Goal: Communication & Community: Share content

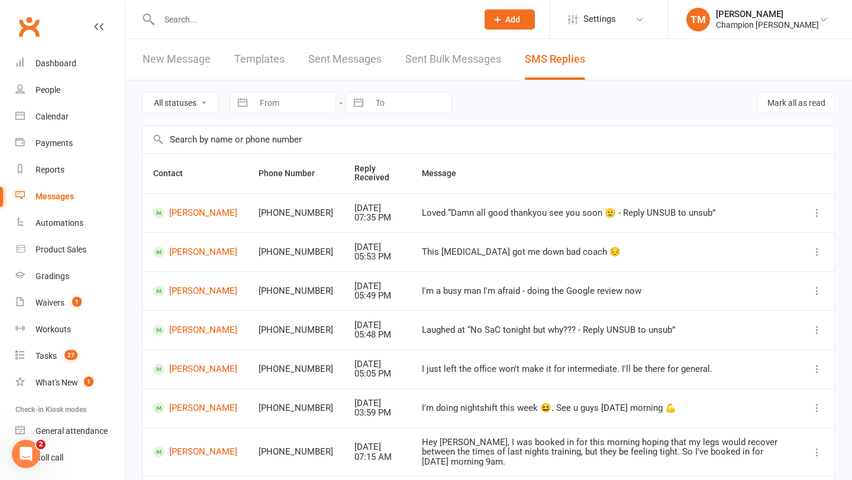
click at [182, 27] on div at bounding box center [305, 19] width 327 height 38
click at [179, 20] on input "text" at bounding box center [312, 19] width 313 height 17
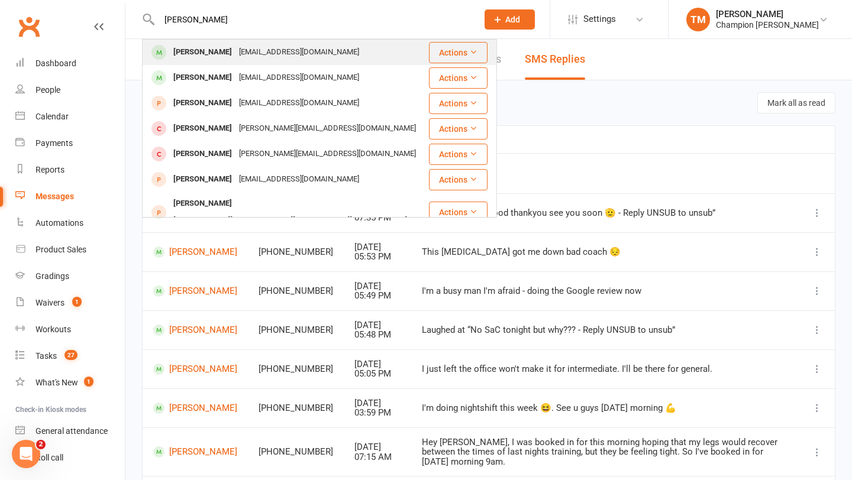
type input "dan coop"
click at [220, 55] on div "[PERSON_NAME]" at bounding box center [203, 52] width 66 height 17
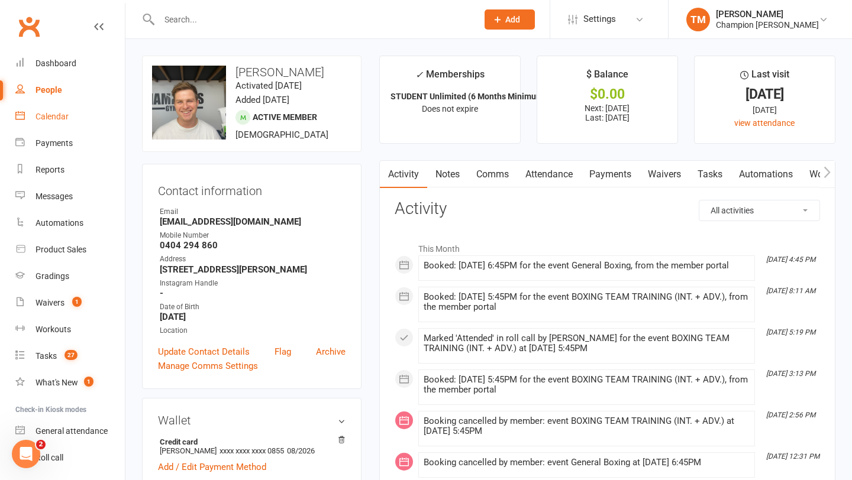
click at [60, 112] on div "Calendar" at bounding box center [51, 116] width 33 height 9
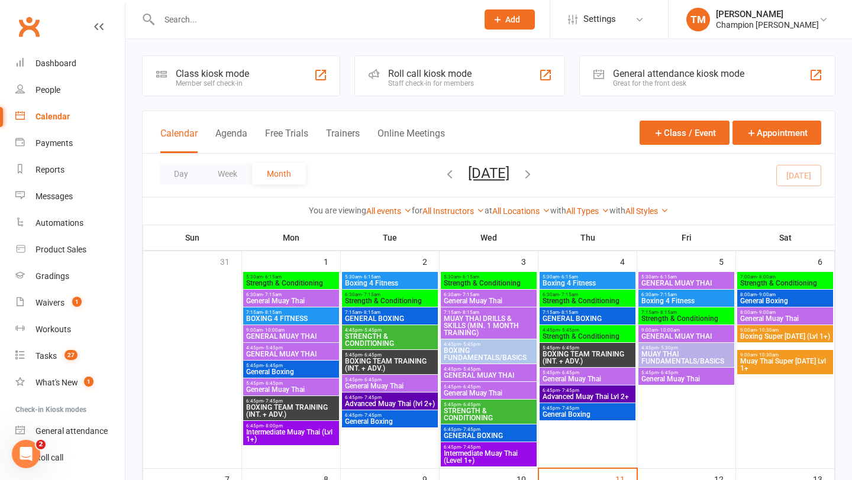
click at [172, 21] on input "text" at bounding box center [312, 19] width 313 height 17
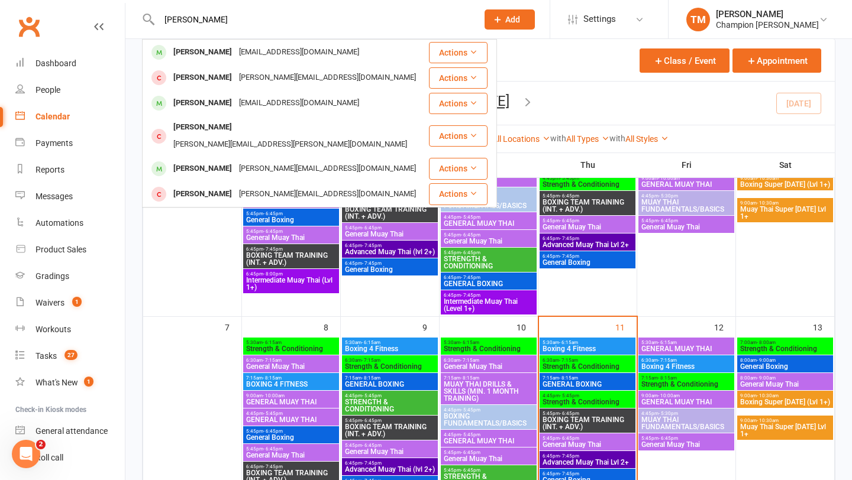
scroll to position [154, 0]
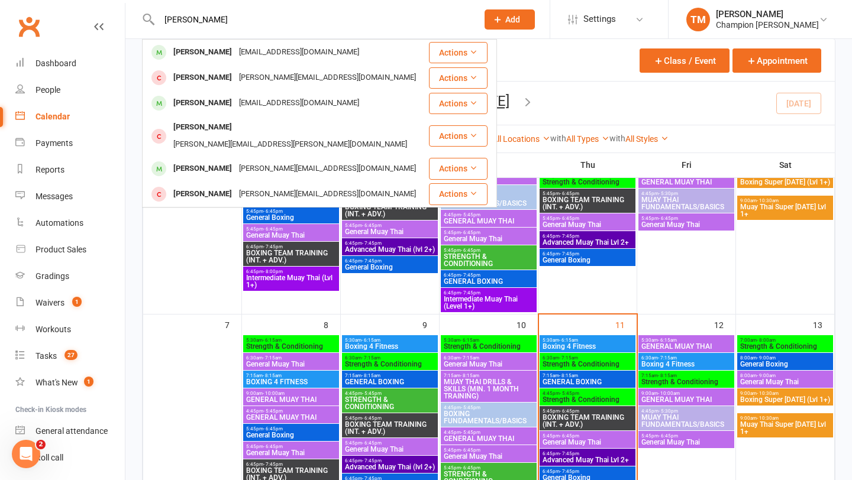
type input "clint"
click at [580, 363] on span "Strength & Conditioning" at bounding box center [587, 364] width 91 height 7
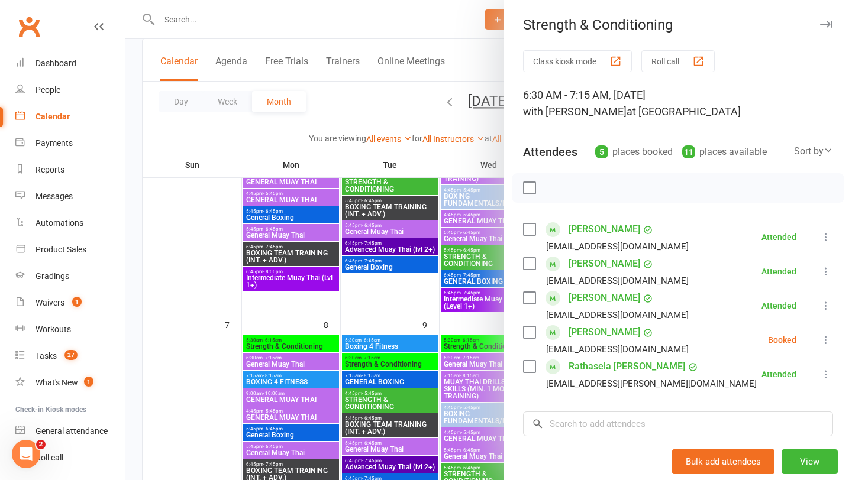
click at [599, 296] on link "[PERSON_NAME]" at bounding box center [604, 298] width 72 height 19
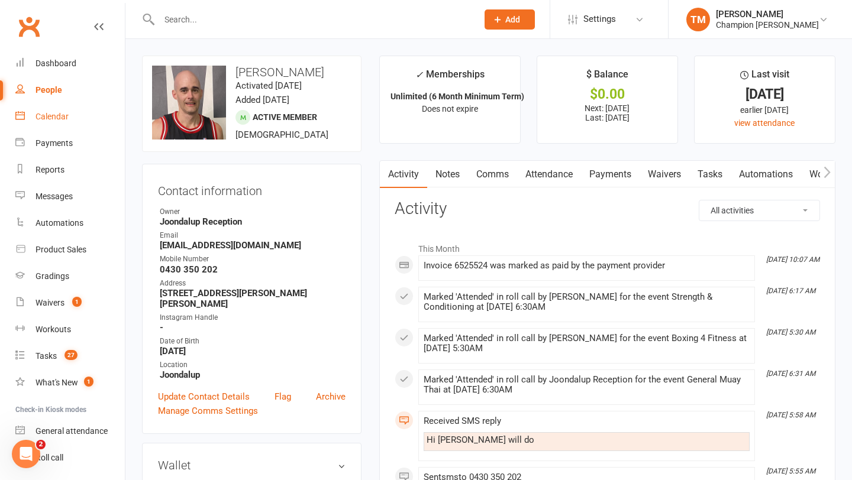
click at [44, 122] on link "Calendar" at bounding box center [69, 116] width 109 height 27
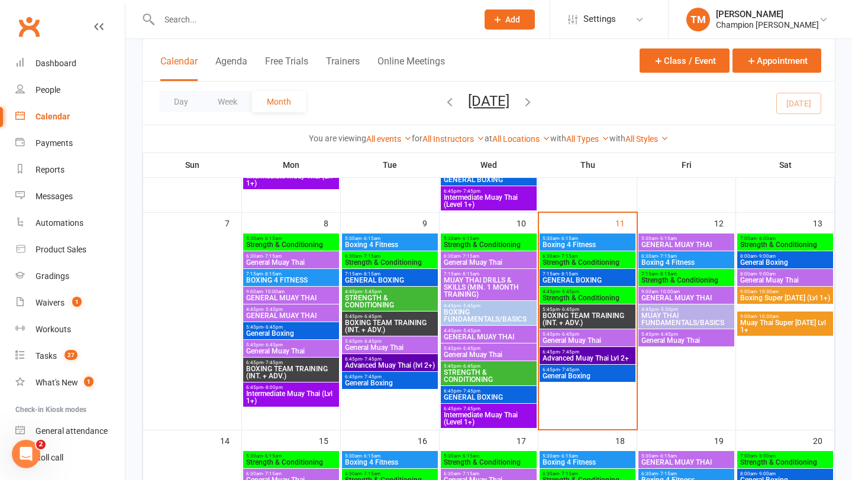
scroll to position [257, 0]
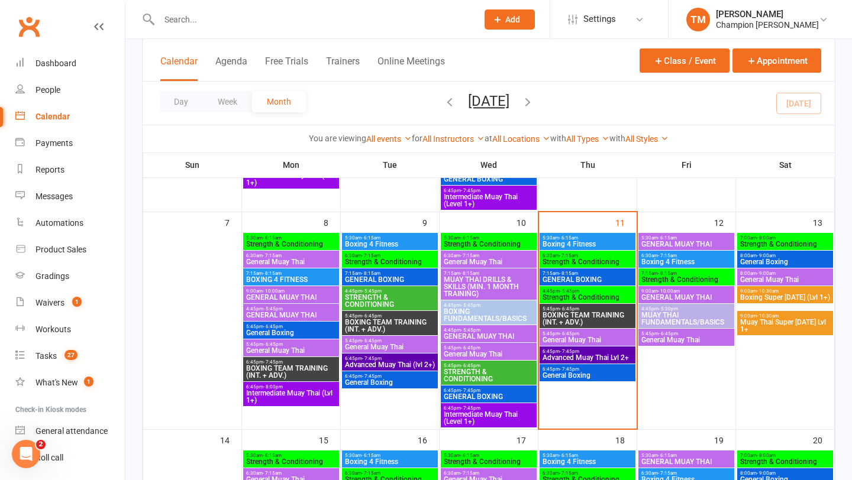
click at [575, 315] on span "BOXING TEAM TRAINING (INT. + ADV.)" at bounding box center [587, 319] width 91 height 14
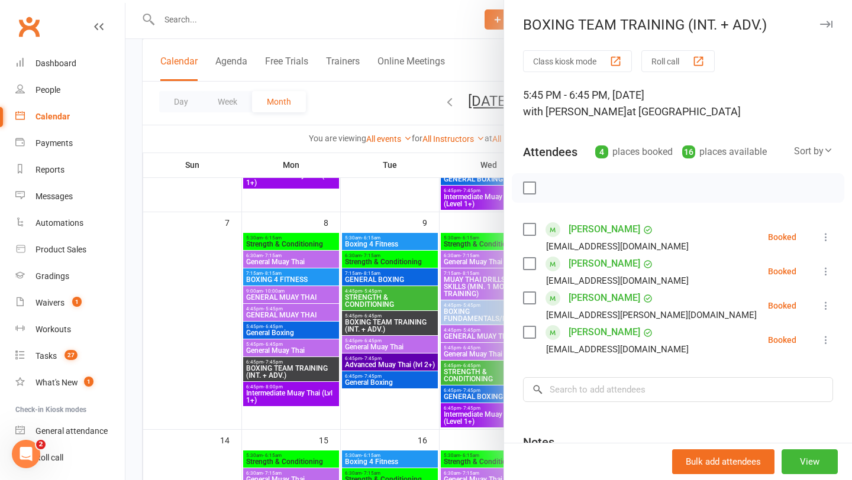
click at [828, 25] on icon "button" at bounding box center [826, 24] width 12 height 7
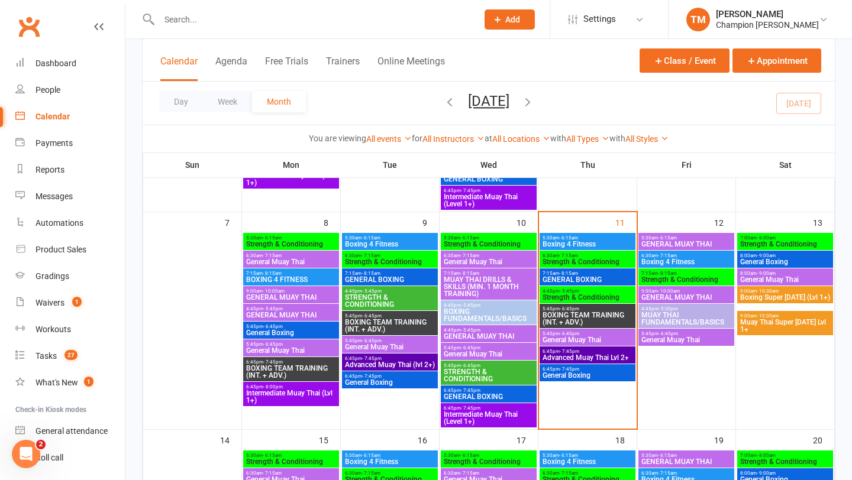
click at [561, 292] on span "- 5:45pm" at bounding box center [569, 291] width 20 height 5
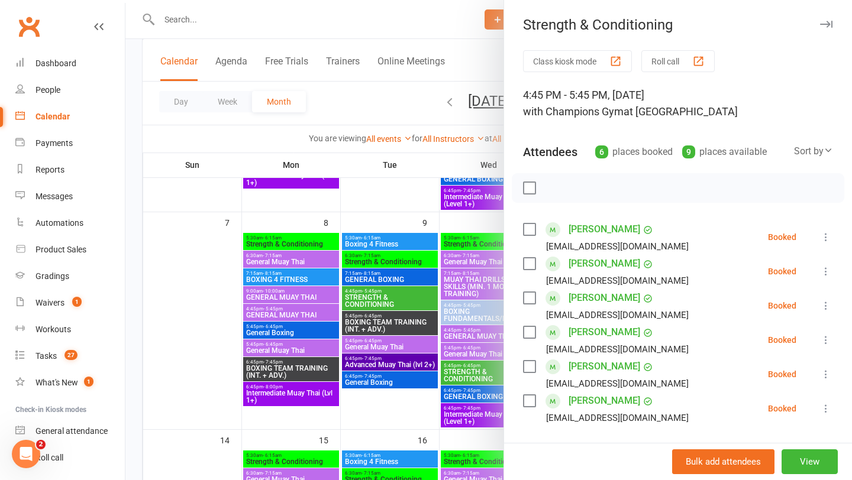
scroll to position [11, 0]
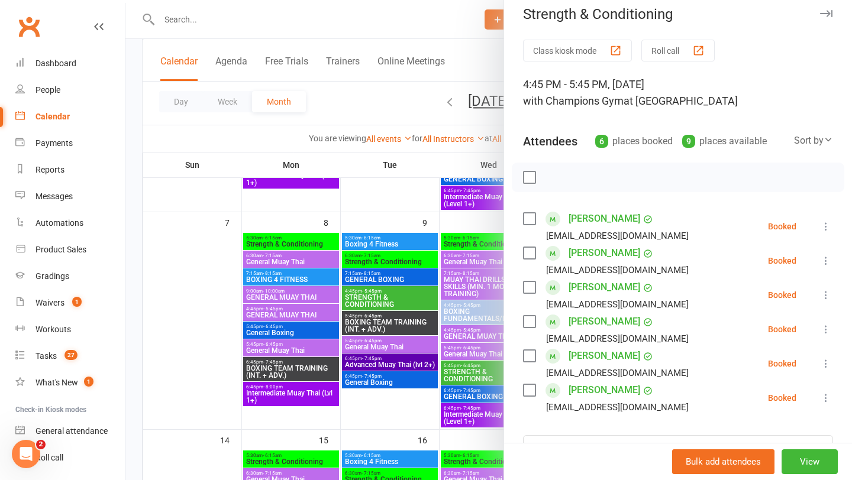
click at [824, 16] on icon "button" at bounding box center [826, 13] width 12 height 7
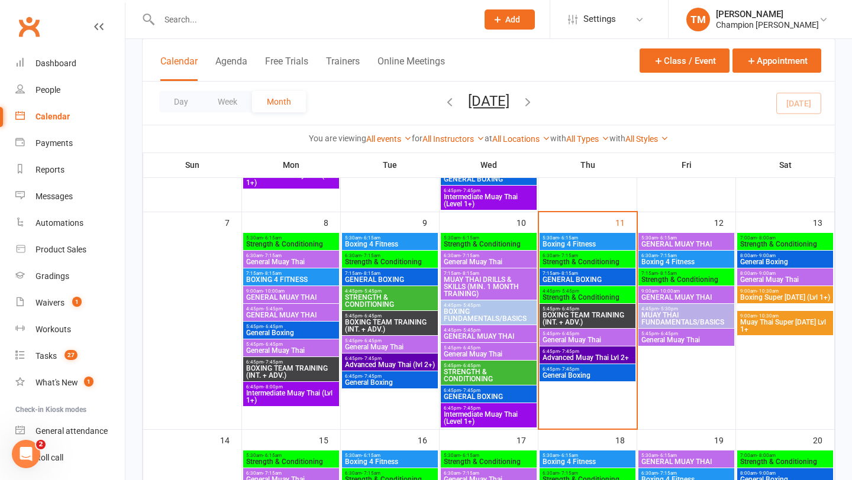
click at [563, 374] on span "General Boxing" at bounding box center [587, 375] width 91 height 7
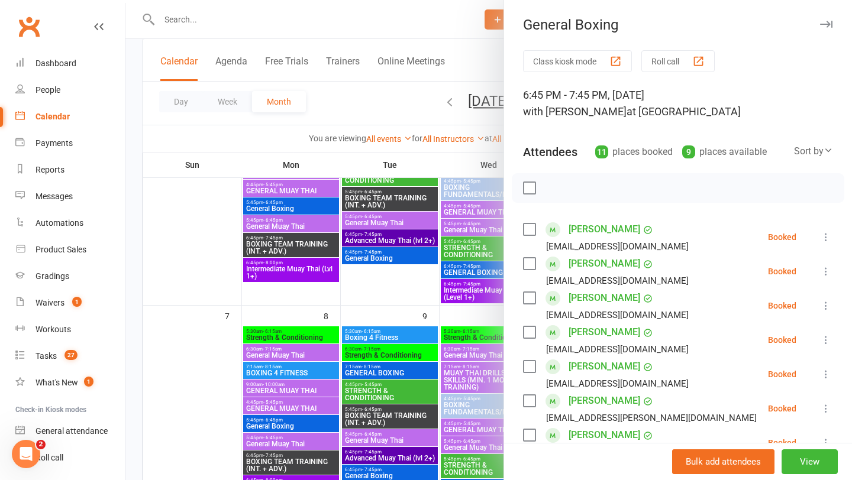
scroll to position [162, 0]
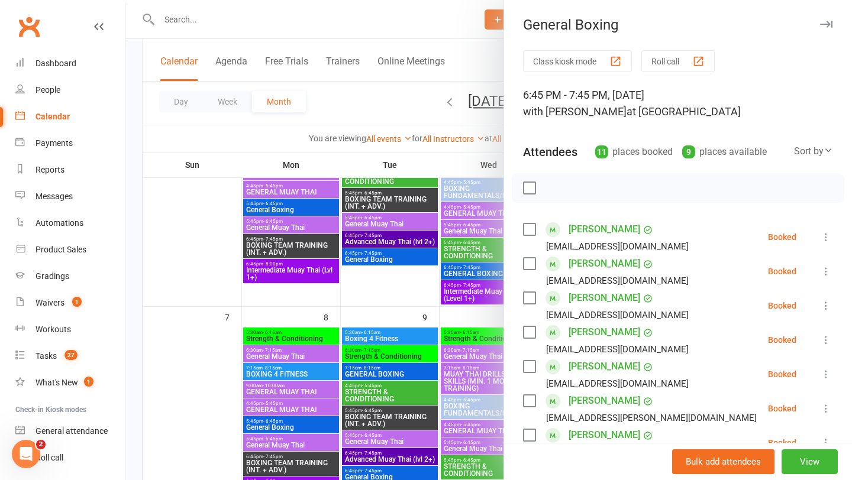
click at [823, 26] on icon "button" at bounding box center [826, 24] width 12 height 7
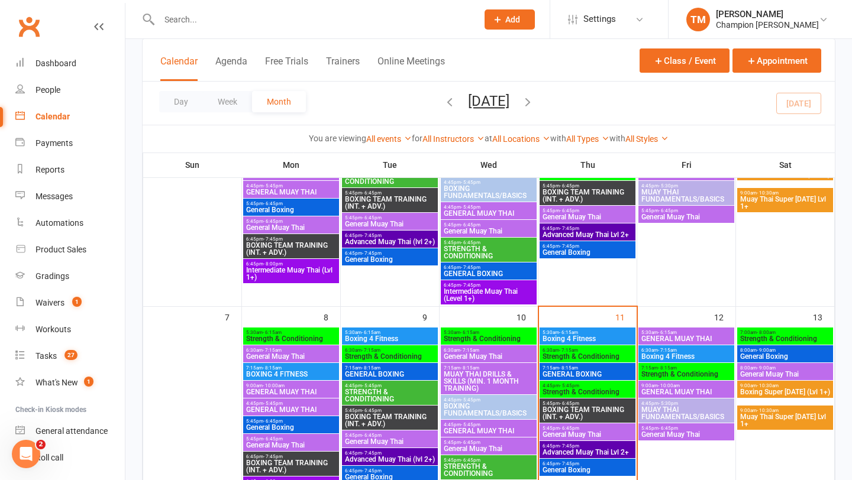
click at [561, 465] on span "- 7:45pm" at bounding box center [569, 463] width 20 height 5
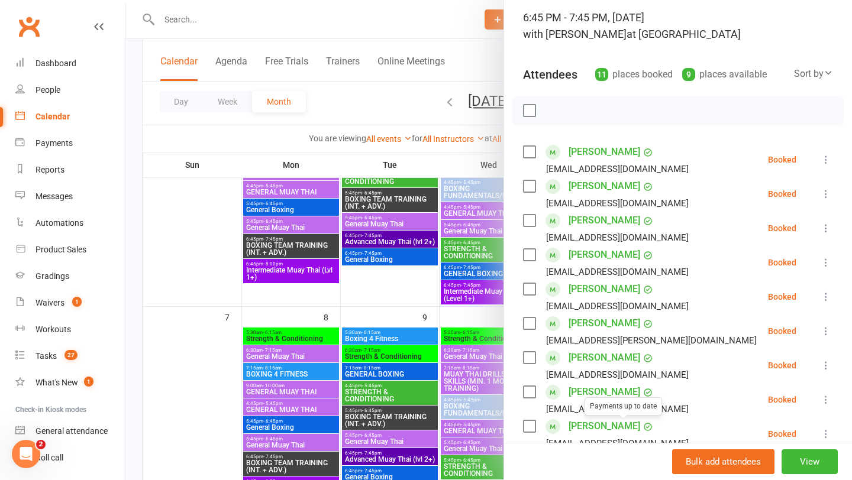
scroll to position [0, 0]
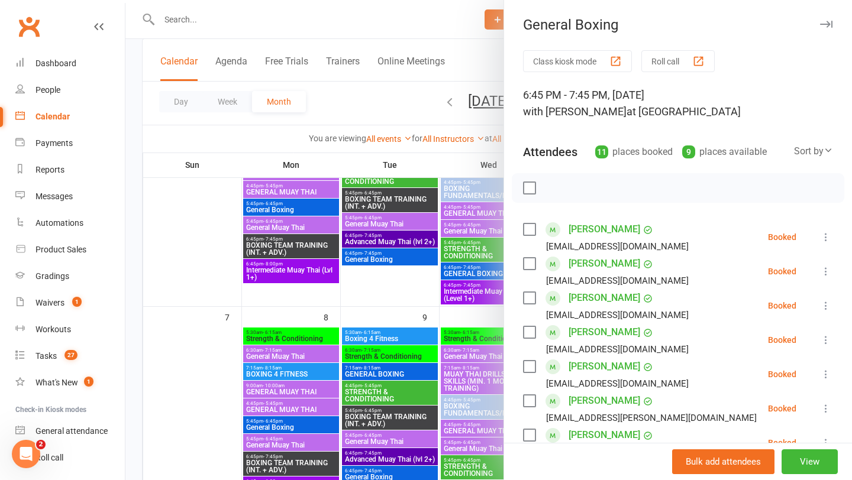
click at [825, 22] on icon "button" at bounding box center [826, 24] width 12 height 7
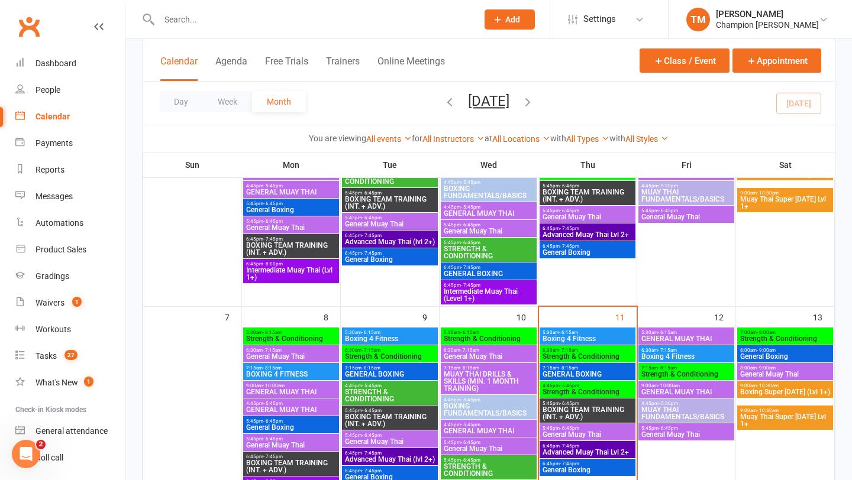
click at [561, 449] on span "Advanced Muay Thai Lvl 2+" at bounding box center [587, 452] width 91 height 7
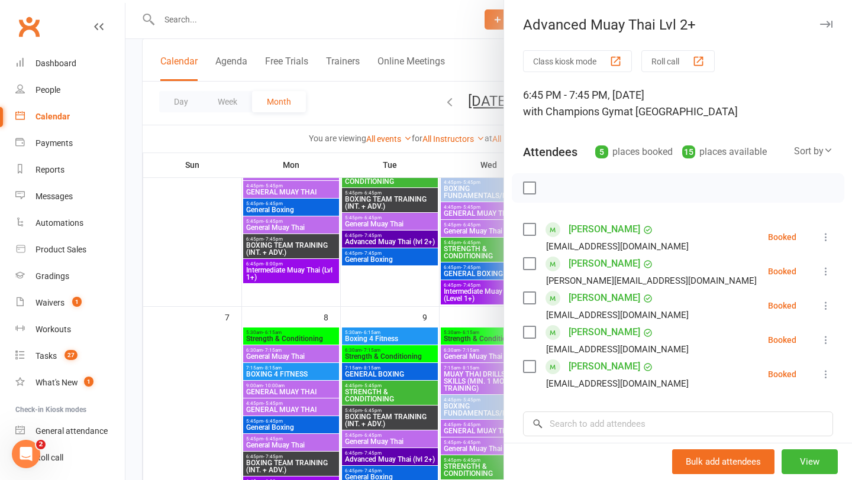
click at [825, 21] on icon "button" at bounding box center [826, 24] width 12 height 7
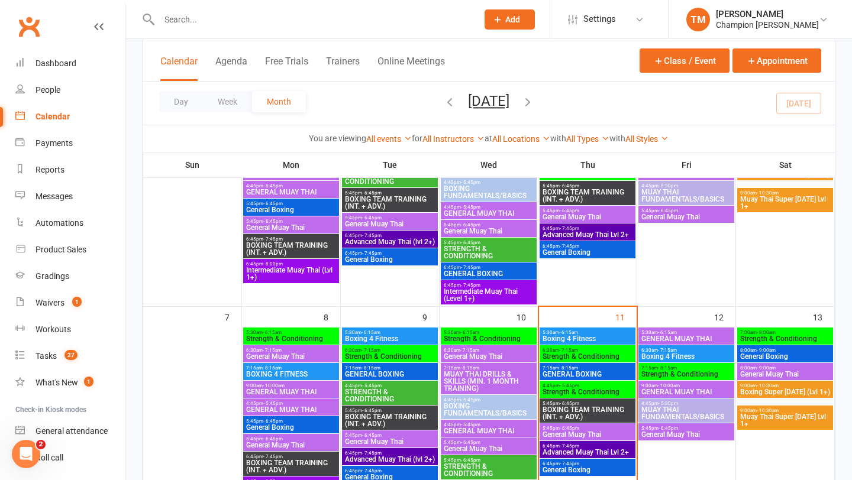
click at [565, 433] on span "General Muay Thai" at bounding box center [587, 434] width 91 height 7
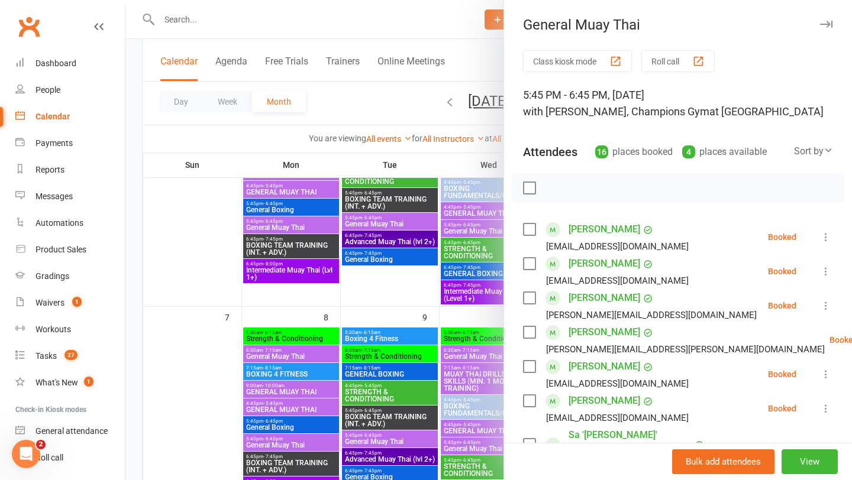
click at [831, 22] on icon "button" at bounding box center [826, 24] width 12 height 7
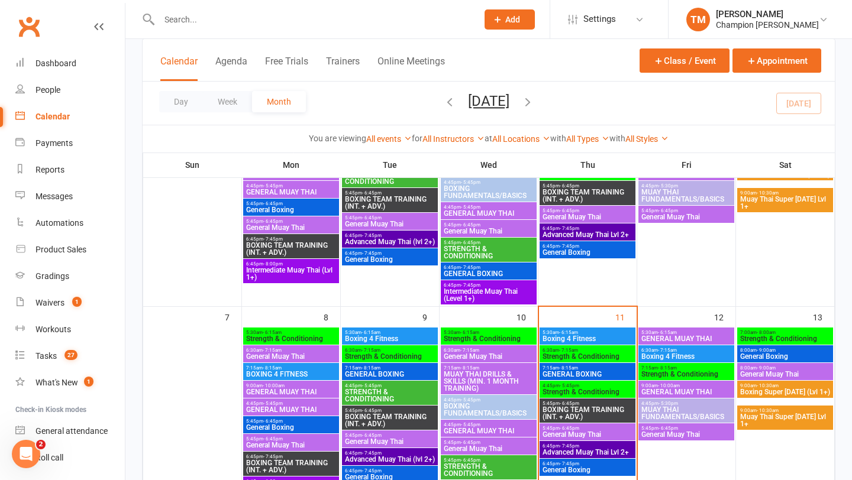
click at [585, 391] on span "Strength & Conditioning" at bounding box center [587, 392] width 91 height 7
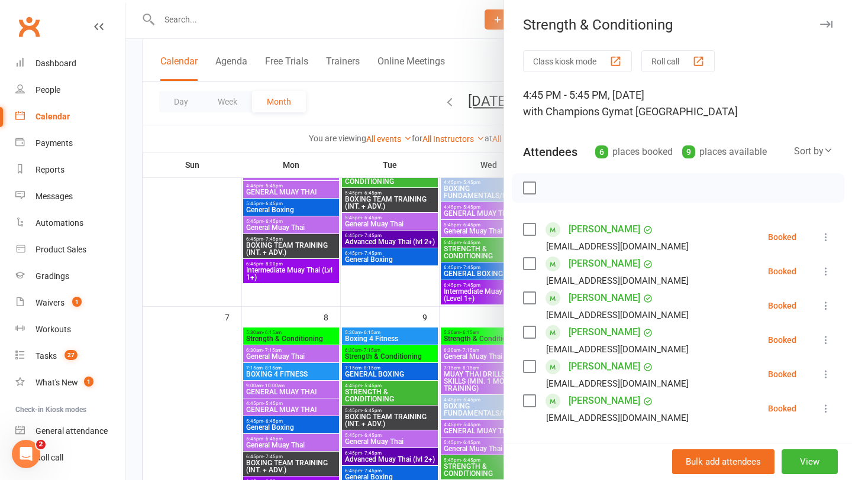
click at [825, 17] on button "button" at bounding box center [825, 24] width 14 height 14
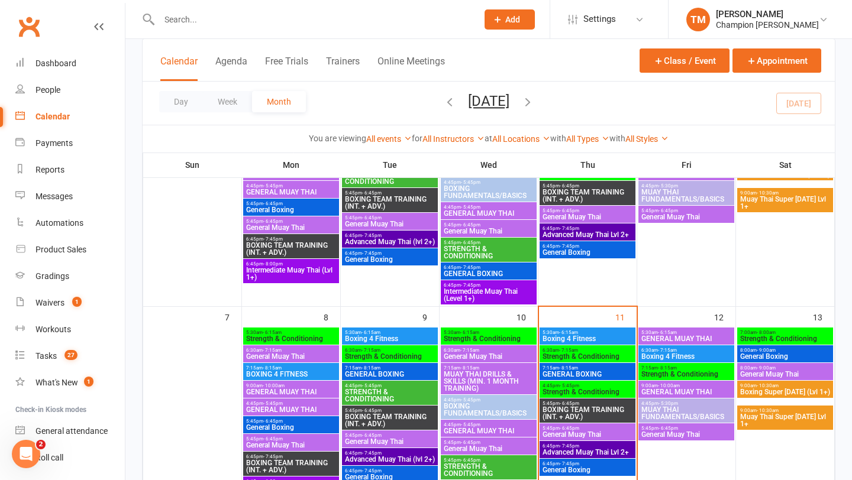
click at [664, 349] on span "- 7:15am" at bounding box center [667, 350] width 19 height 5
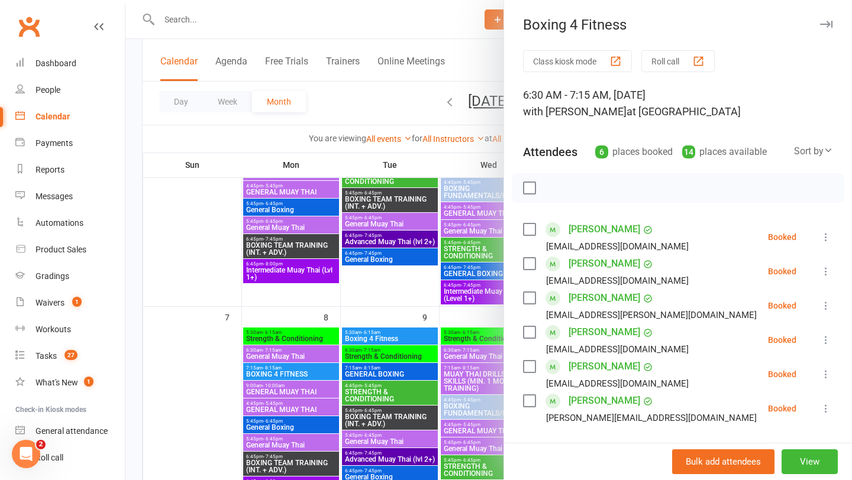
click at [829, 28] on button "button" at bounding box center [825, 24] width 14 height 14
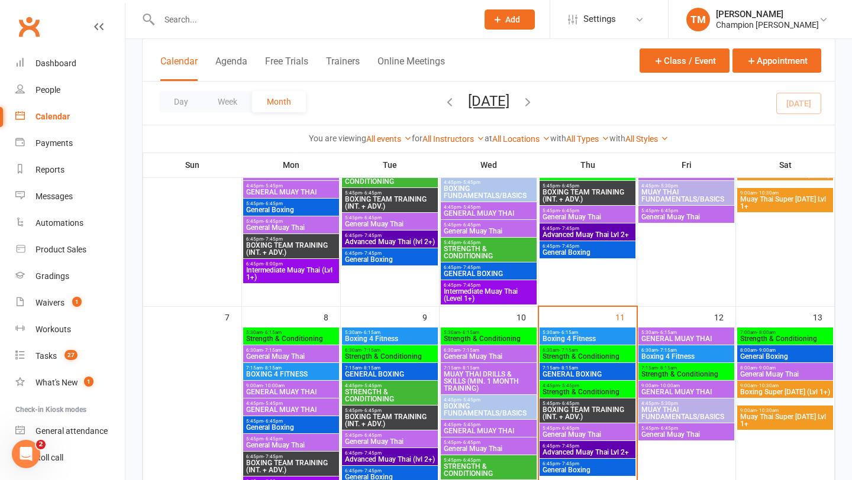
click at [675, 360] on div "6:30am - 7:15am Boxing 4 Fitness" at bounding box center [686, 353] width 96 height 17
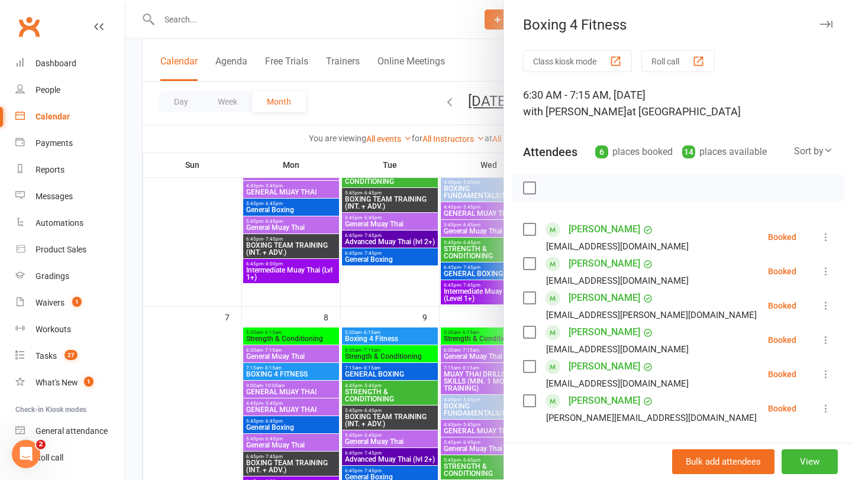
click at [577, 362] on link "Ruaidhri McGill" at bounding box center [604, 366] width 72 height 19
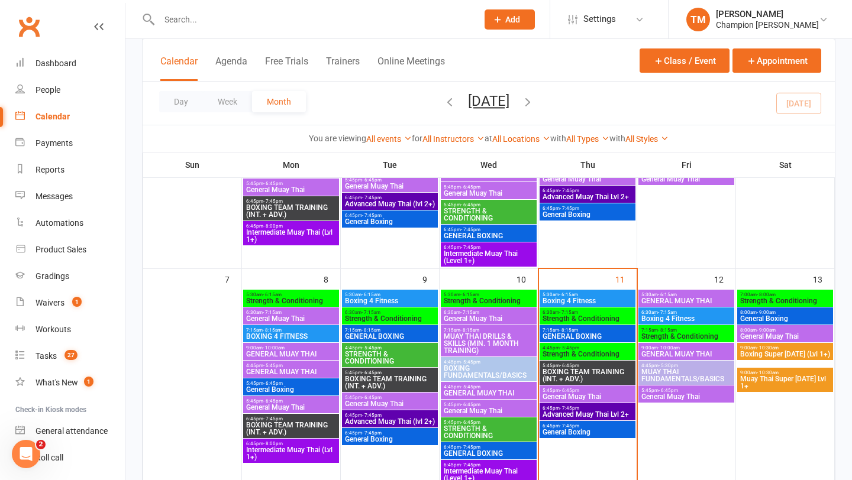
scroll to position [231, 0]
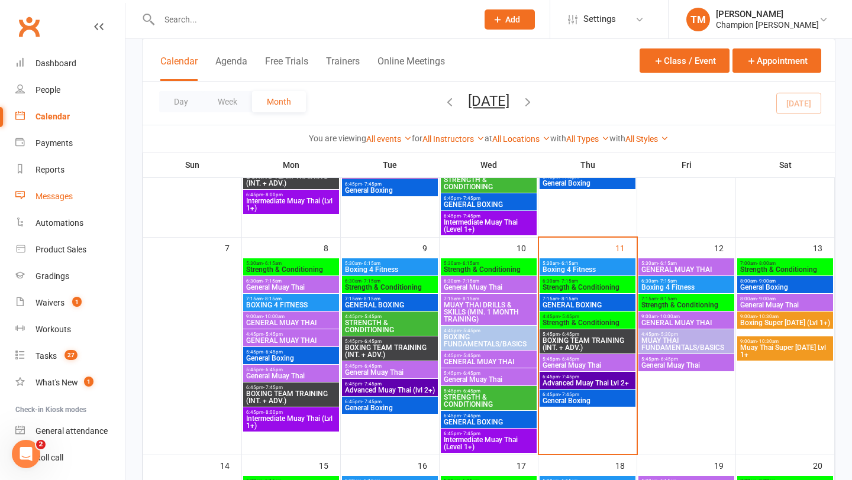
click at [55, 196] on div "Messages" at bounding box center [53, 196] width 37 height 9
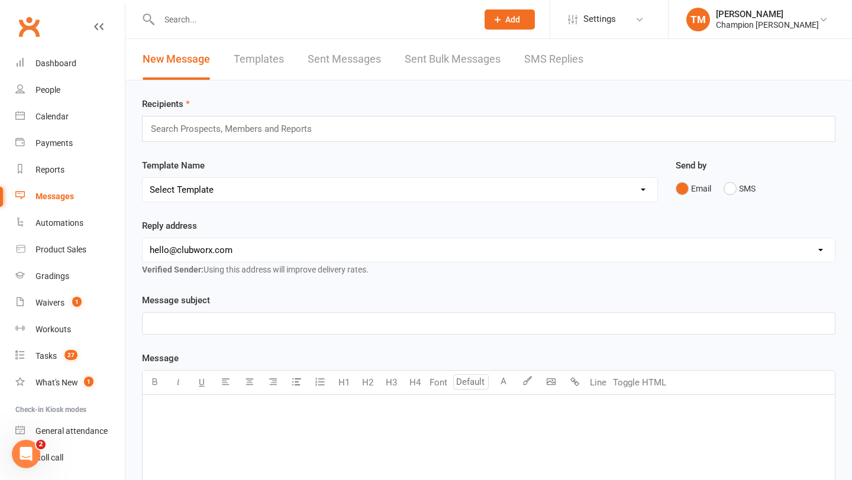
click at [522, 65] on div "New Message Templates Sent Messages Sent Bulk Messages SMS Replies" at bounding box center [362, 59] width 475 height 41
click at [572, 57] on link "SMS Replies" at bounding box center [553, 59] width 59 height 41
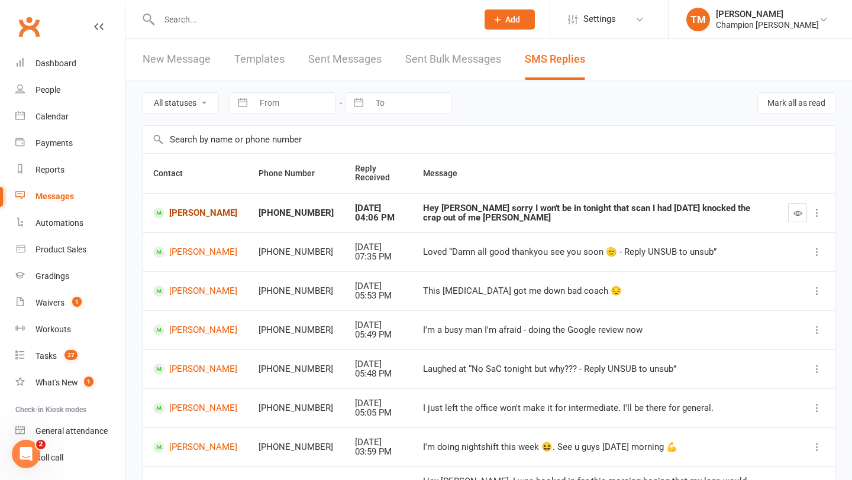
click at [192, 215] on link "[PERSON_NAME]" at bounding box center [195, 213] width 84 height 11
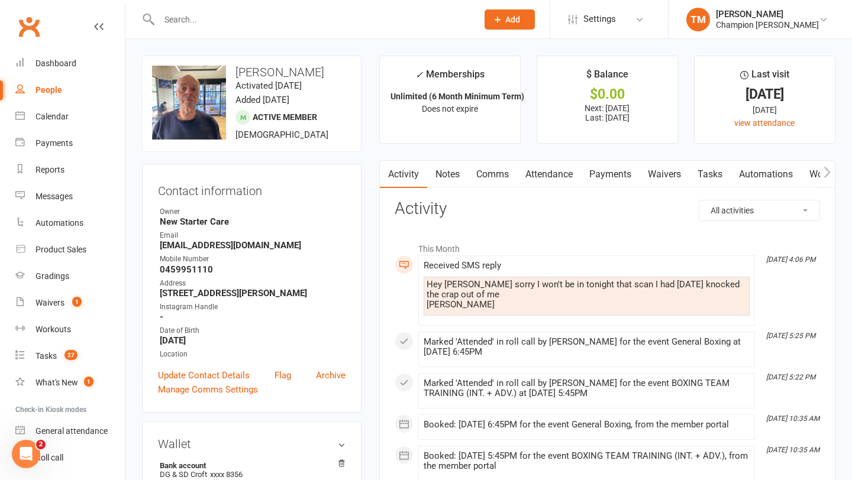
click at [492, 171] on link "Comms" at bounding box center [492, 174] width 49 height 27
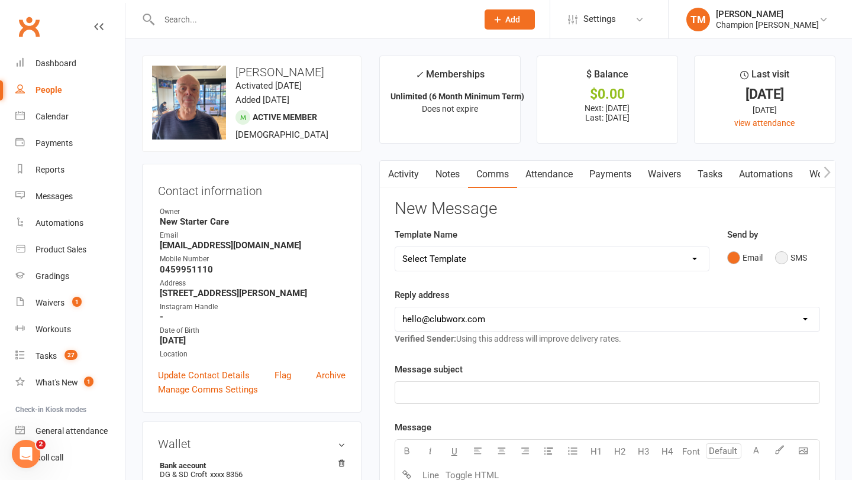
click at [779, 261] on button "SMS" at bounding box center [791, 258] width 32 height 22
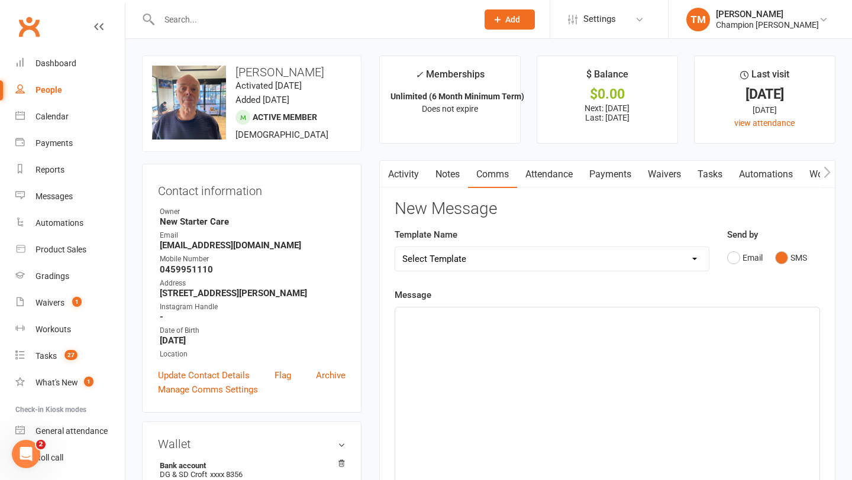
click at [516, 342] on div "﻿" at bounding box center [607, 396] width 424 height 177
click at [472, 320] on p "All good Doug" at bounding box center [607, 318] width 410 height 14
click at [461, 318] on p "All good Doug" at bounding box center [607, 318] width 410 height 14
click at [464, 318] on p "All good Doug" at bounding box center [607, 318] width 410 height 14
click at [463, 322] on p "All good Doug" at bounding box center [607, 318] width 410 height 14
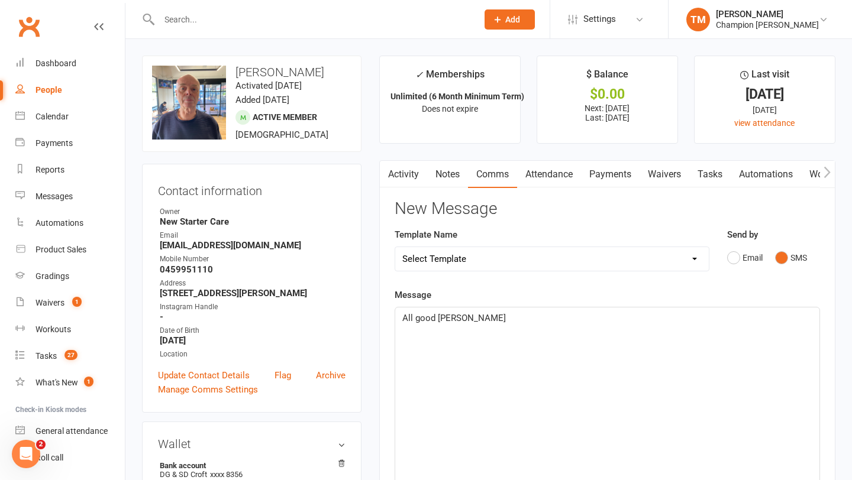
click at [446, 321] on span "All good Doug" at bounding box center [453, 318] width 103 height 11
click at [458, 321] on span "All good Doug" at bounding box center [453, 318] width 103 height 11
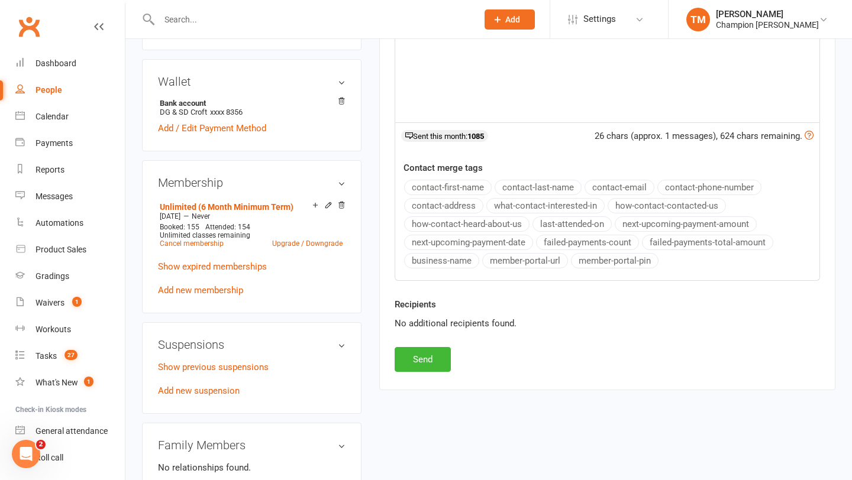
scroll to position [363, 0]
click at [441, 358] on button "Send" at bounding box center [422, 359] width 56 height 25
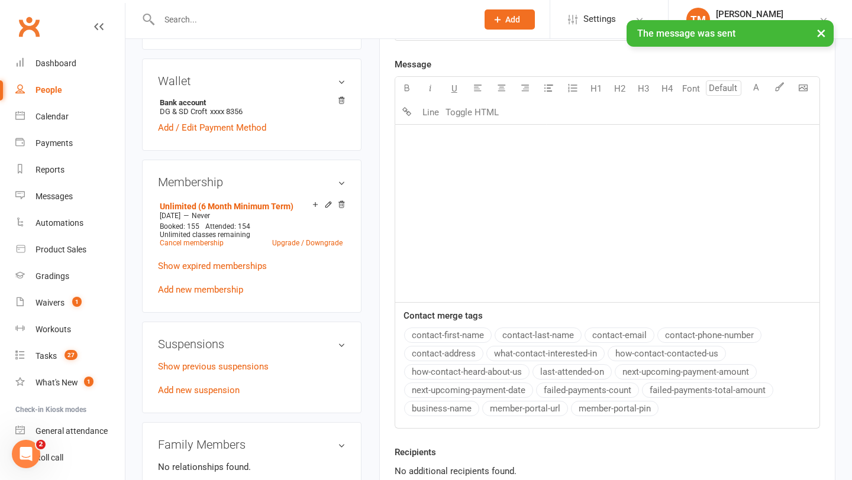
scroll to position [0, 0]
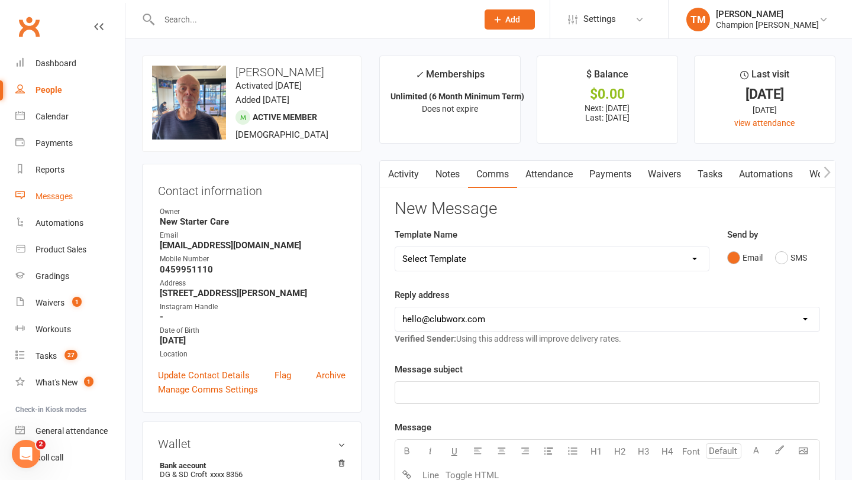
click at [63, 192] on div "Messages" at bounding box center [53, 196] width 37 height 9
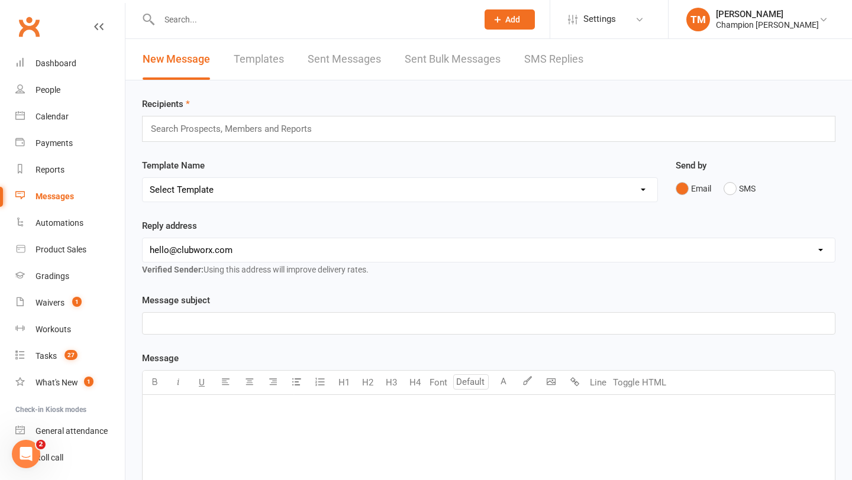
click at [543, 63] on link "SMS Replies" at bounding box center [553, 59] width 59 height 41
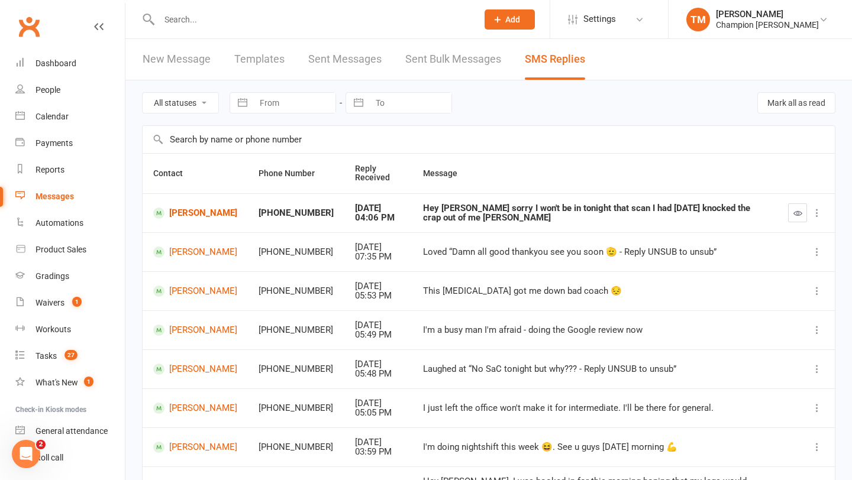
click at [797, 214] on icon "button" at bounding box center [797, 213] width 9 height 9
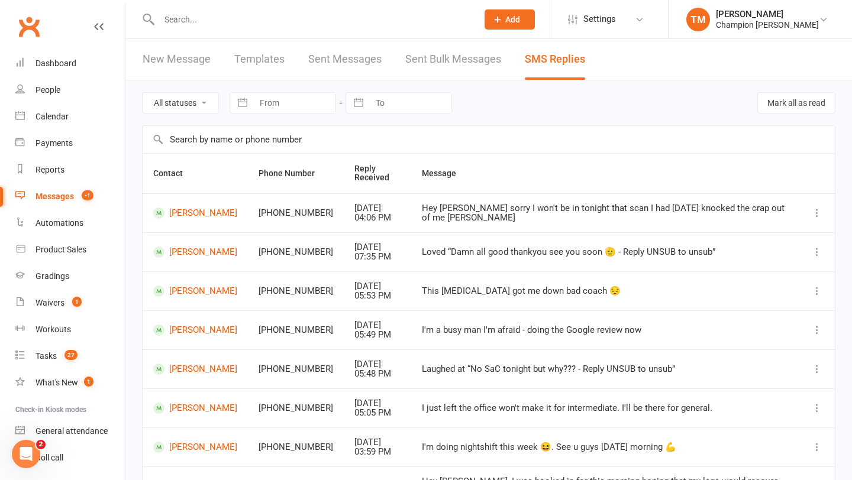
click at [62, 195] on div "Messages" at bounding box center [54, 196] width 38 height 9
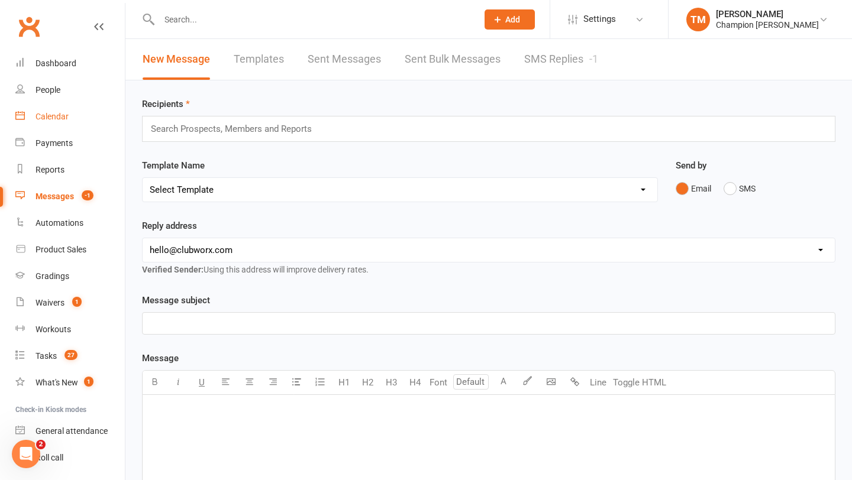
click at [51, 117] on div "Calendar" at bounding box center [51, 116] width 33 height 9
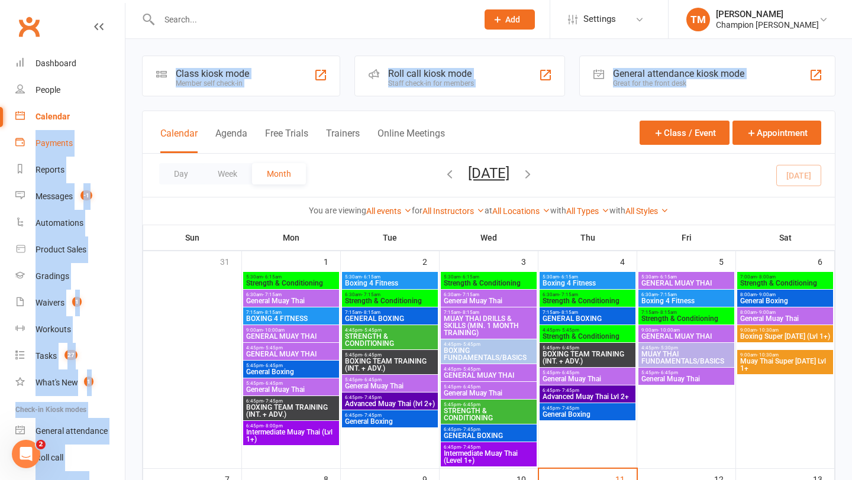
drag, startPoint x: 153, startPoint y: 116, endPoint x: 69, endPoint y: 135, distance: 86.1
click at [164, 271] on div at bounding box center [192, 369] width 98 height 197
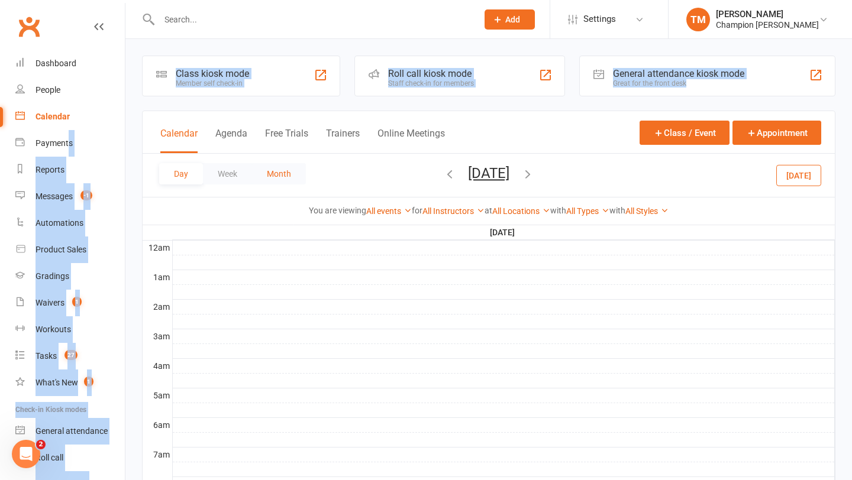
click at [289, 173] on button "Month" at bounding box center [279, 173] width 54 height 21
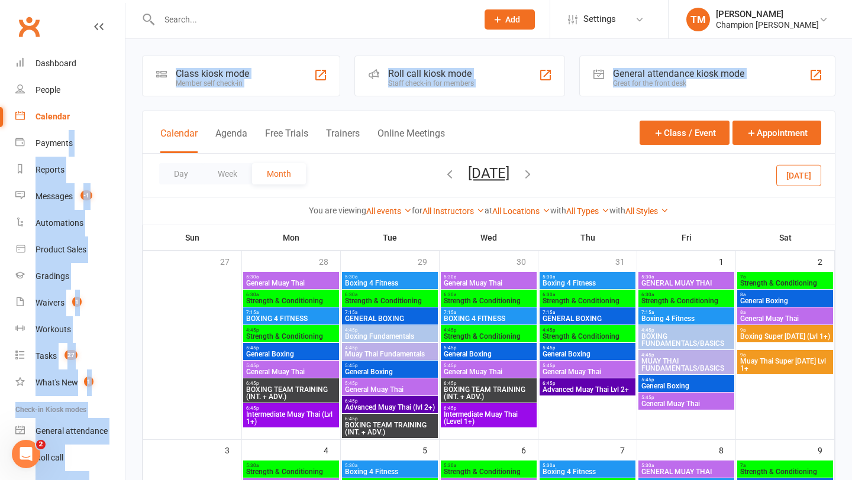
click at [140, 78] on div "Class kiosk mode Member self check-in Roll call kiosk mode Staff check-in for m…" at bounding box center [488, 76] width 707 height 41
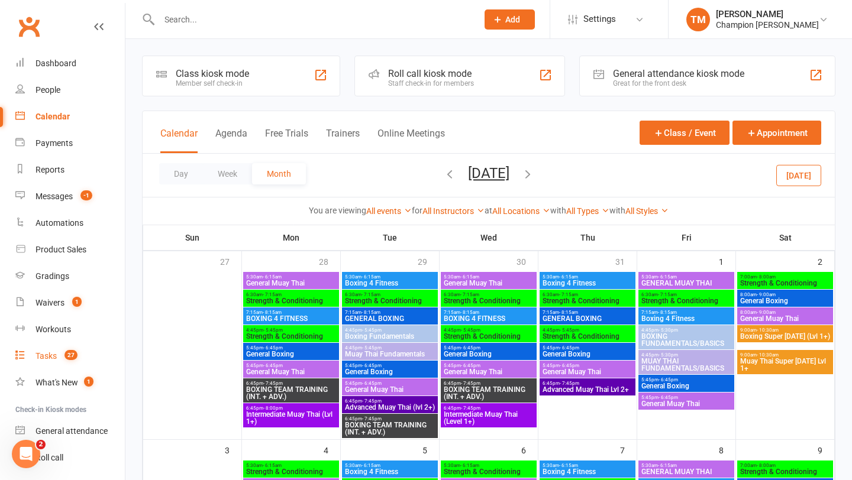
click at [47, 362] on link "Tasks 27" at bounding box center [69, 356] width 109 height 27
select select "incomplete"
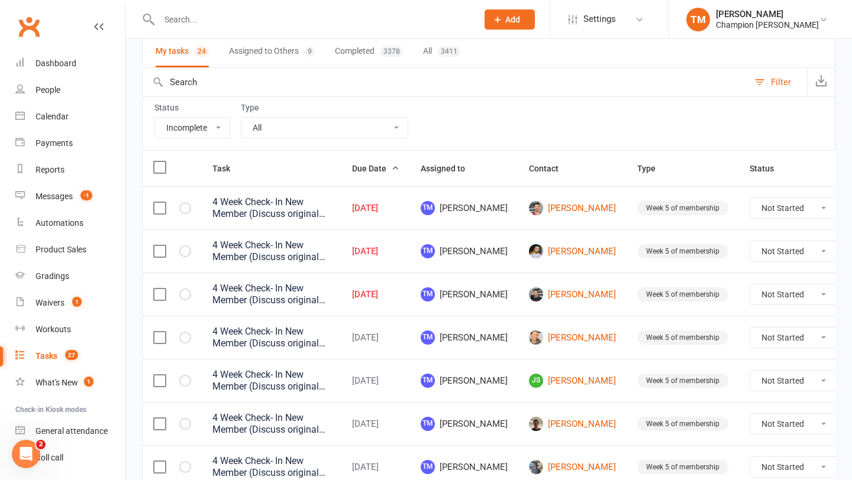
scroll to position [110, 0]
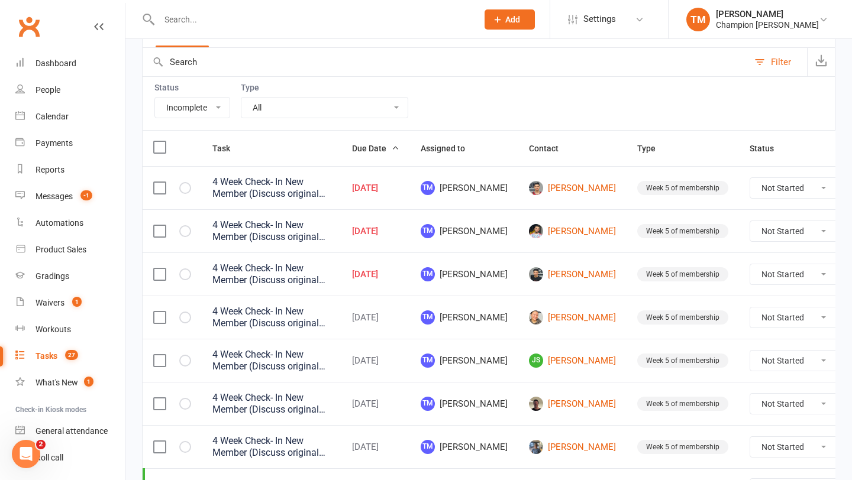
click at [750, 187] on select "Not Started In Progress Waiting Complete" at bounding box center [794, 188] width 88 height 20
select select "unstarted"
click at [750, 188] on select "Not Started In Progress Waiting Complete" at bounding box center [794, 188] width 88 height 20
select select "unstarted"
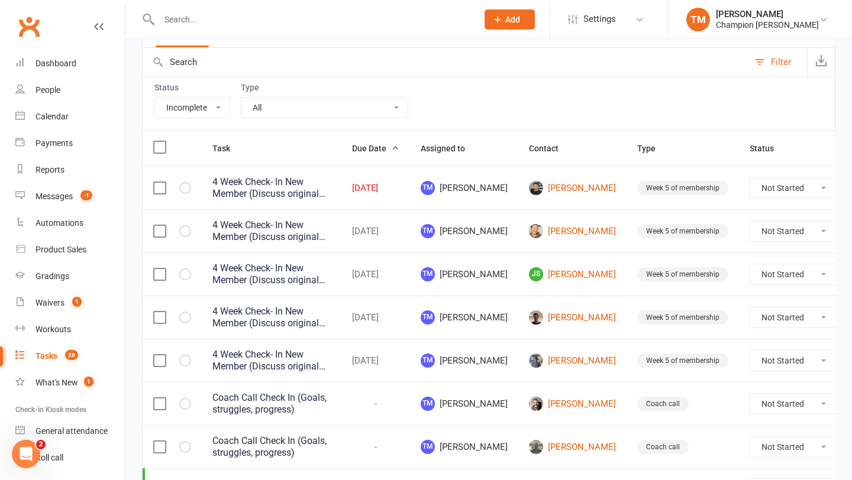
click at [750, 187] on select "Not Started In Progress Waiting Complete" at bounding box center [794, 188] width 88 height 20
select select "unstarted"
click at [54, 117] on div "Calendar" at bounding box center [51, 116] width 33 height 9
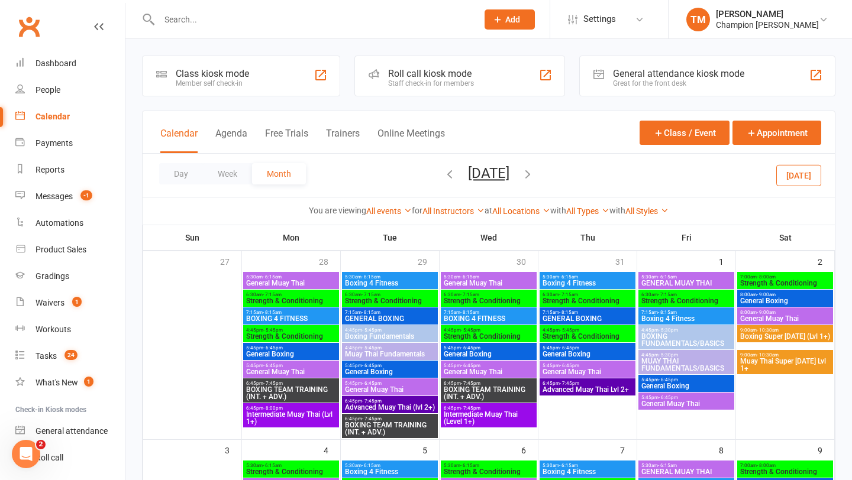
click at [534, 173] on icon "button" at bounding box center [527, 173] width 13 height 13
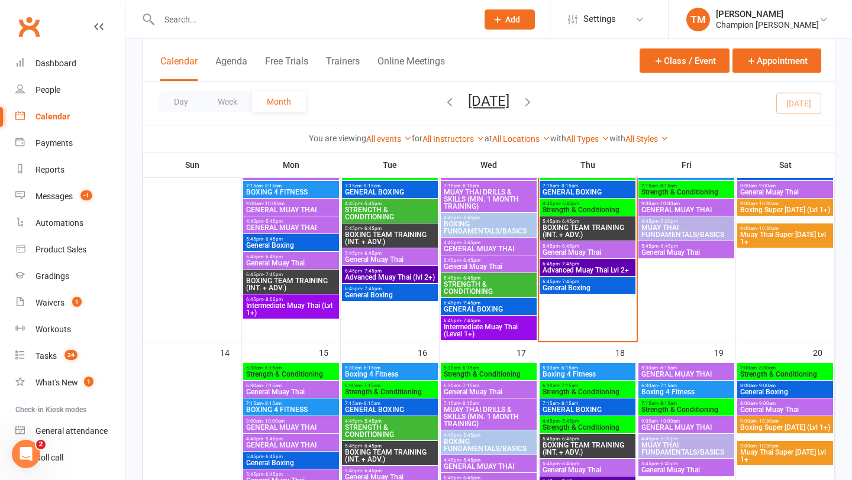
scroll to position [344, 0]
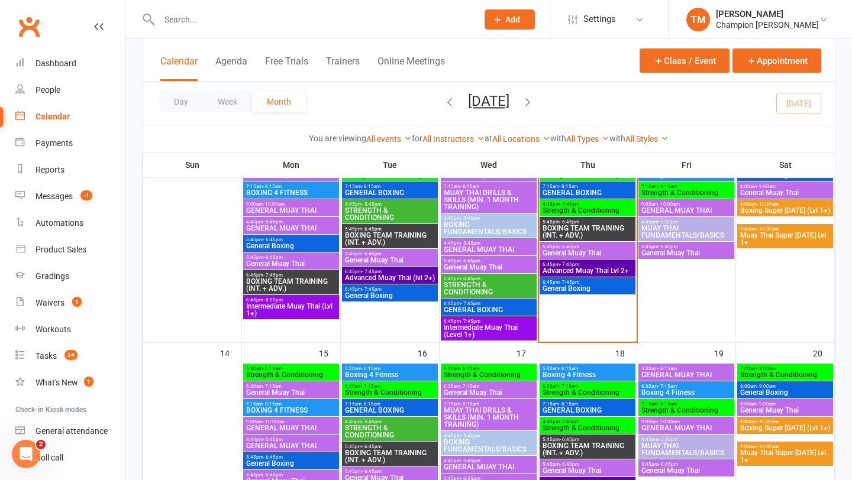
click at [481, 309] on span "GENERAL BOXING" at bounding box center [488, 309] width 91 height 7
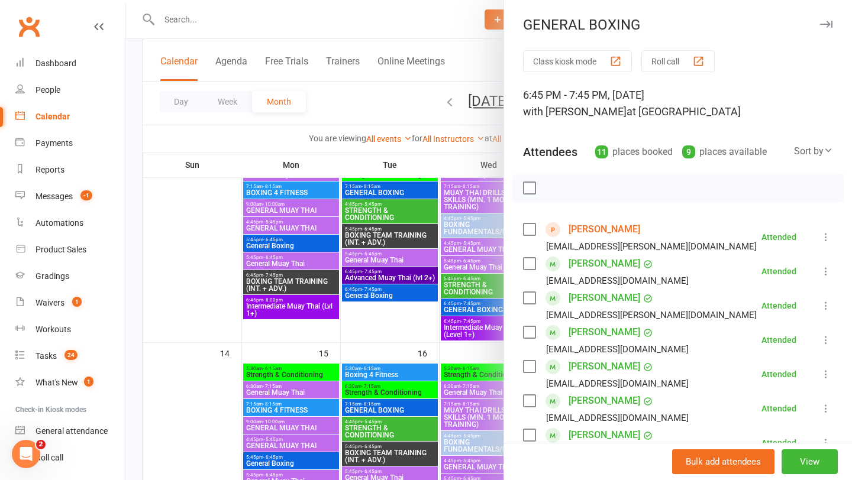
click at [607, 332] on link "Mohamad Kujah" at bounding box center [604, 332] width 72 height 19
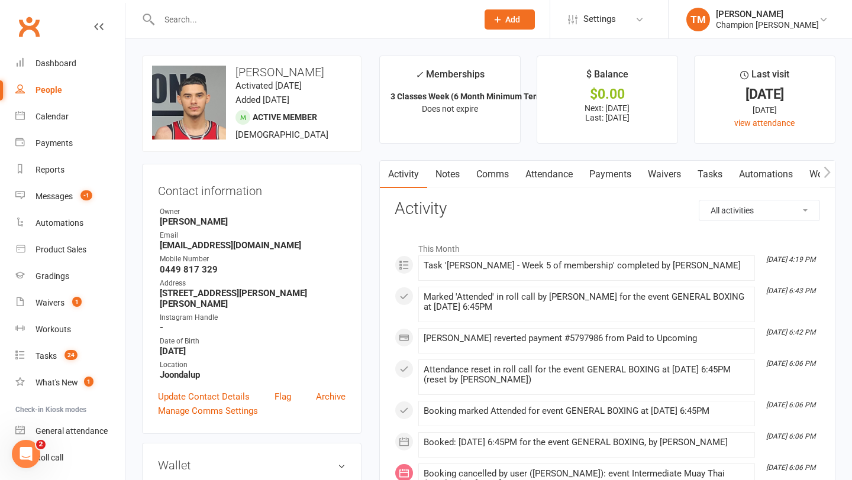
click at [484, 177] on link "Comms" at bounding box center [492, 174] width 49 height 27
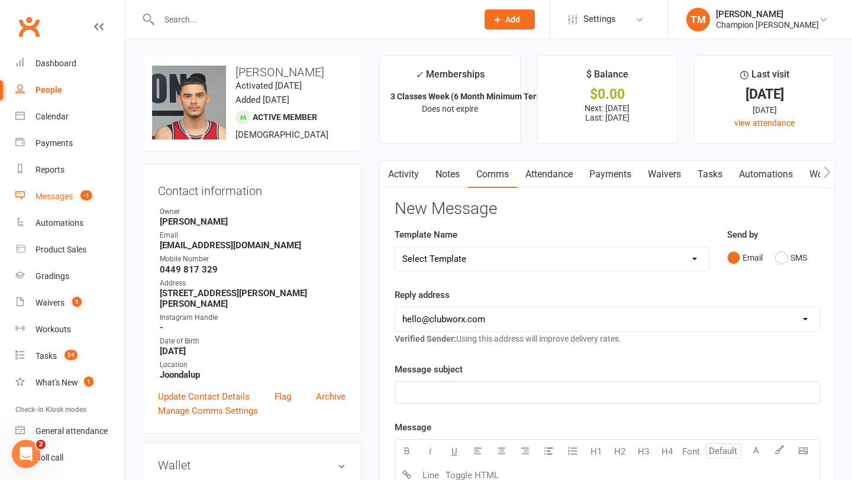
click at [57, 198] on div "Messages" at bounding box center [53, 196] width 37 height 9
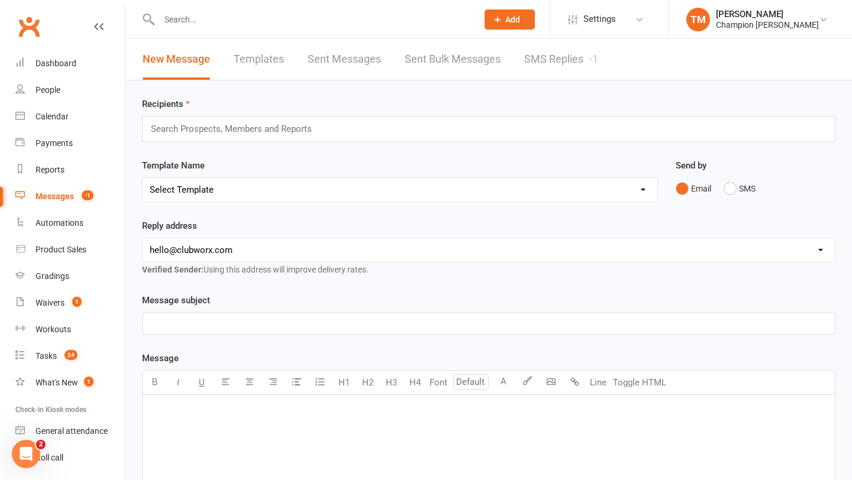
click at [229, 137] on div "Search Prospects, Members and Reports" at bounding box center [488, 129] width 693 height 26
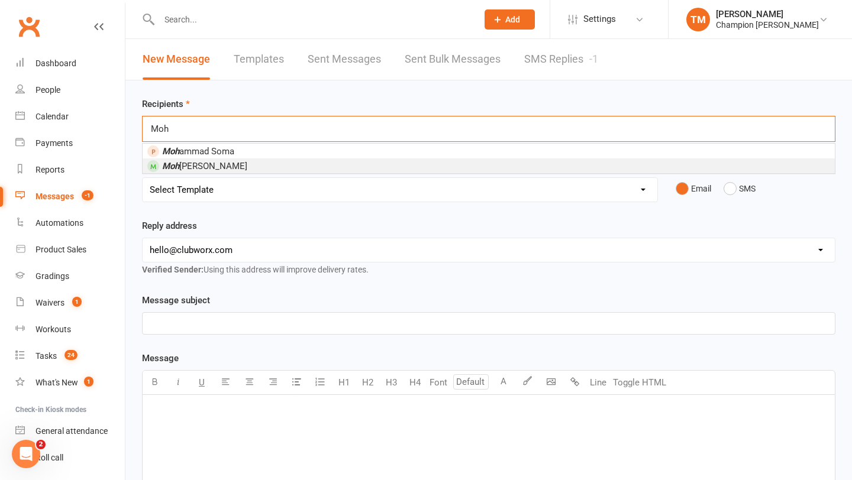
type input "Moh"
click at [229, 164] on li "Moh amad Kujah" at bounding box center [489, 165] width 692 height 15
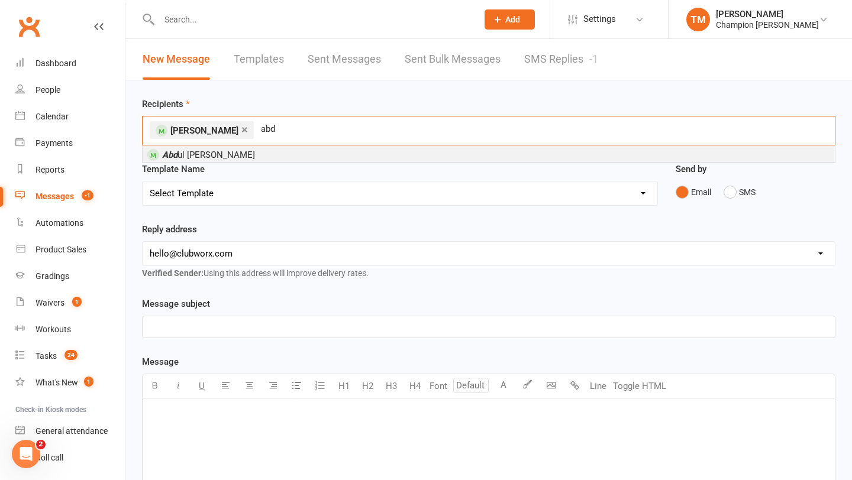
type input "abd"
click at [208, 157] on span "Abd ul Sweidan" at bounding box center [208, 155] width 93 height 11
type input "quss"
click at [186, 156] on span "Quss ai Sweidan" at bounding box center [206, 155] width 88 height 11
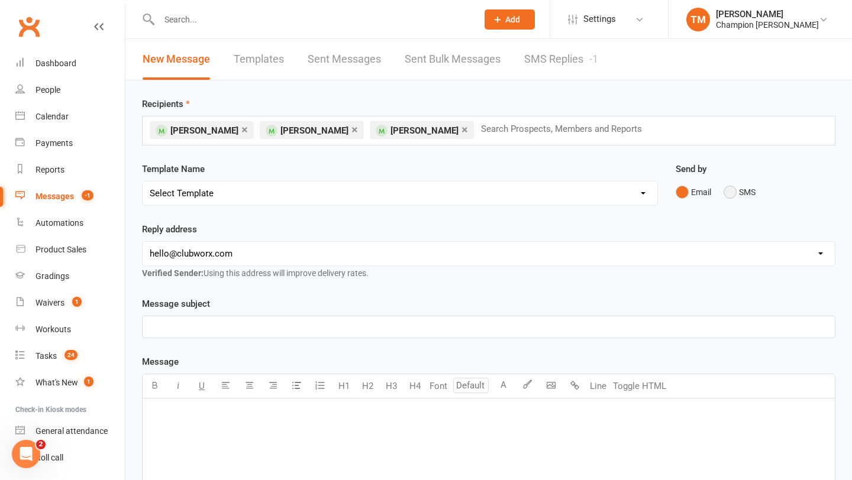
click at [733, 192] on button "SMS" at bounding box center [739, 192] width 32 height 22
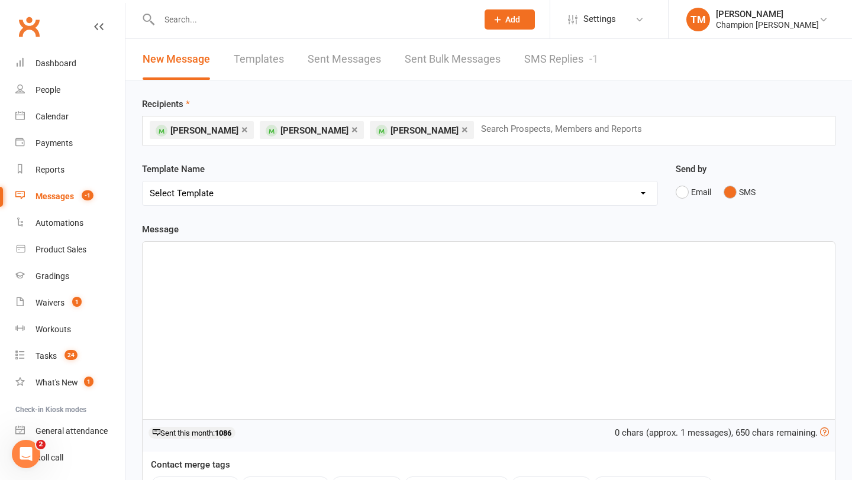
click at [260, 267] on div "﻿" at bounding box center [489, 330] width 692 height 177
click at [433, 250] on span "Hey bro just checking to see if you've had time to fill out that 90 day plan fo…" at bounding box center [337, 252] width 374 height 11
click at [516, 128] on input "text" at bounding box center [566, 128] width 173 height 15
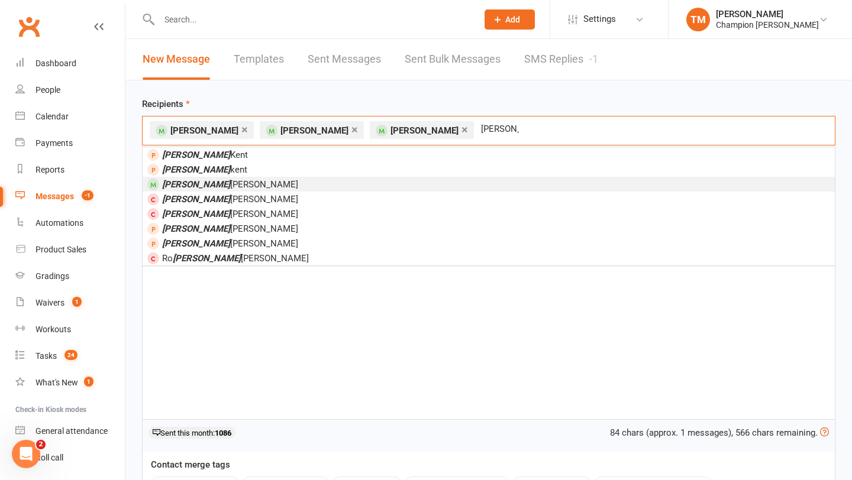
type input "Sean"
click at [229, 185] on li "Sean Mealing" at bounding box center [489, 184] width 692 height 15
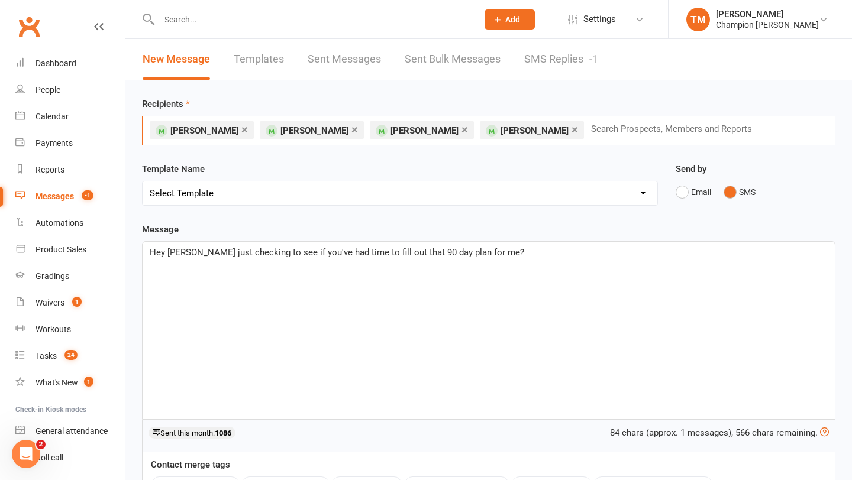
click at [173, 253] on span "Hey bro just checking to see if you've had time to fill out that 90 day plan fo…" at bounding box center [337, 252] width 374 height 11
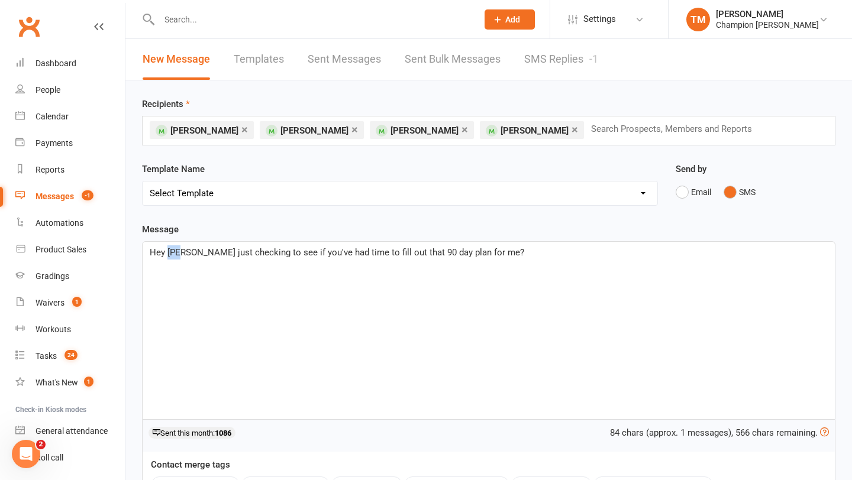
click at [174, 253] on span "Hey bro just checking to see if you've had time to fill out that 90 day plan fo…" at bounding box center [337, 252] width 374 height 11
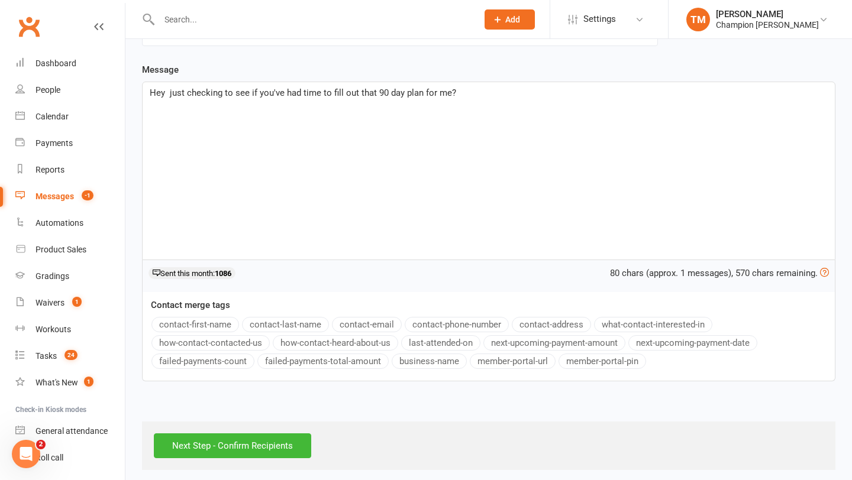
scroll to position [161, 0]
click at [195, 322] on button "contact-first-name" at bounding box center [195, 322] width 88 height 15
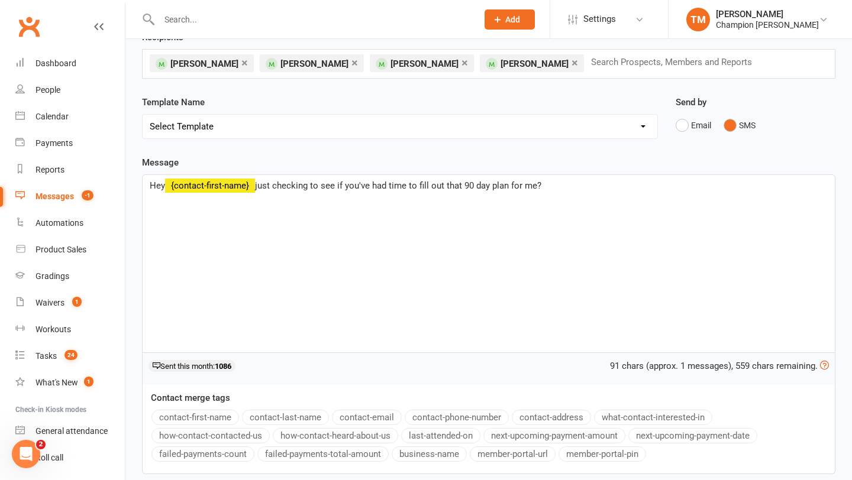
scroll to position [0, 0]
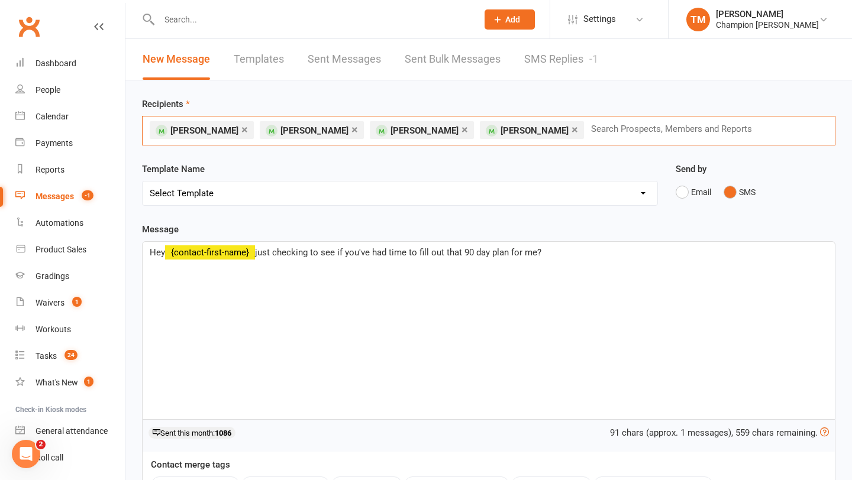
click at [590, 133] on input "text" at bounding box center [676, 128] width 173 height 15
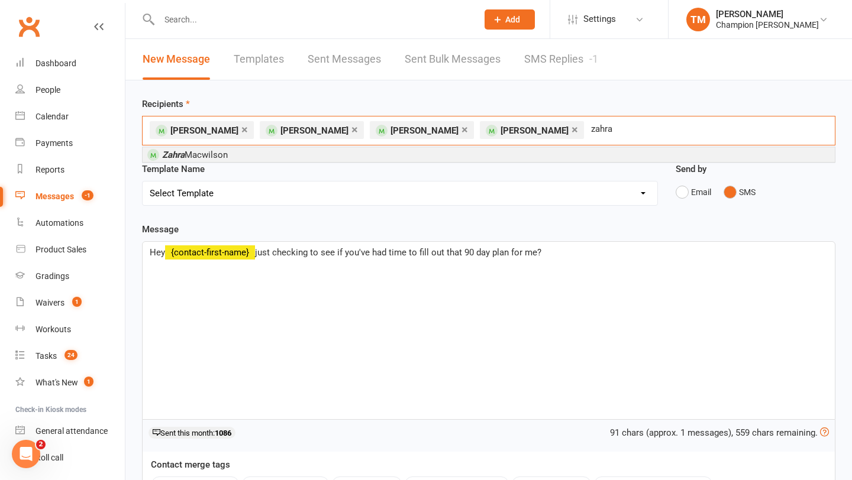
type input "zahra"
click at [176, 156] on em "Zahra" at bounding box center [173, 155] width 22 height 11
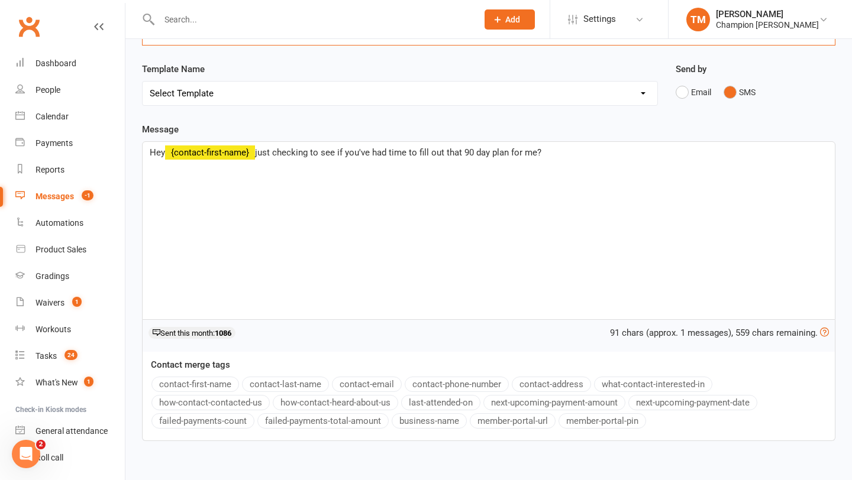
scroll to position [187, 0]
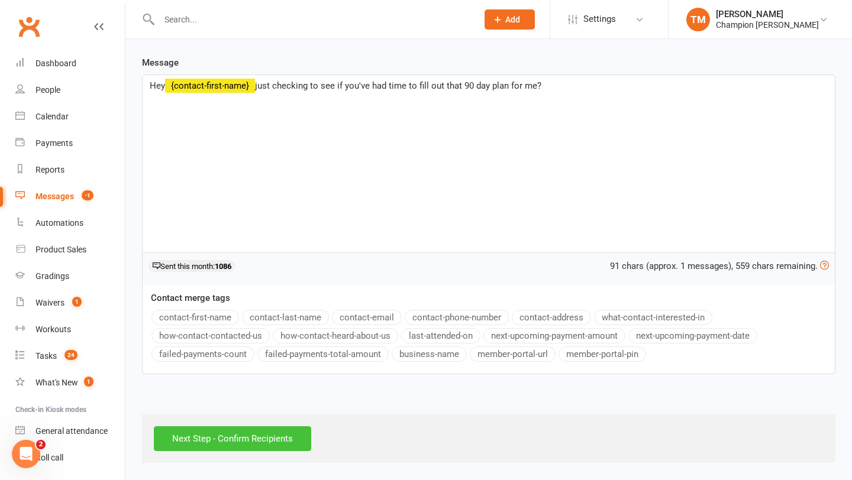
click at [267, 435] on input "Next Step - Confirm Recipients" at bounding box center [232, 438] width 157 height 25
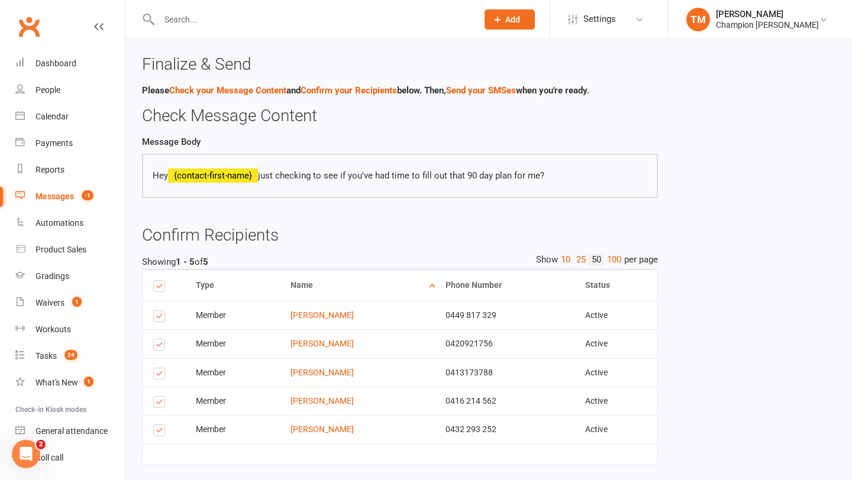
scroll to position [60, 0]
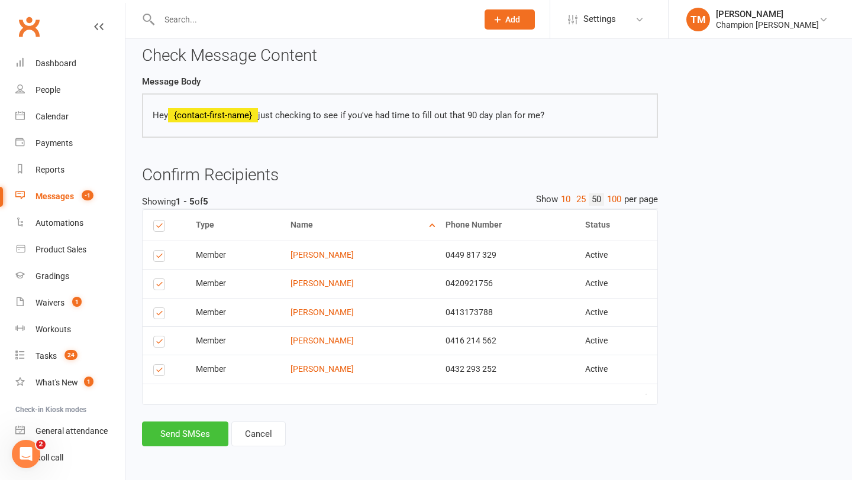
click at [192, 439] on button "Send SMSes" at bounding box center [185, 434] width 86 height 25
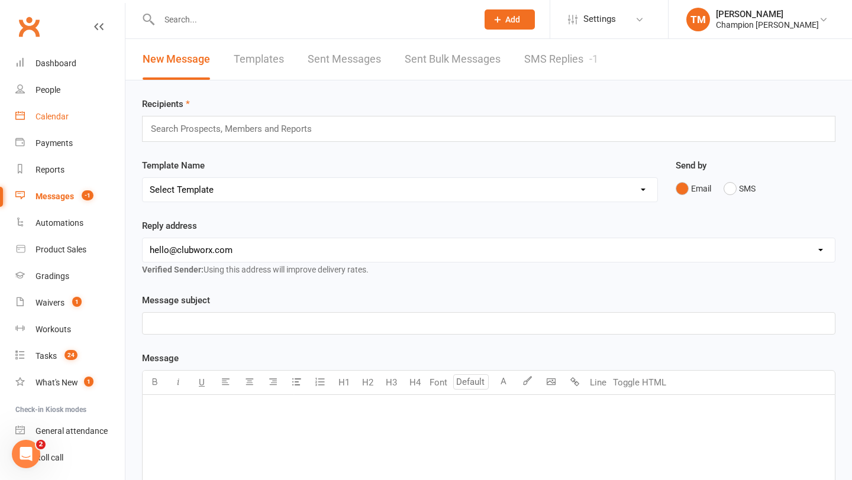
click at [54, 107] on link "Calendar" at bounding box center [69, 116] width 109 height 27
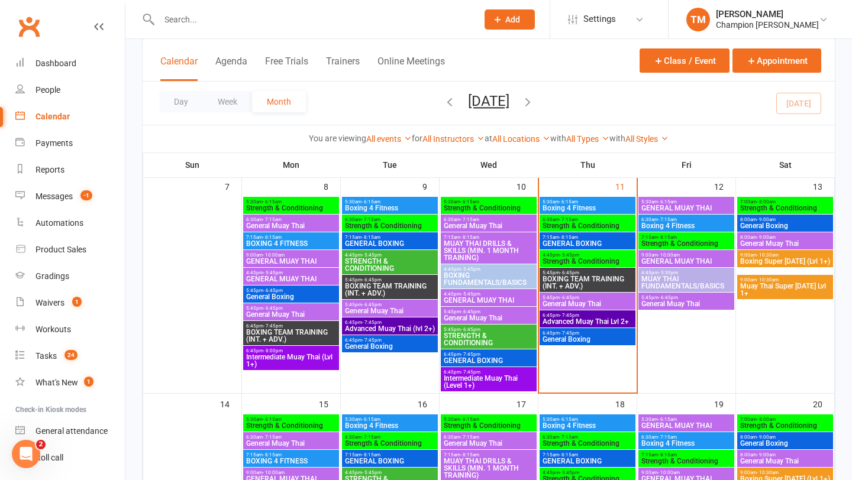
scroll to position [292, 0]
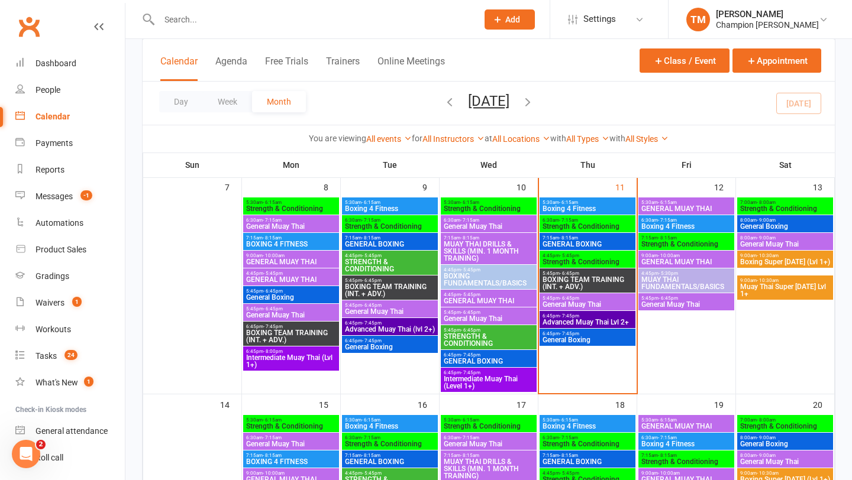
click at [581, 336] on span "General Boxing" at bounding box center [587, 339] width 91 height 7
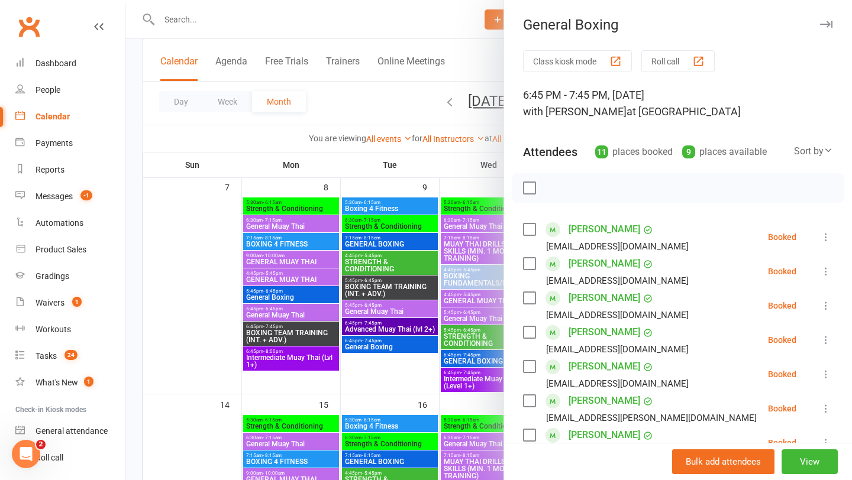
click at [825, 26] on icon "button" at bounding box center [826, 24] width 12 height 7
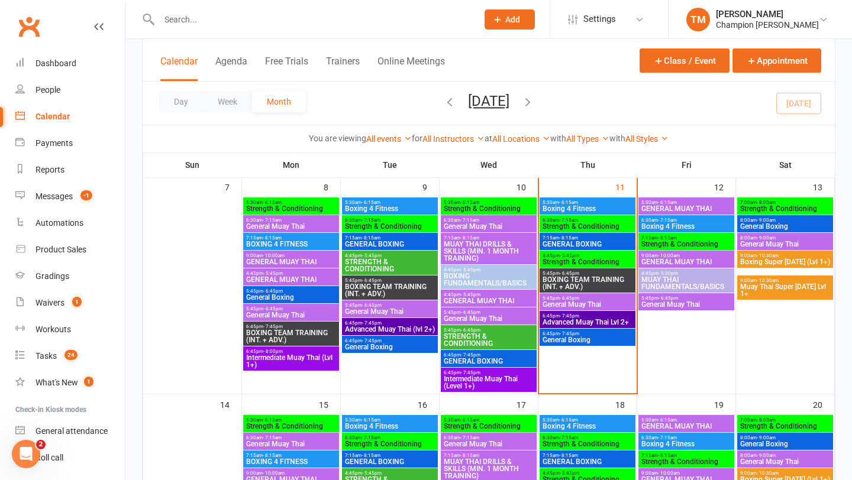
click at [183, 28] on div at bounding box center [305, 19] width 327 height 38
click at [179, 16] on input "text" at bounding box center [312, 19] width 313 height 17
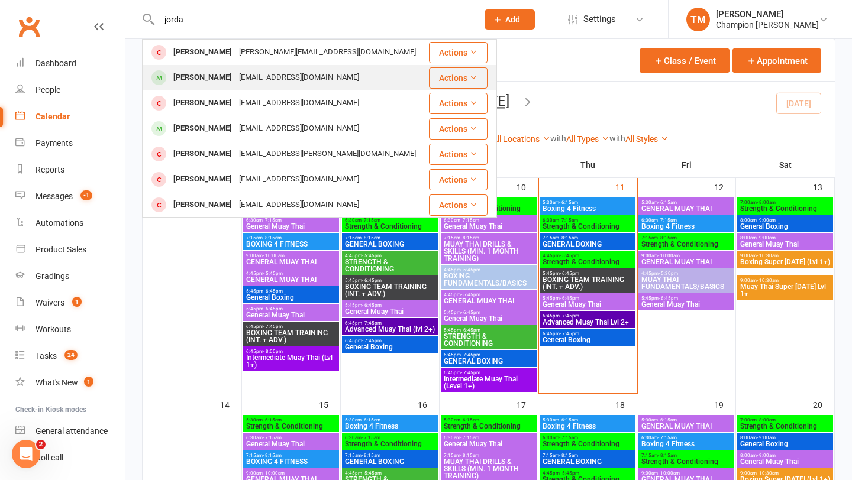
type input "jorda"
click at [177, 74] on div "Jordan Cox" at bounding box center [203, 77] width 66 height 17
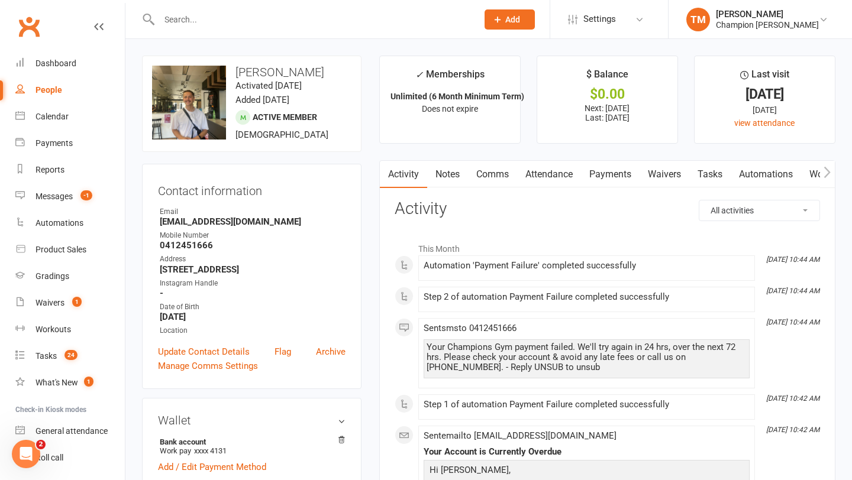
click at [438, 173] on link "Notes" at bounding box center [447, 174] width 41 height 27
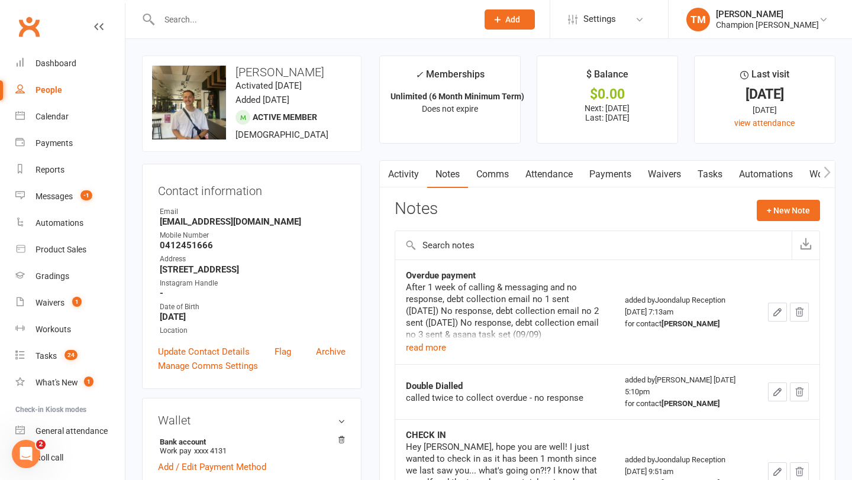
click at [410, 178] on link "Activity" at bounding box center [403, 174] width 47 height 27
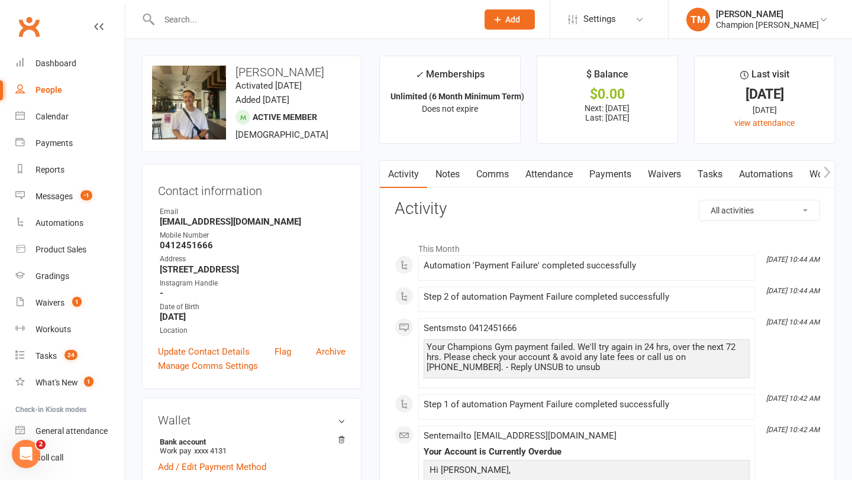
click at [494, 187] on link "Comms" at bounding box center [492, 174] width 49 height 27
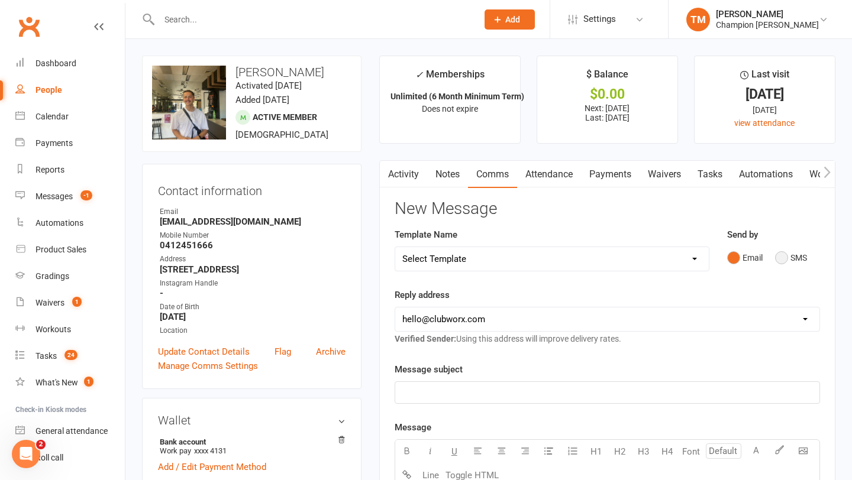
click at [786, 252] on button "SMS" at bounding box center [791, 258] width 32 height 22
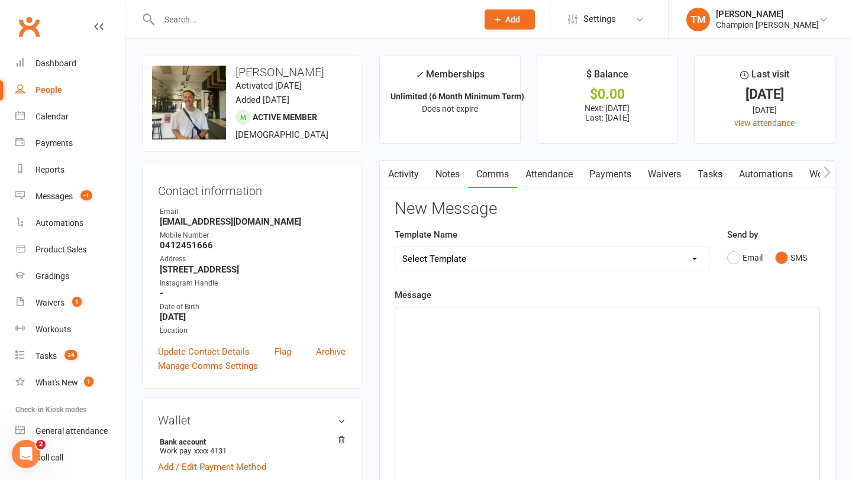
click at [478, 371] on div "﻿" at bounding box center [607, 396] width 424 height 177
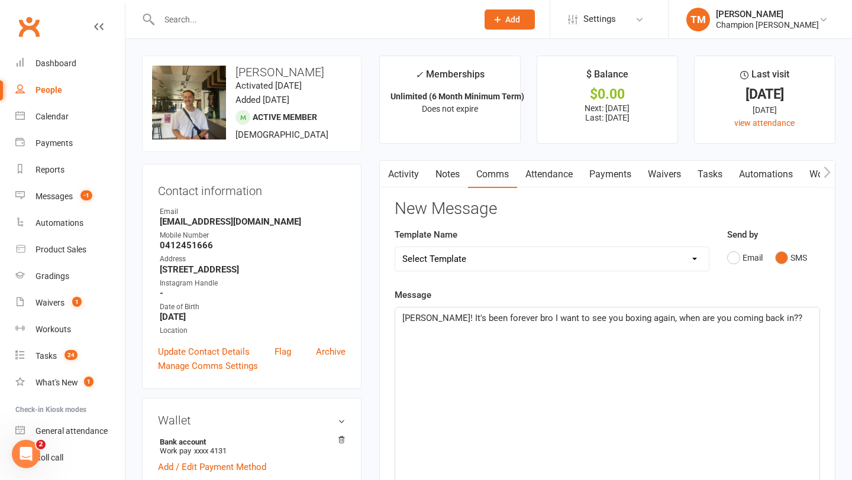
click at [632, 321] on span "Jordan! It's been forever bro I want to see you boxing again, when are you comi…" at bounding box center [602, 318] width 400 height 11
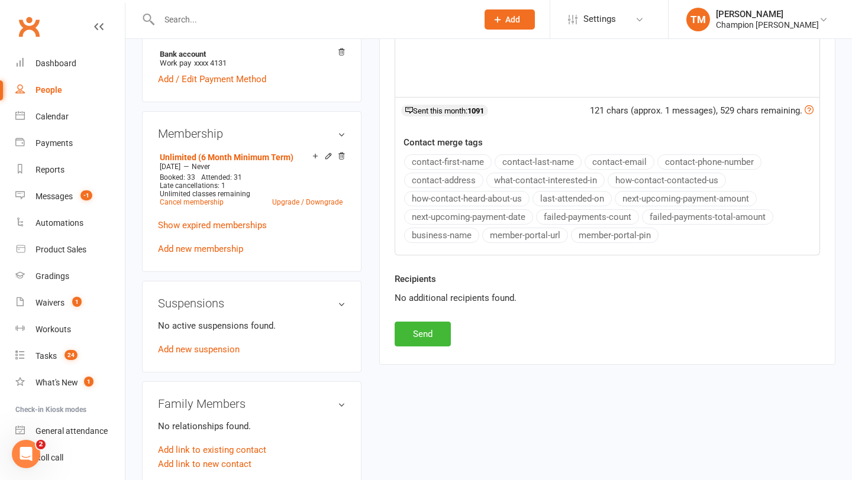
scroll to position [390, 0]
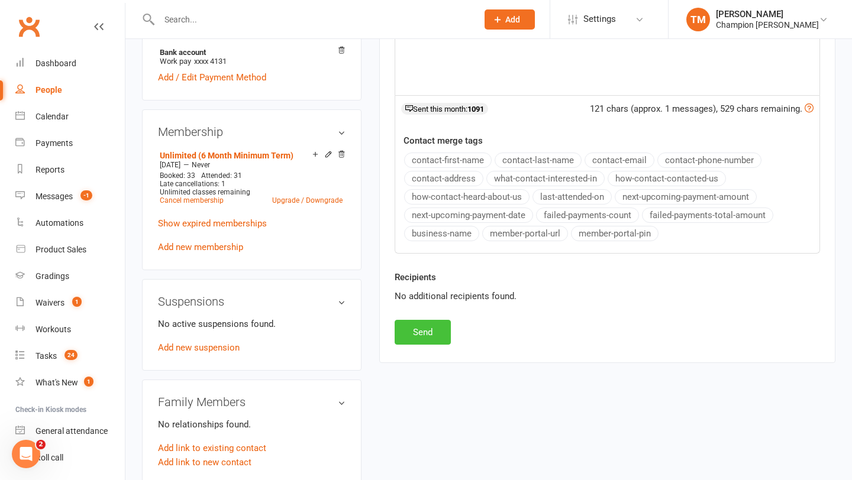
click at [436, 331] on button "Send" at bounding box center [422, 332] width 56 height 25
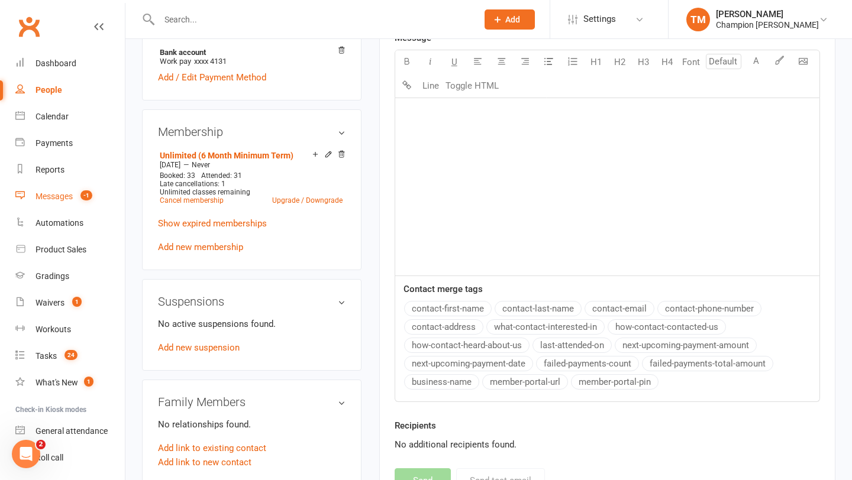
click at [55, 190] on link "Messages -1" at bounding box center [69, 196] width 109 height 27
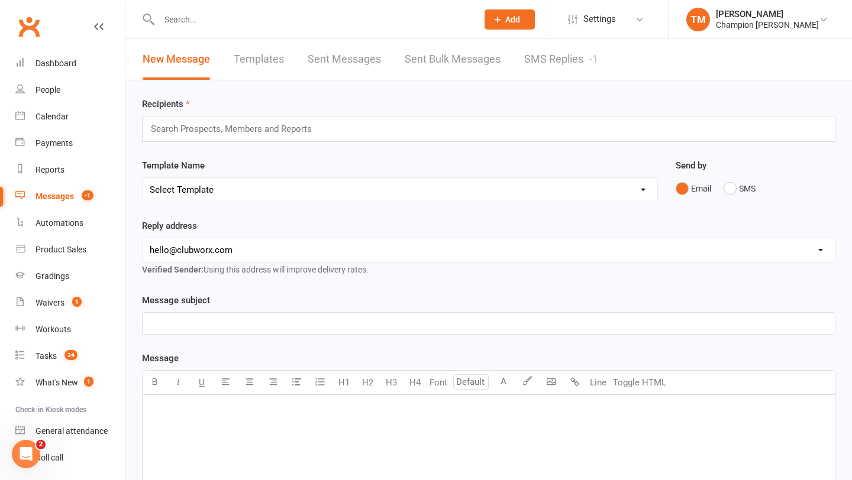
click at [562, 57] on link "SMS Replies -1" at bounding box center [561, 59] width 74 height 41
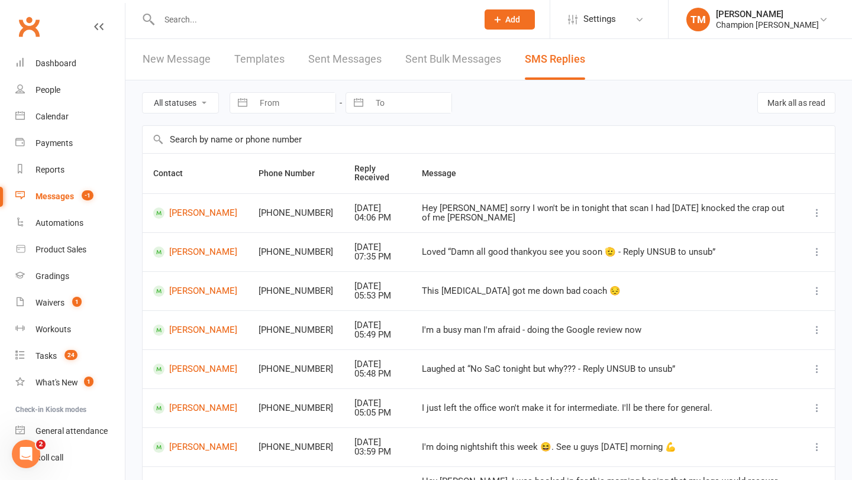
click at [197, 20] on input "text" at bounding box center [312, 19] width 313 height 17
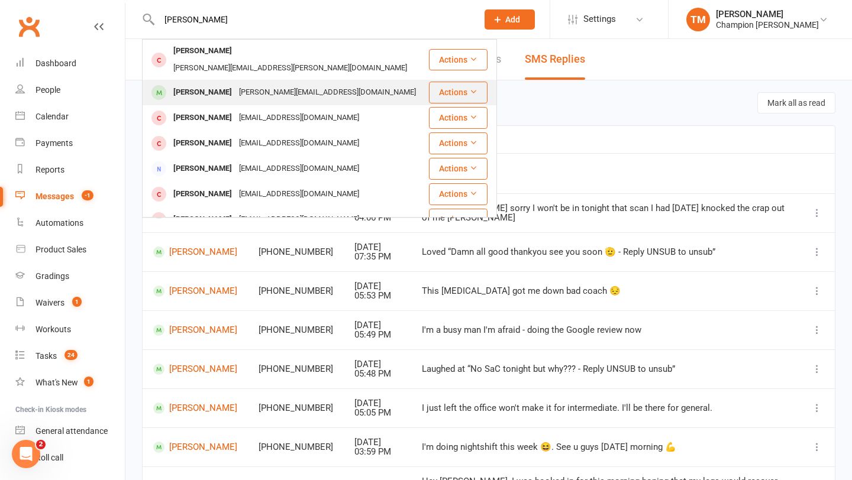
type input "carter"
click at [208, 84] on div "[PERSON_NAME]" at bounding box center [203, 92] width 66 height 17
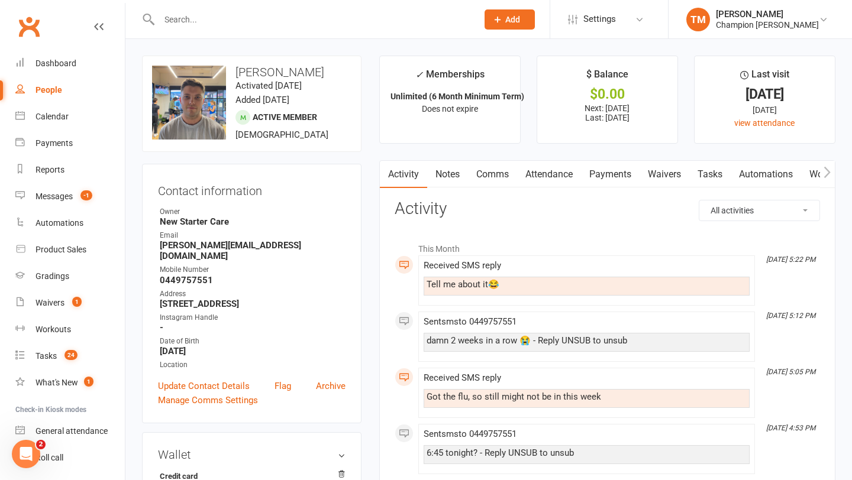
click at [445, 180] on link "Notes" at bounding box center [447, 174] width 41 height 27
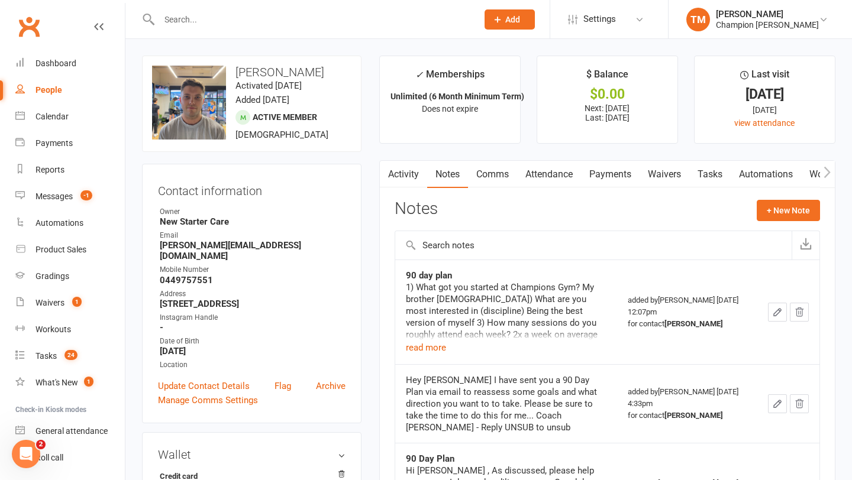
click at [507, 184] on link "Comms" at bounding box center [492, 174] width 49 height 27
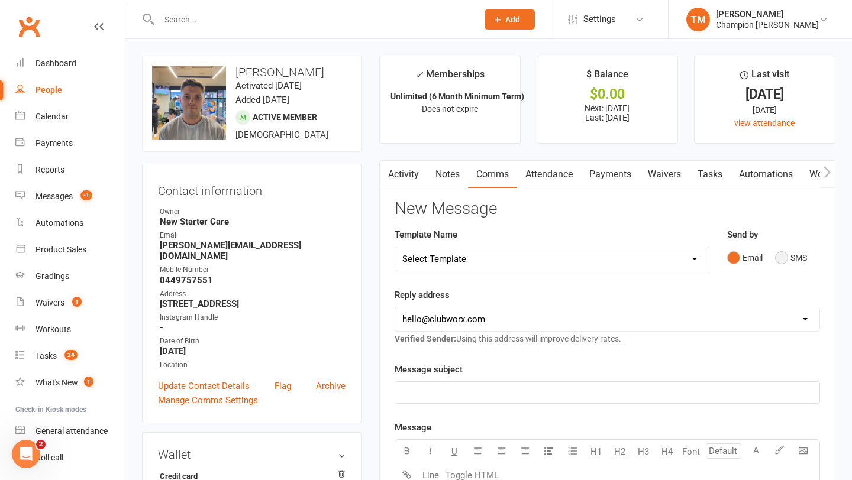
click at [785, 256] on button "SMS" at bounding box center [791, 258] width 32 height 22
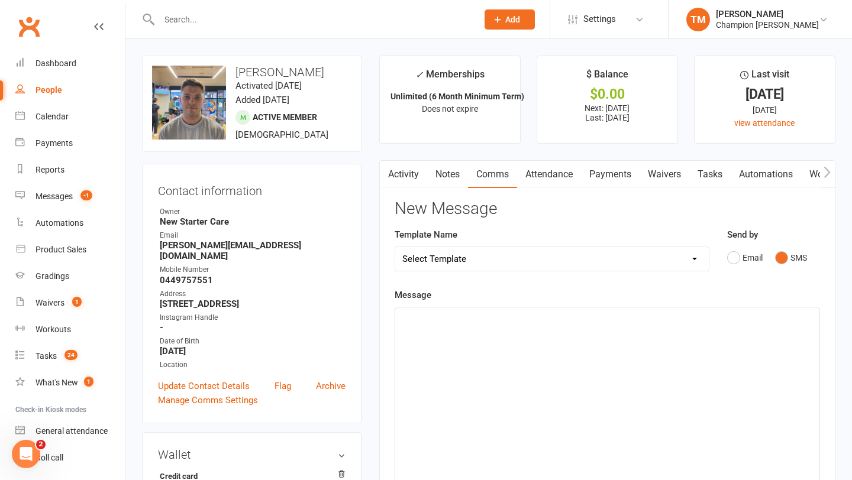
click at [468, 322] on p "﻿" at bounding box center [607, 318] width 410 height 14
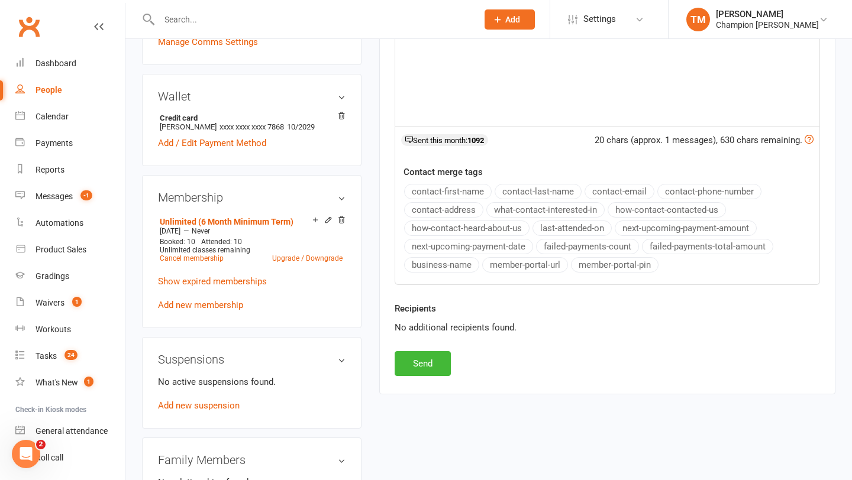
scroll to position [364, 0]
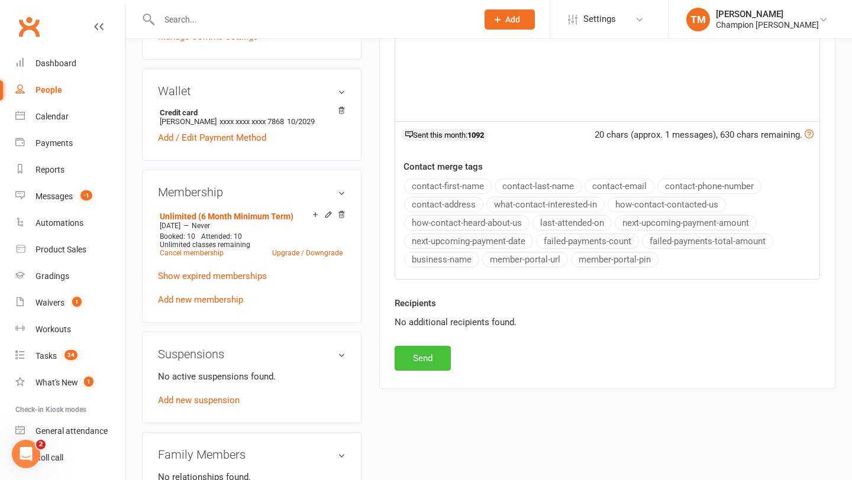
click at [428, 358] on button "Send" at bounding box center [422, 358] width 56 height 25
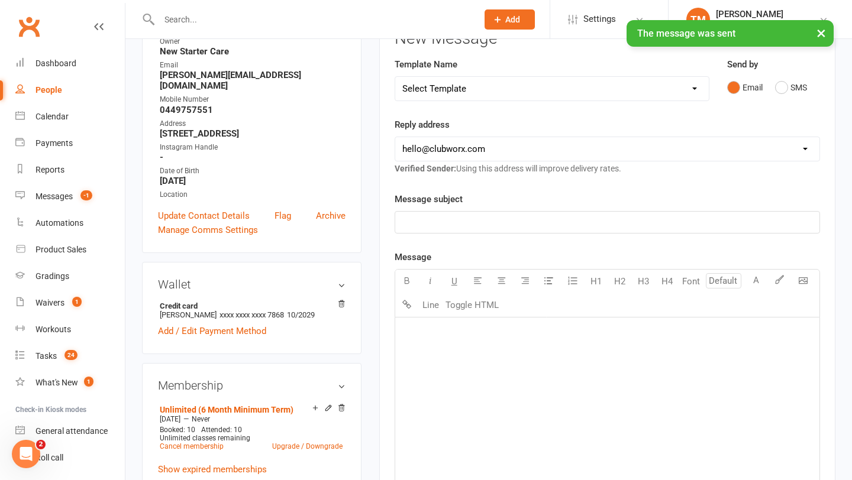
scroll to position [0, 0]
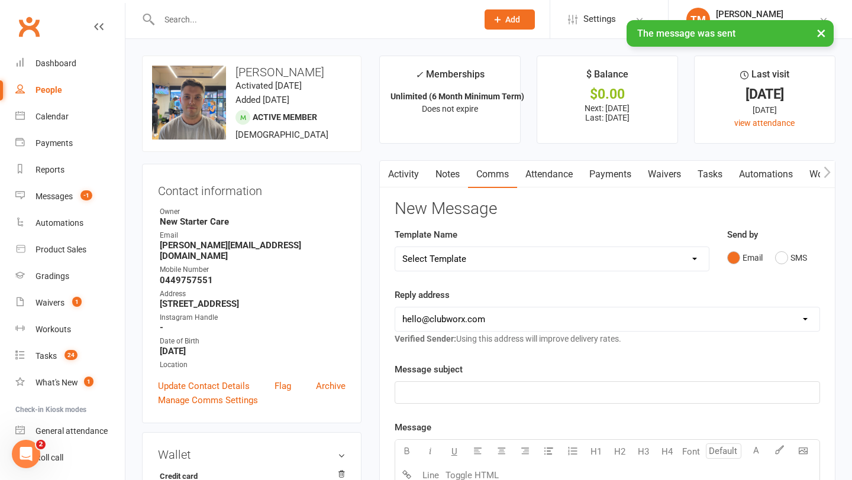
click at [180, 18] on input "text" at bounding box center [312, 19] width 313 height 17
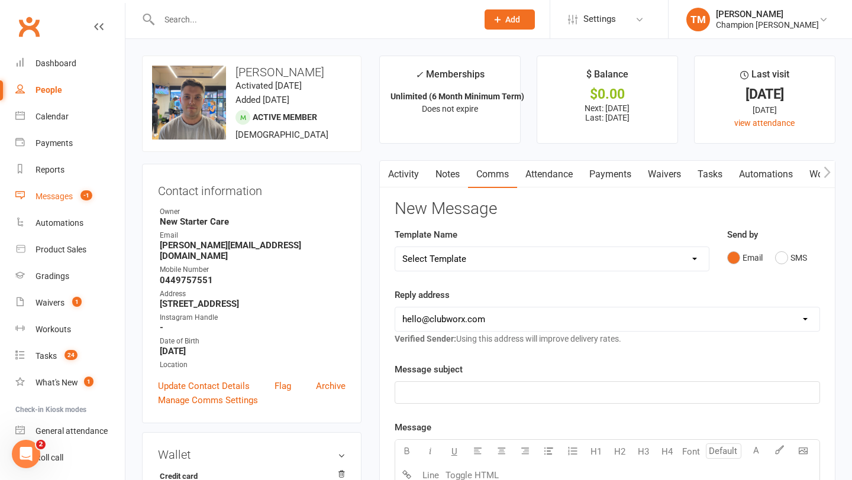
click at [64, 192] on div "Messages" at bounding box center [53, 196] width 37 height 9
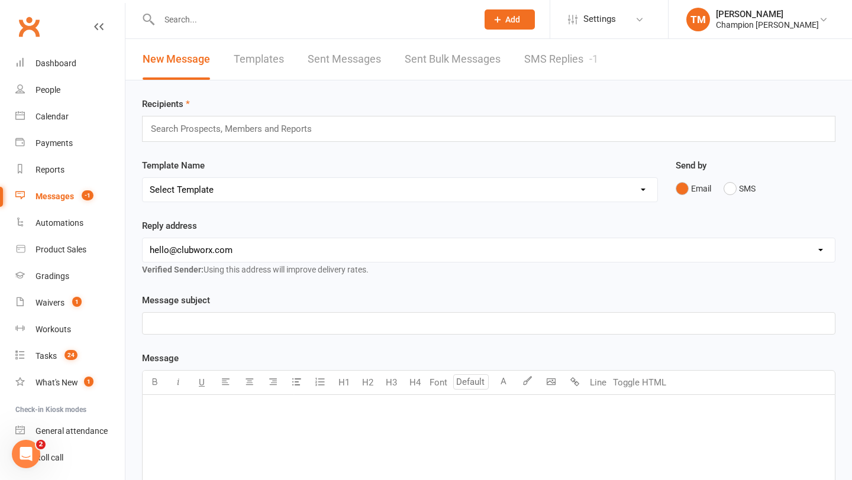
click at [565, 34] on li "Settings Membership Plans Event Templates Appointment Types Website Customize C…" at bounding box center [608, 19] width 118 height 38
click at [546, 50] on link "SMS Replies -1" at bounding box center [561, 59] width 74 height 41
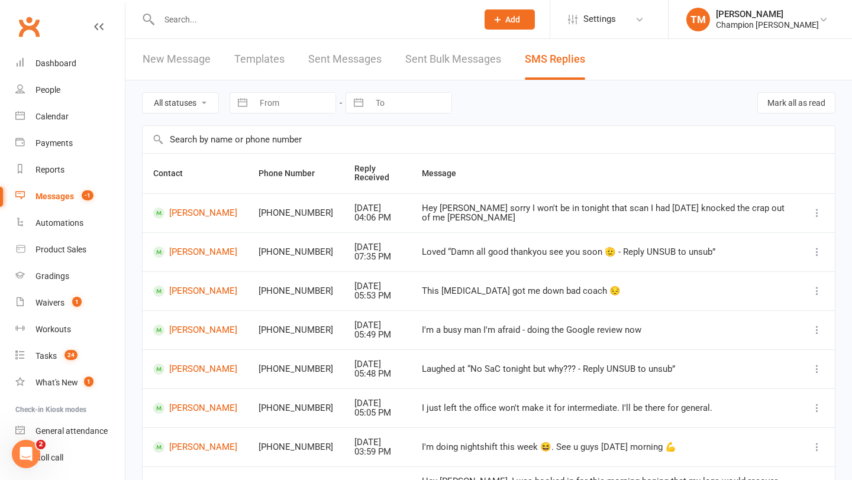
click at [291, 136] on input "text" at bounding box center [489, 139] width 692 height 27
click at [169, 27] on input "text" at bounding box center [312, 19] width 313 height 17
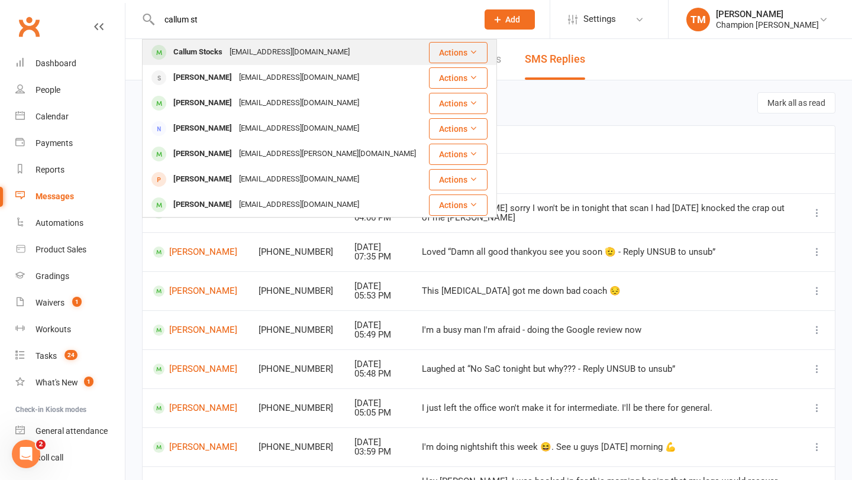
type input "callum st"
click at [222, 59] on div "Callum Stocks" at bounding box center [198, 52] width 56 height 17
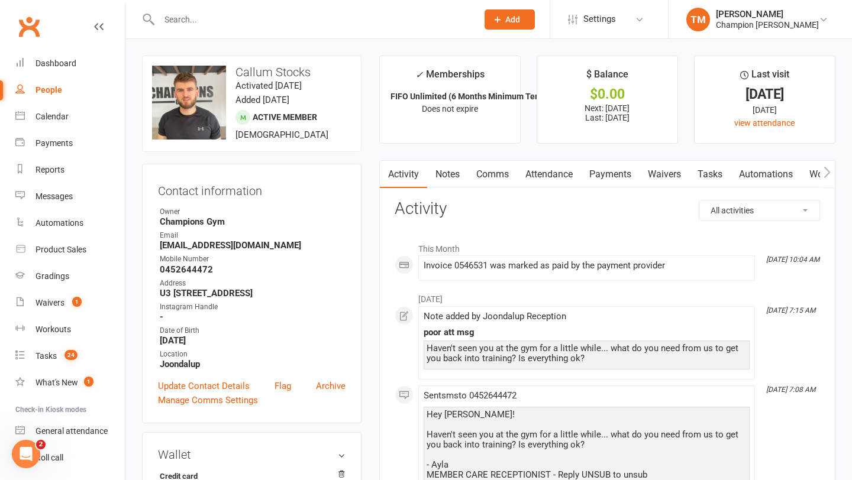
click at [187, 24] on input "text" at bounding box center [312, 19] width 313 height 17
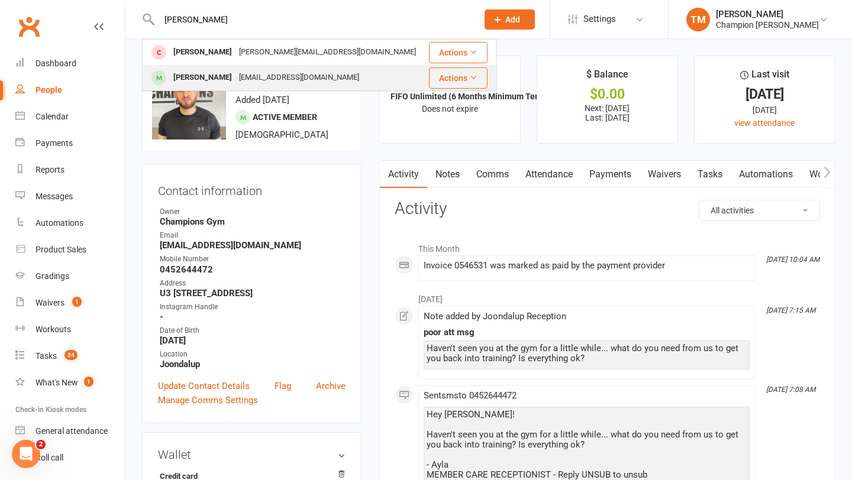
type input "[PERSON_NAME]"
click at [193, 68] on div "[PERSON_NAME] [EMAIL_ADDRESS][DOMAIN_NAME]" at bounding box center [285, 78] width 284 height 24
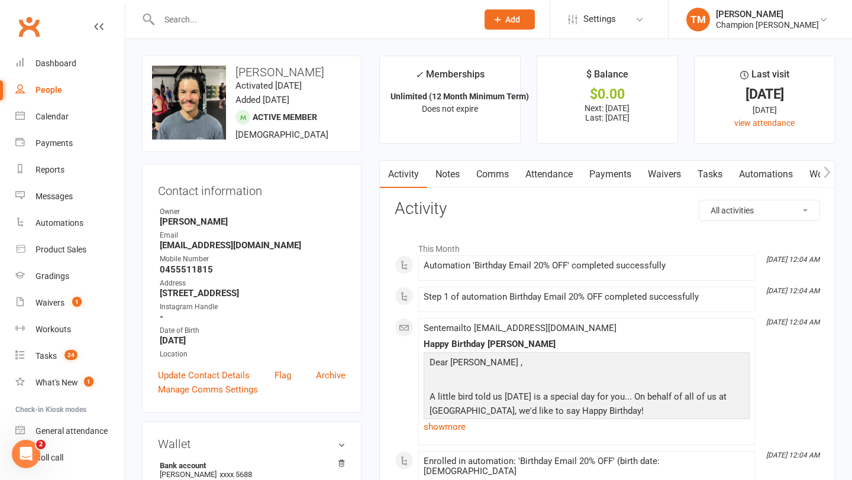
click at [501, 172] on link "Comms" at bounding box center [492, 174] width 49 height 27
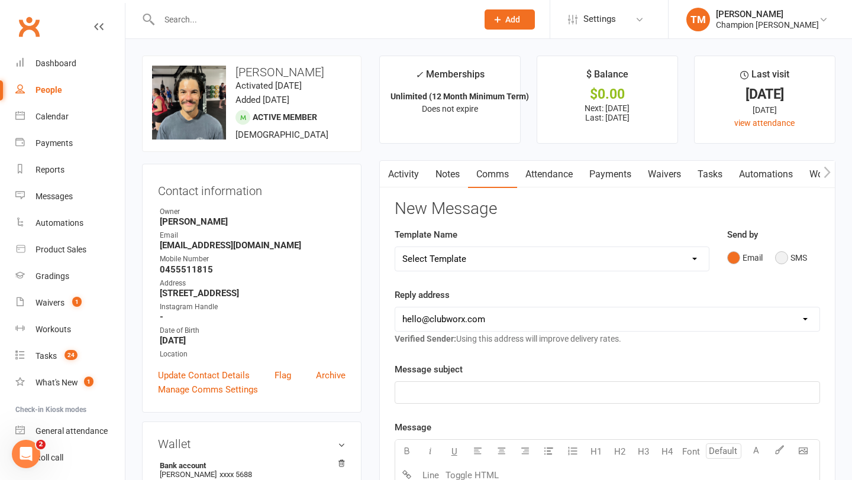
click at [791, 259] on button "SMS" at bounding box center [791, 258] width 32 height 22
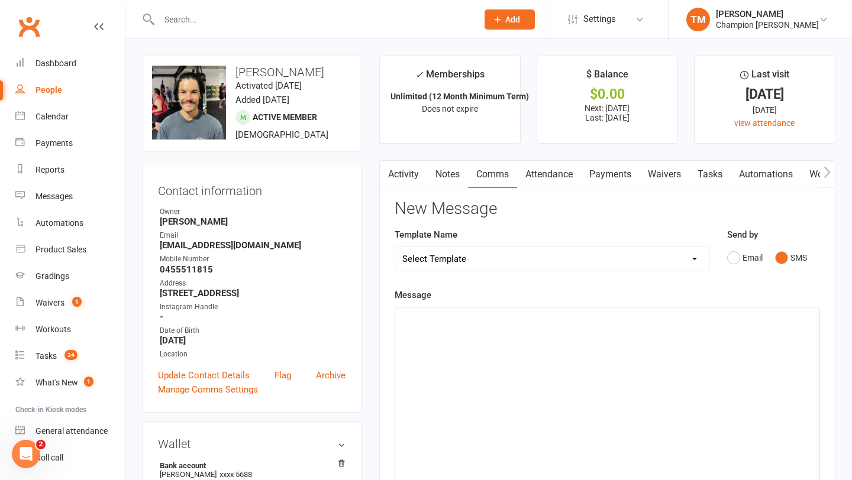
click at [474, 327] on div "﻿" at bounding box center [607, 396] width 424 height 177
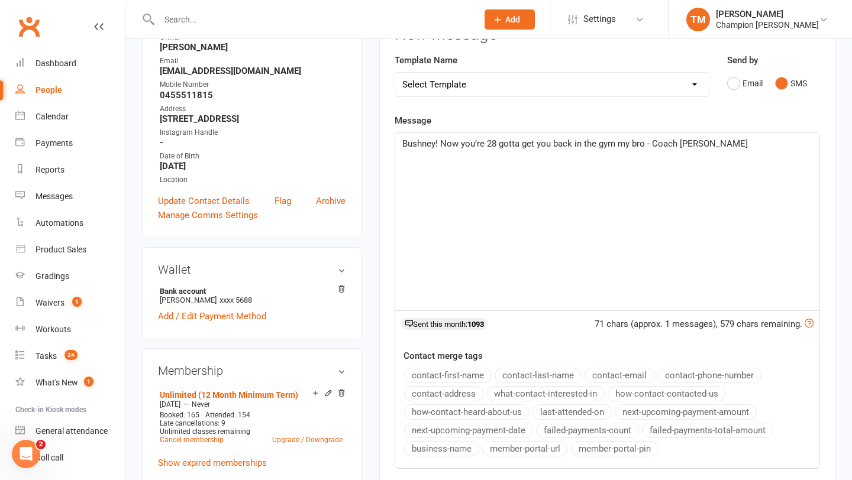
scroll to position [177, 0]
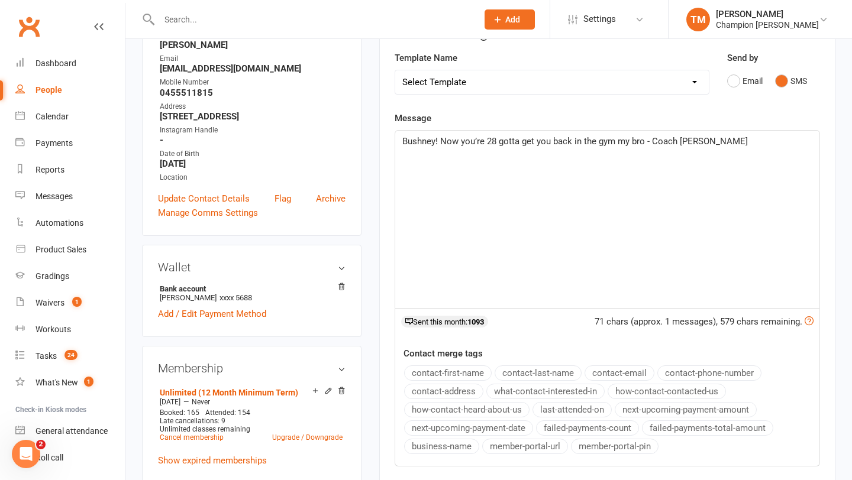
click at [496, 145] on span "Bushney! Now you’re 28 gotta get you back in the gym my bro - Coach [PERSON_NAM…" at bounding box center [574, 141] width 345 height 11
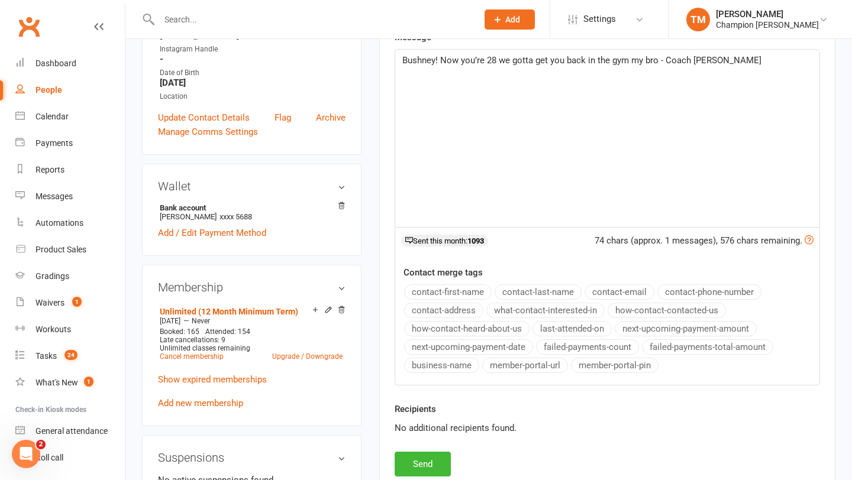
scroll to position [279, 0]
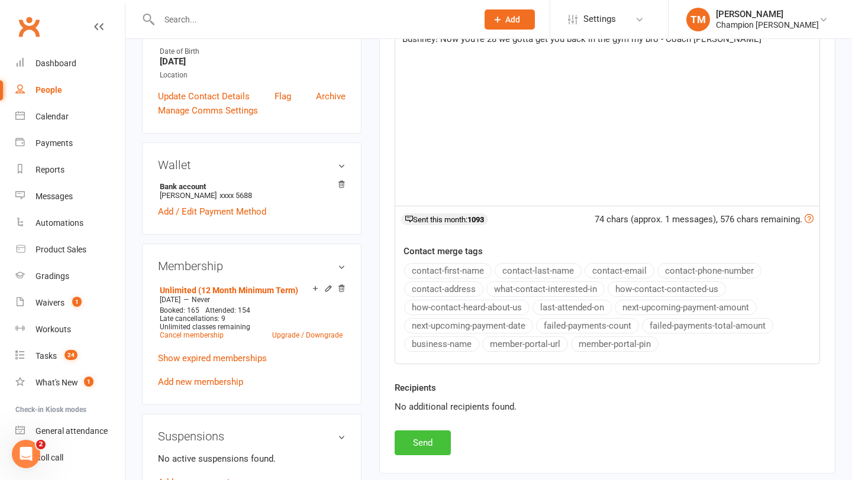
click at [433, 440] on button "Send" at bounding box center [422, 443] width 56 height 25
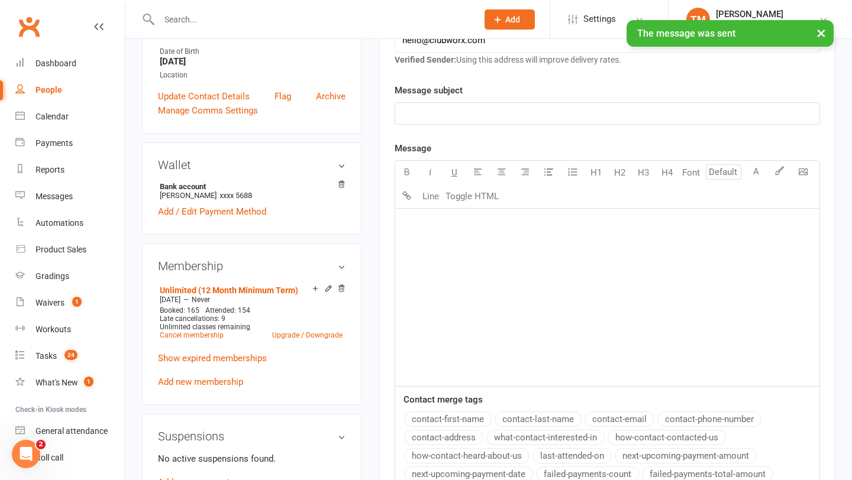
scroll to position [0, 0]
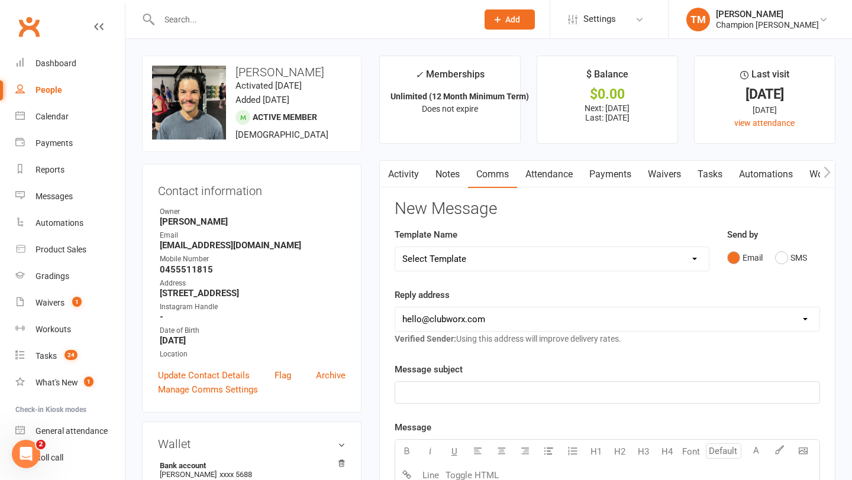
click at [180, 22] on input "text" at bounding box center [312, 19] width 313 height 17
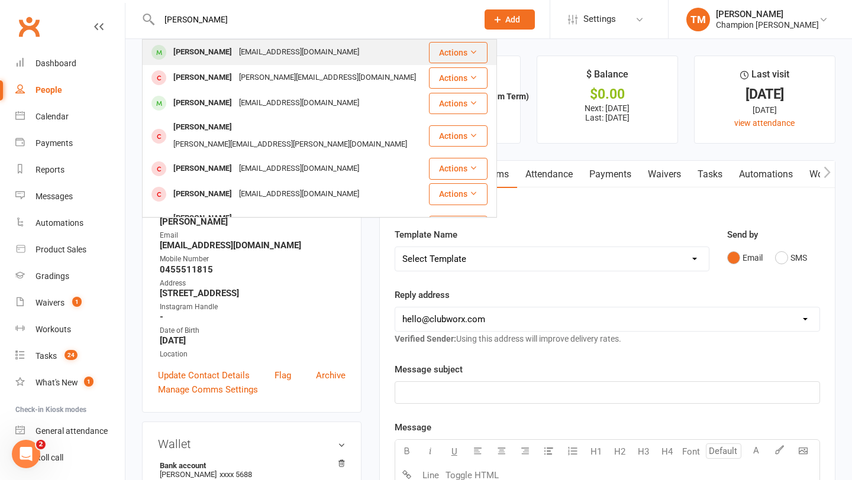
type input "[PERSON_NAME]"
click at [198, 52] on div "[PERSON_NAME]" at bounding box center [203, 52] width 66 height 17
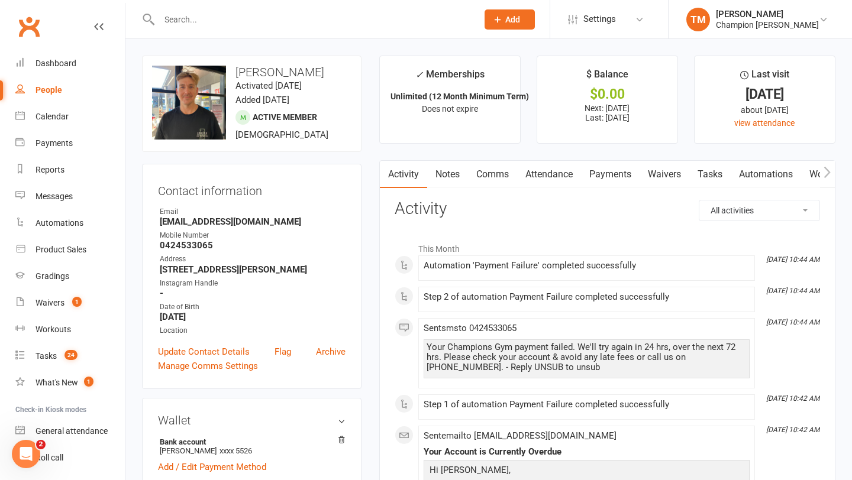
click at [181, 14] on input "text" at bounding box center [312, 19] width 313 height 17
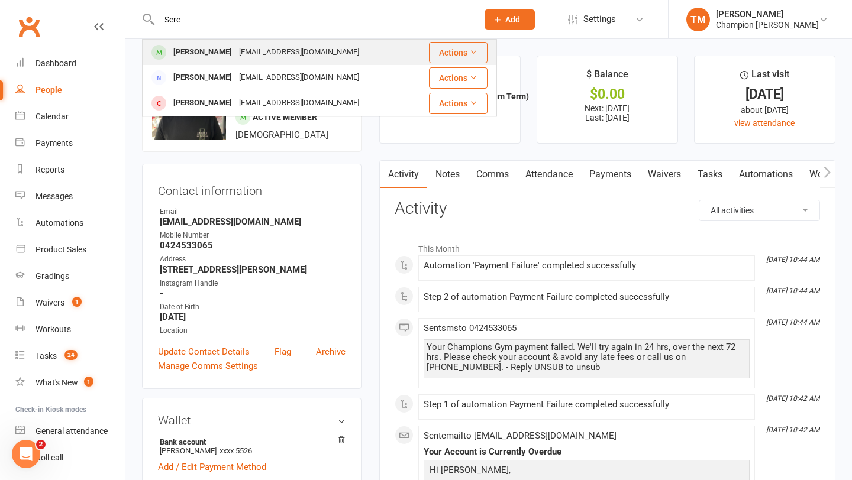
type input "Sere"
click at [178, 50] on div "[PERSON_NAME]" at bounding box center [203, 52] width 66 height 17
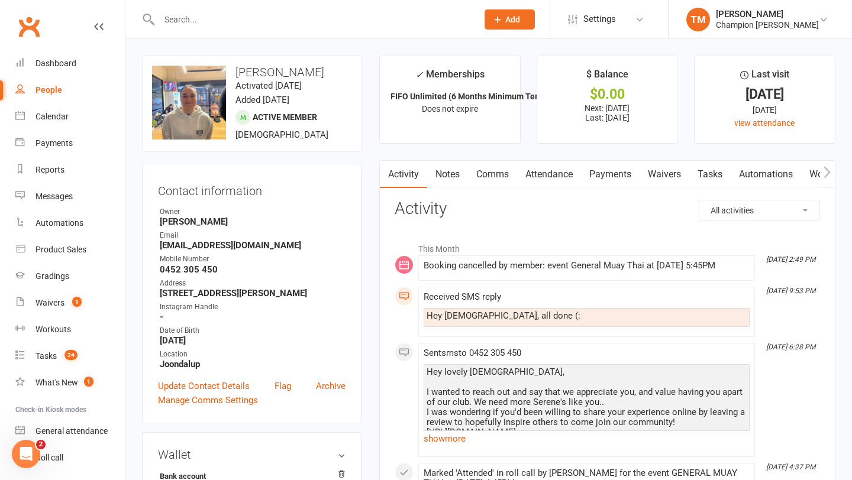
click at [542, 176] on link "Attendance" at bounding box center [549, 174] width 64 height 27
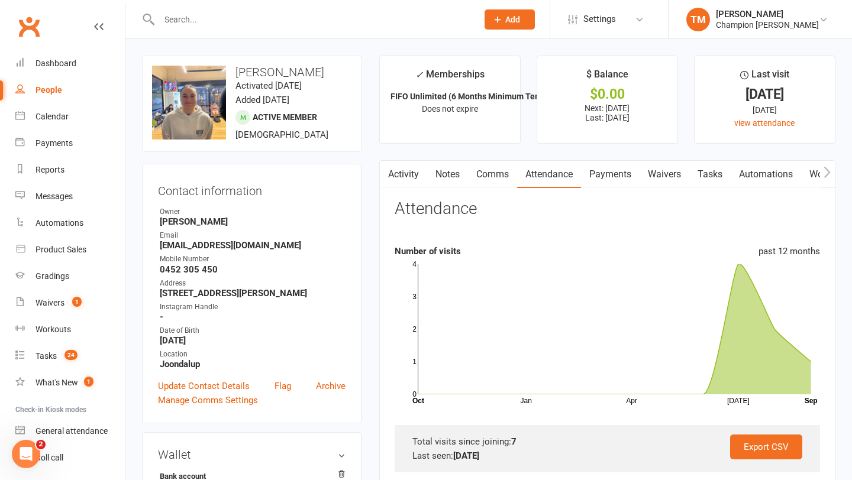
click at [407, 173] on link "Activity" at bounding box center [403, 174] width 47 height 27
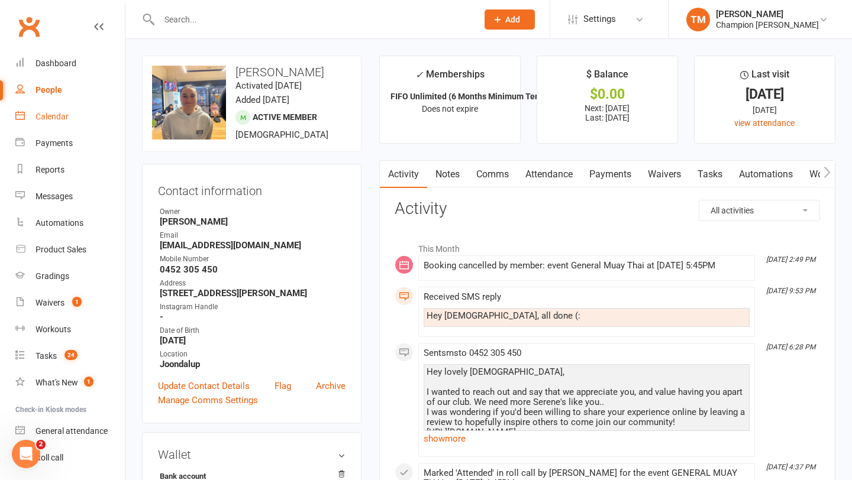
click at [62, 118] on div "Calendar" at bounding box center [51, 116] width 33 height 9
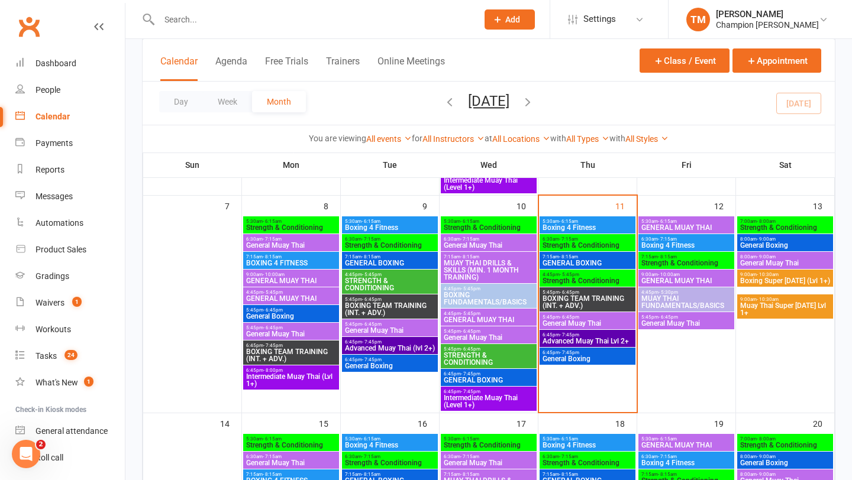
scroll to position [283, 0]
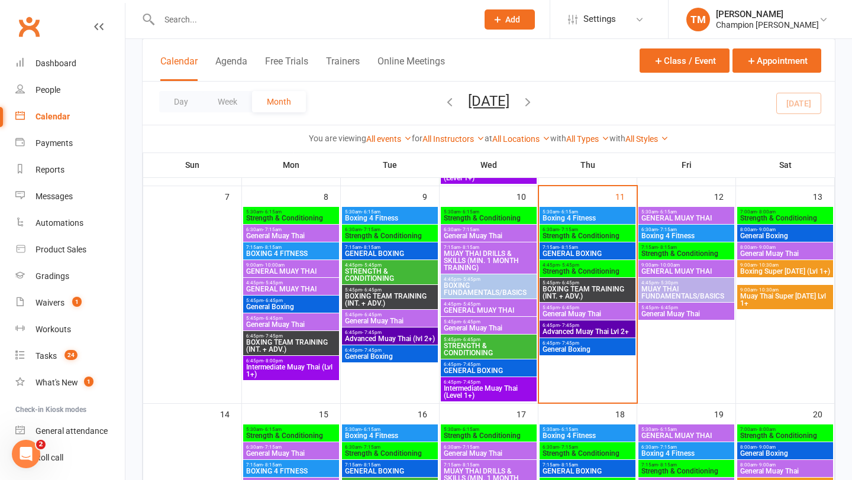
click at [574, 311] on span "General Muay Thai" at bounding box center [587, 313] width 91 height 7
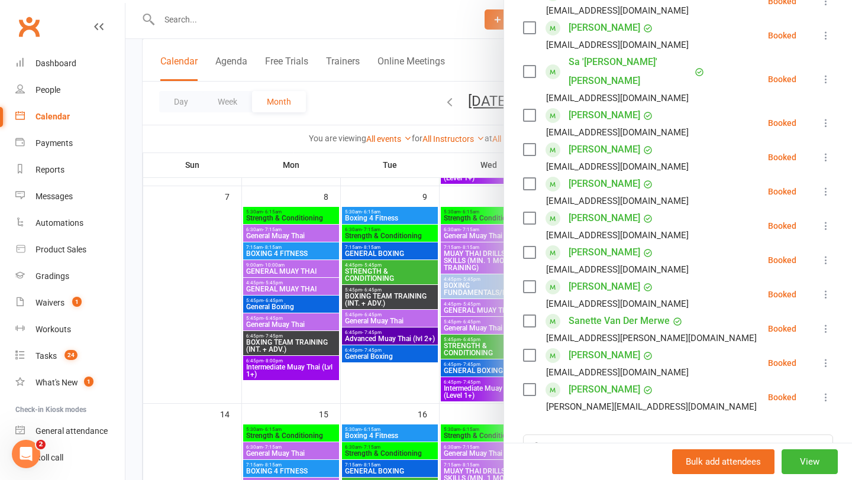
scroll to position [0, 0]
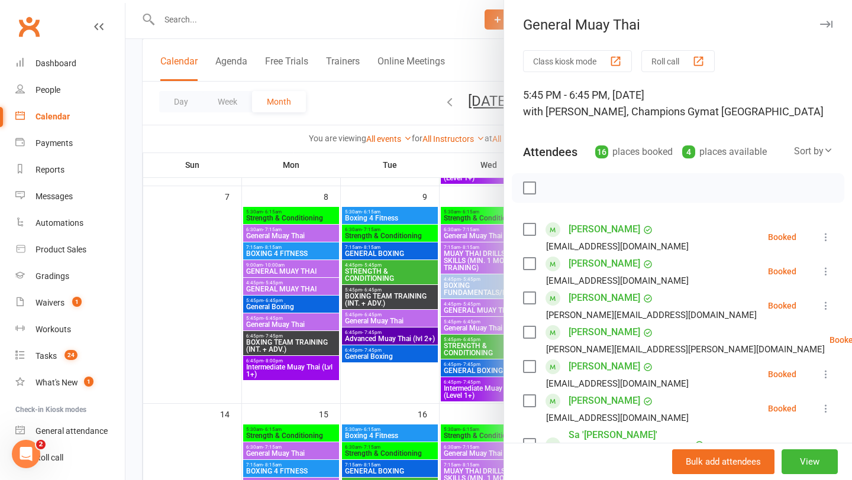
click at [828, 18] on button "button" at bounding box center [825, 24] width 14 height 14
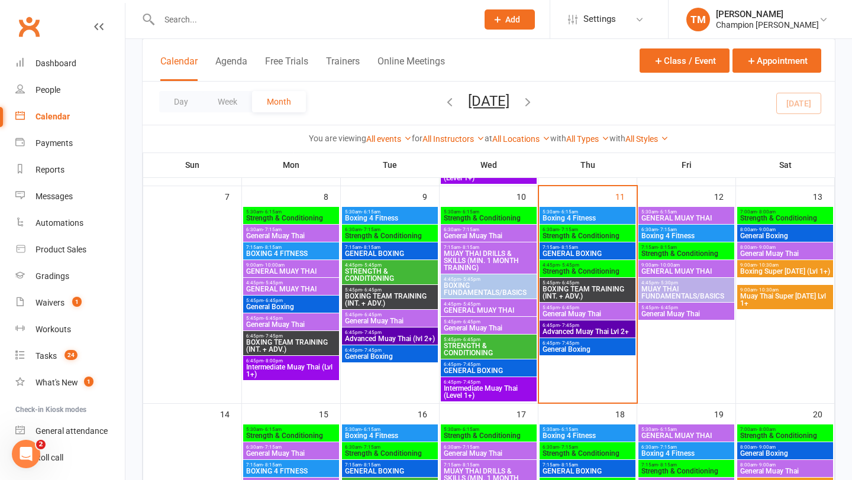
click at [229, 22] on input "text" at bounding box center [312, 19] width 313 height 17
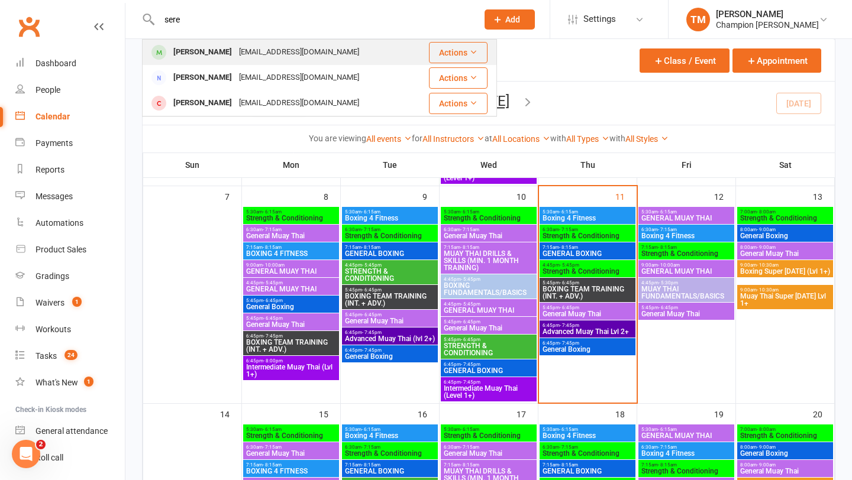
type input "sere"
click at [198, 55] on div "[PERSON_NAME]" at bounding box center [203, 52] width 66 height 17
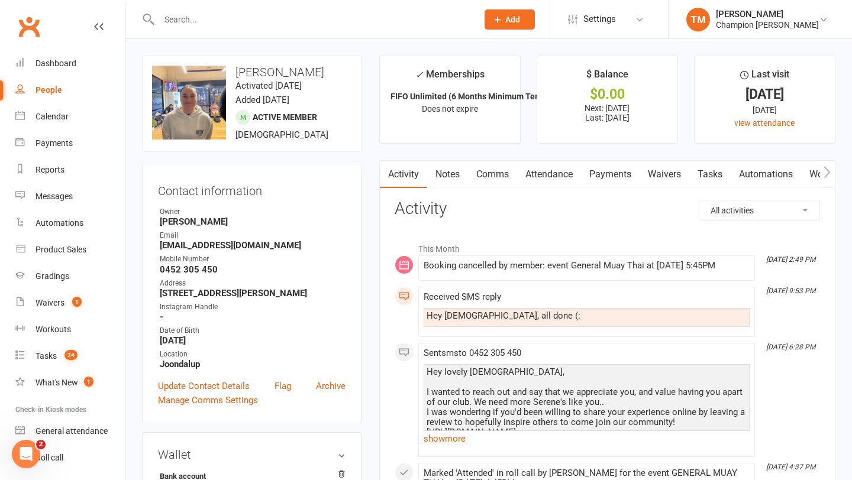
click at [485, 179] on link "Comms" at bounding box center [492, 174] width 49 height 27
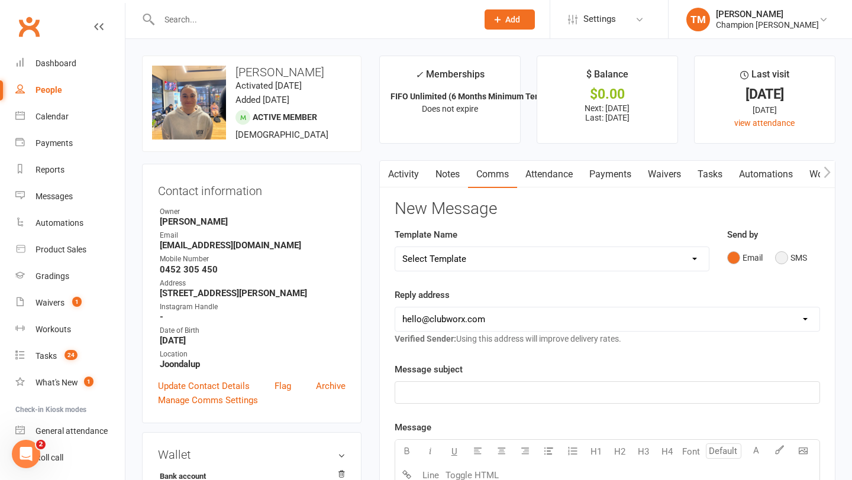
click at [780, 261] on button "SMS" at bounding box center [791, 258] width 32 height 22
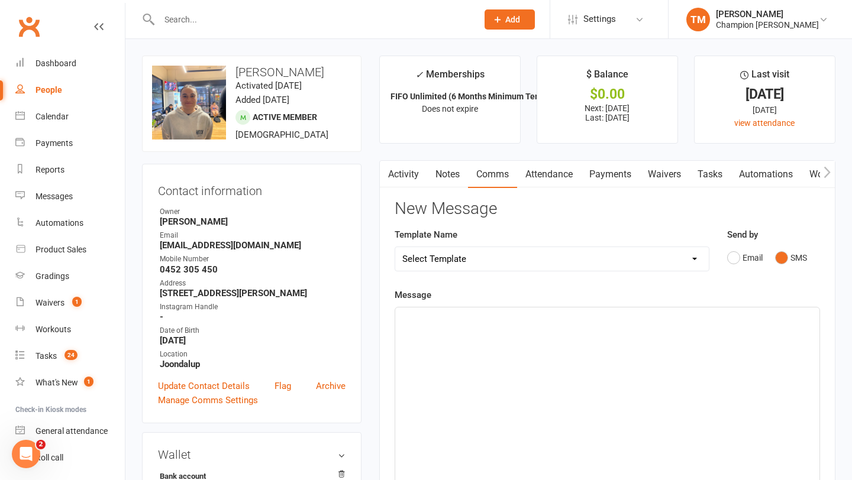
click at [466, 376] on div "﻿" at bounding box center [607, 396] width 424 height 177
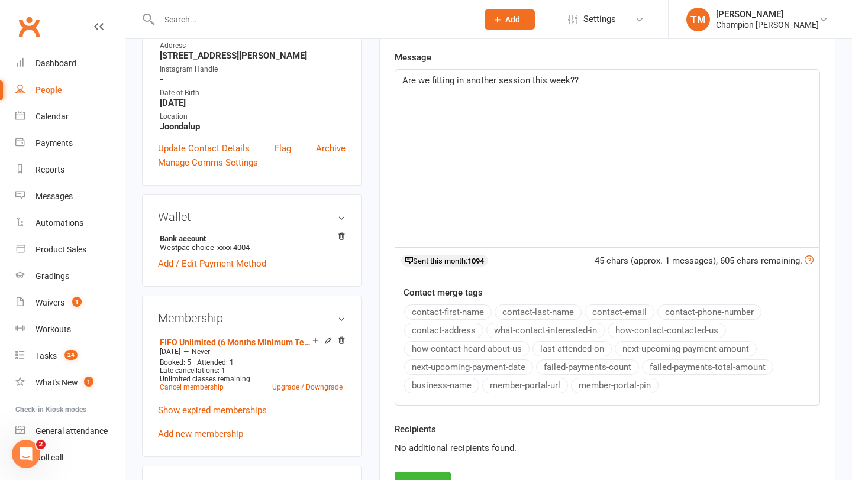
scroll to position [328, 0]
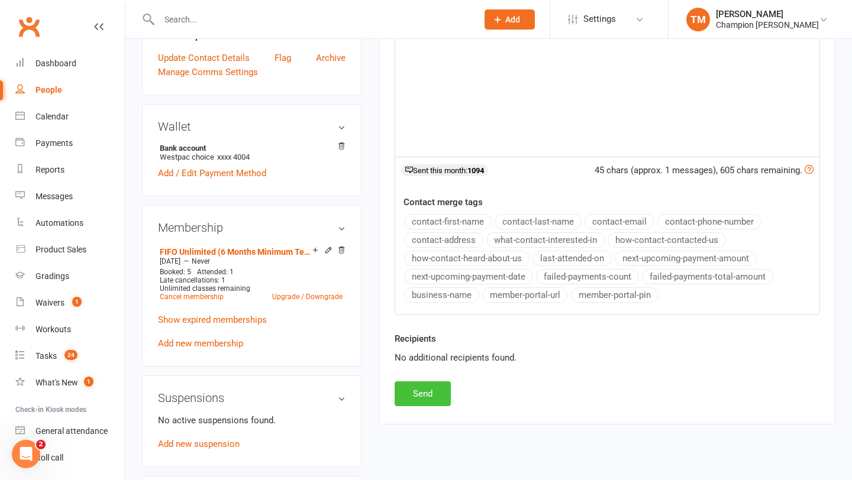
click at [426, 398] on button "Send" at bounding box center [422, 393] width 56 height 25
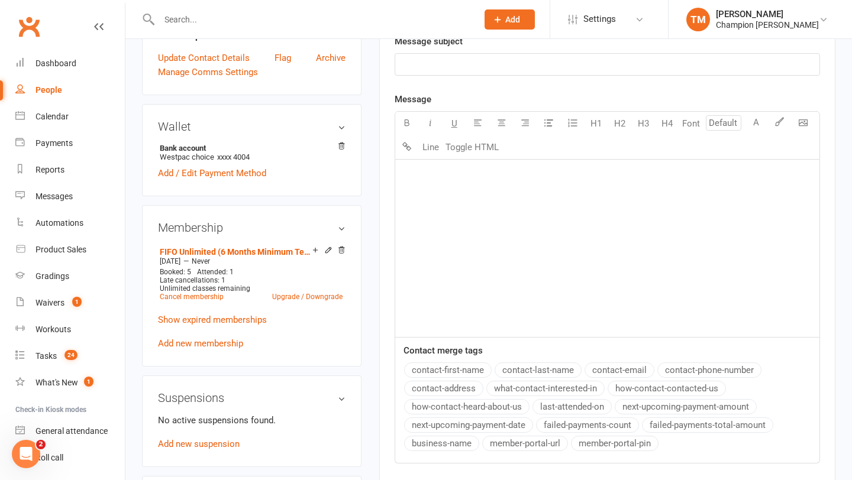
click at [277, 21] on input "text" at bounding box center [312, 19] width 313 height 17
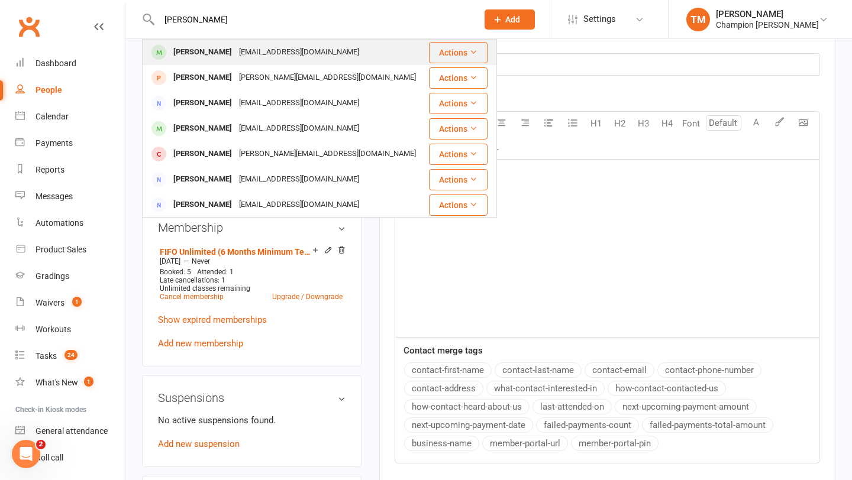
type input "[PERSON_NAME]"
click at [235, 55] on div "[EMAIL_ADDRESS][DOMAIN_NAME]" at bounding box center [298, 52] width 127 height 17
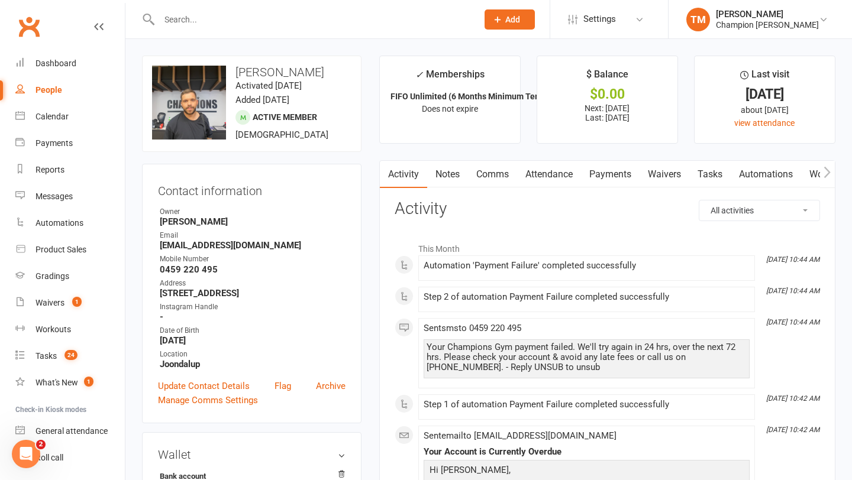
click at [482, 177] on link "Comms" at bounding box center [492, 174] width 49 height 27
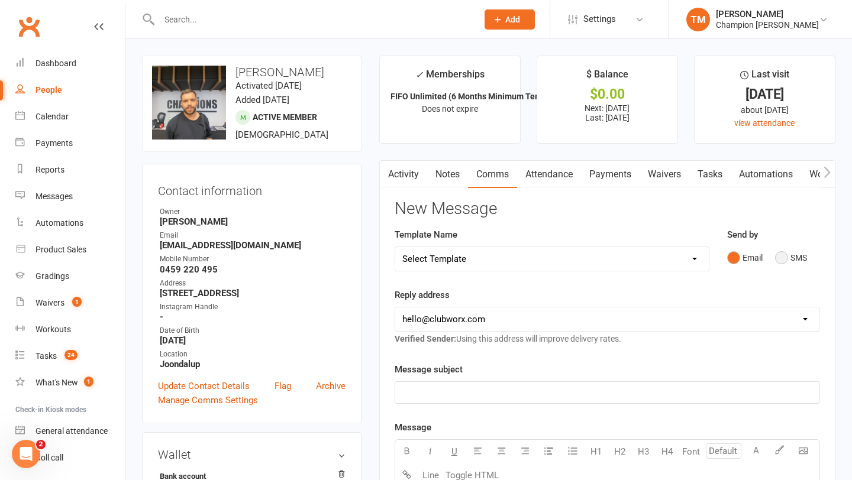
click at [784, 260] on button "SMS" at bounding box center [791, 258] width 32 height 22
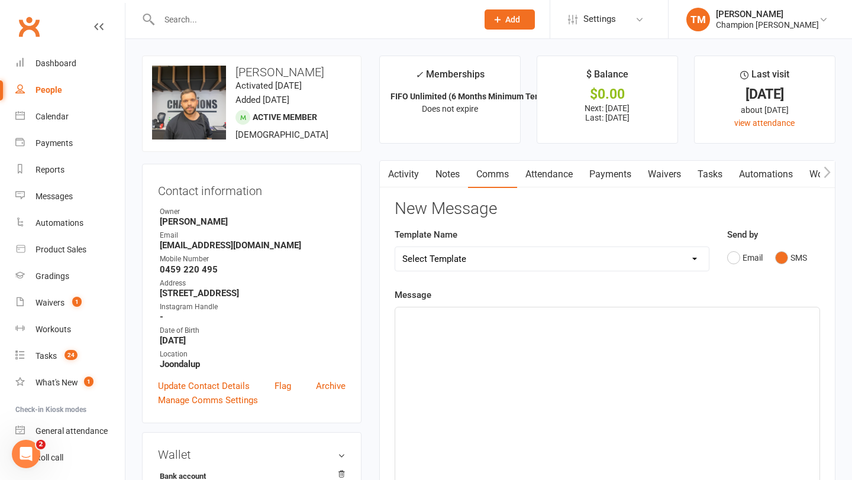
click at [499, 360] on div "﻿" at bounding box center [607, 396] width 424 height 177
click at [415, 325] on div "Yo [PERSON_NAME]" at bounding box center [607, 396] width 424 height 177
click at [418, 316] on span "Yo [PERSON_NAME]" at bounding box center [442, 318] width 81 height 11
click at [415, 318] on span "Yo [PERSON_NAME]" at bounding box center [442, 318] width 81 height 11
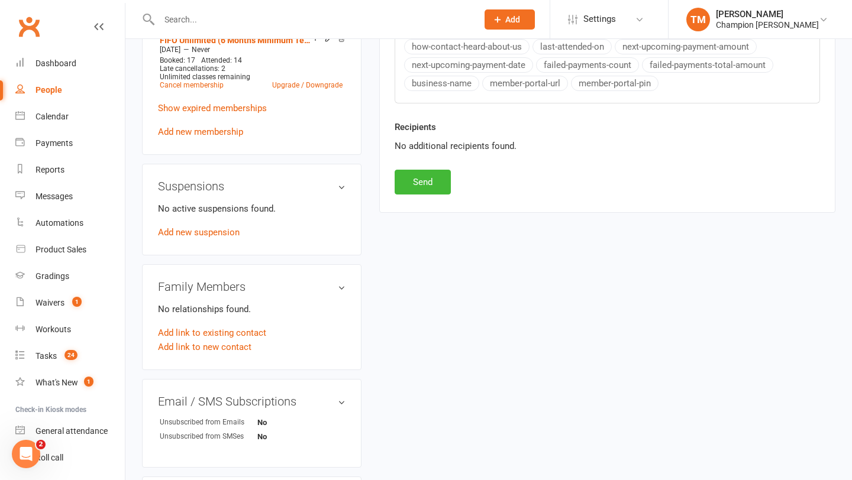
scroll to position [500, 0]
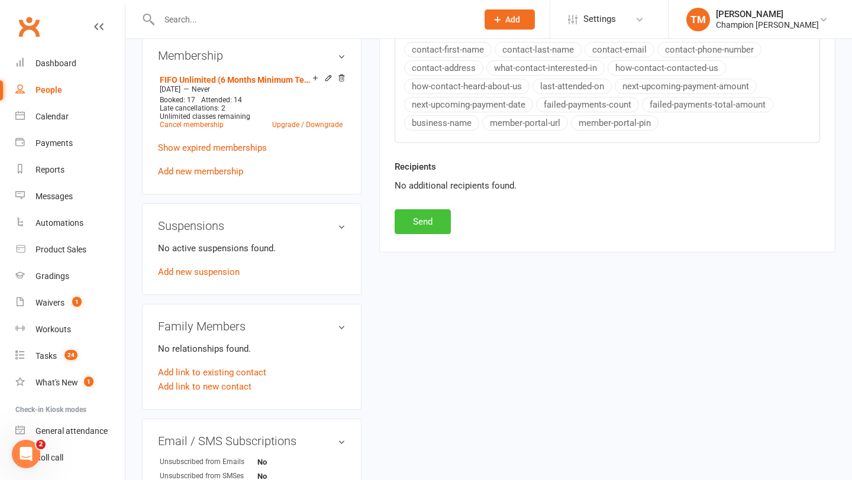
click at [418, 213] on button "Send" at bounding box center [422, 221] width 56 height 25
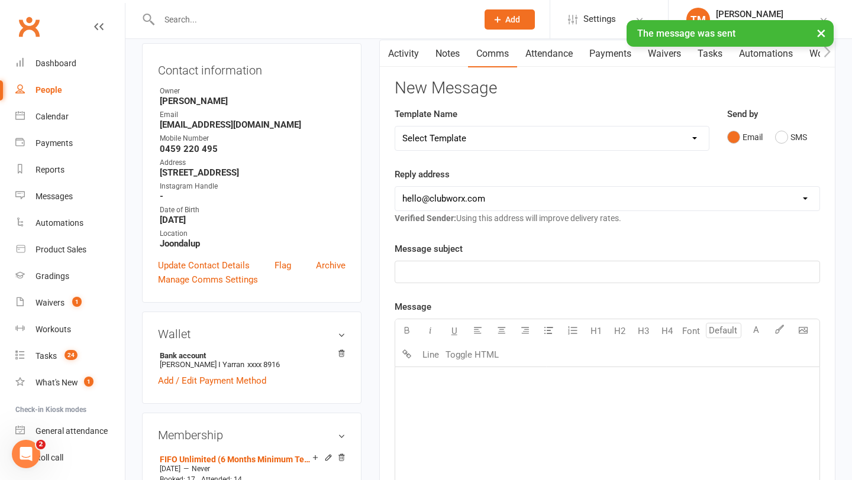
scroll to position [0, 0]
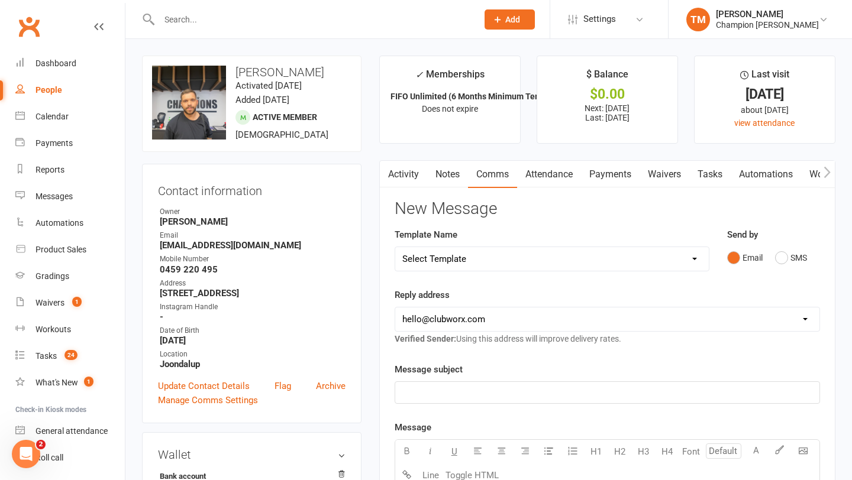
click at [357, 14] on input "text" at bounding box center [312, 19] width 313 height 17
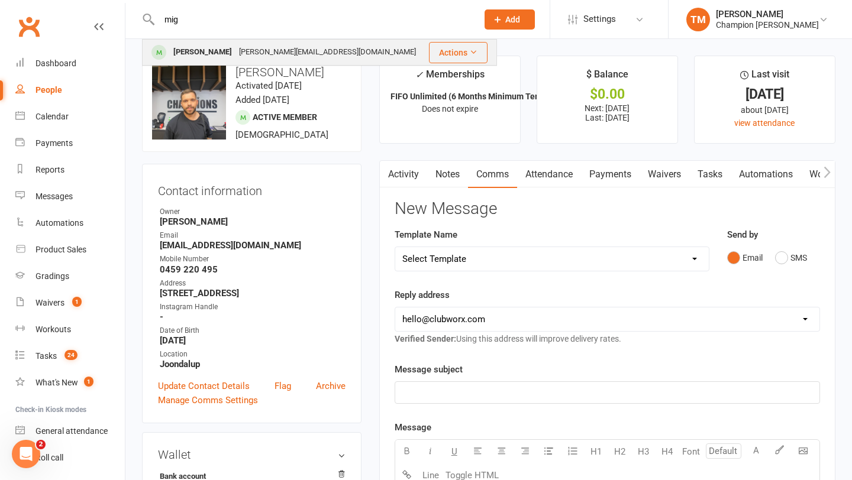
type input "mig"
click at [242, 53] on div "[PERSON_NAME][EMAIL_ADDRESS][DOMAIN_NAME]" at bounding box center [327, 52] width 184 height 17
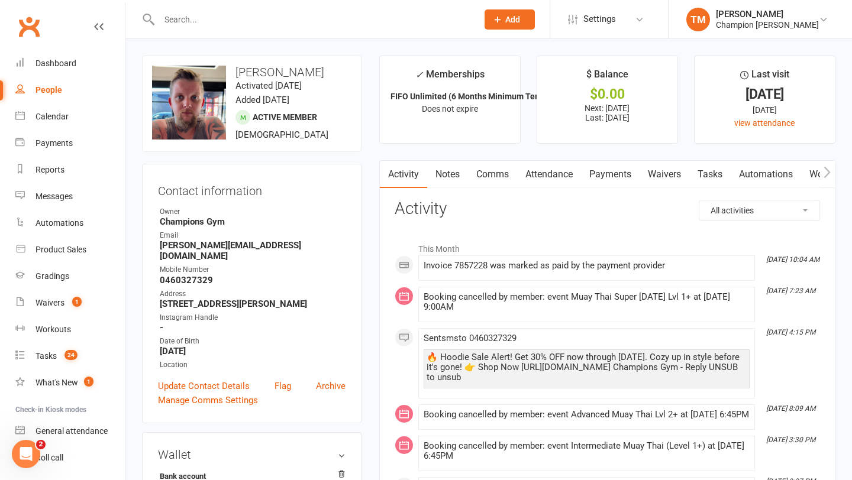
click at [494, 177] on link "Comms" at bounding box center [492, 174] width 49 height 27
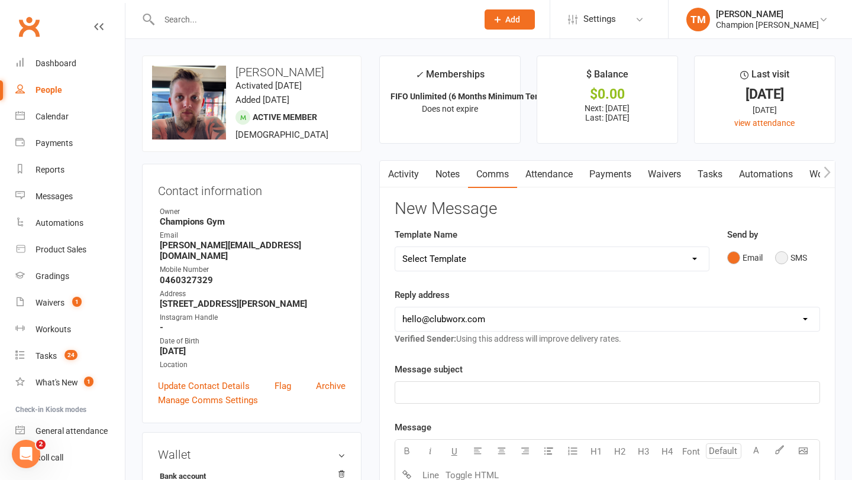
click at [785, 260] on button "SMS" at bounding box center [791, 258] width 32 height 22
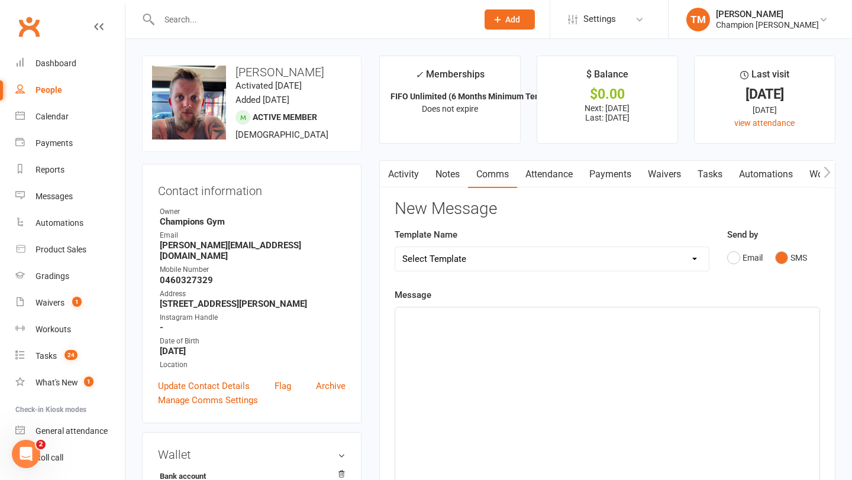
click at [450, 326] on div "﻿" at bounding box center [607, 396] width 424 height 177
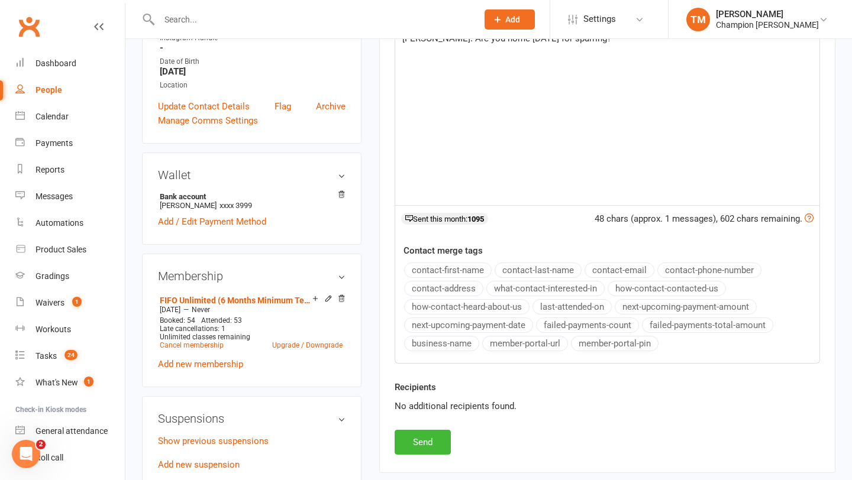
scroll to position [297, 0]
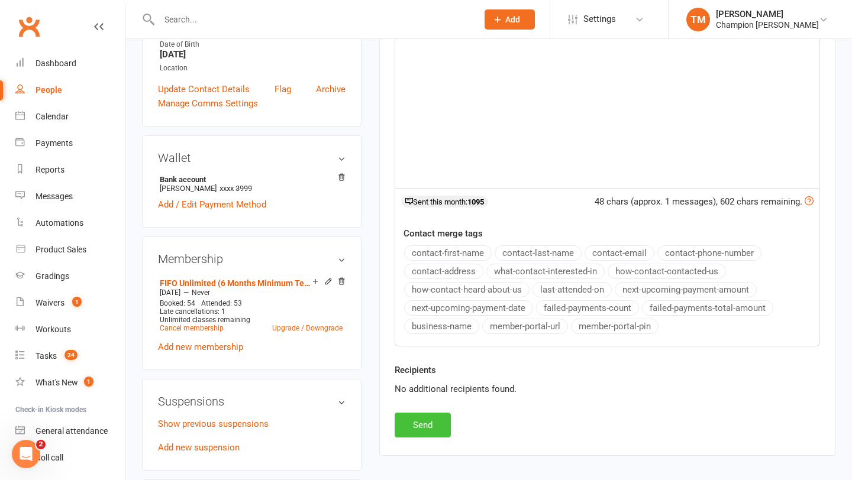
click at [417, 431] on button "Send" at bounding box center [422, 425] width 56 height 25
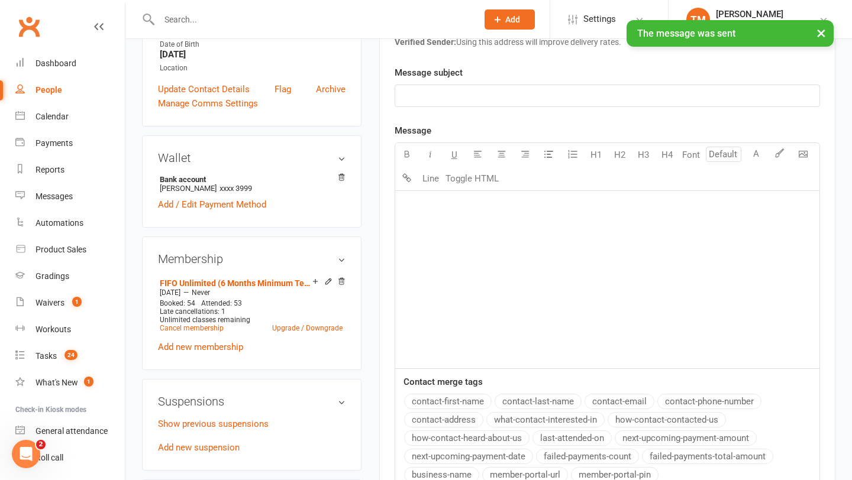
scroll to position [0, 0]
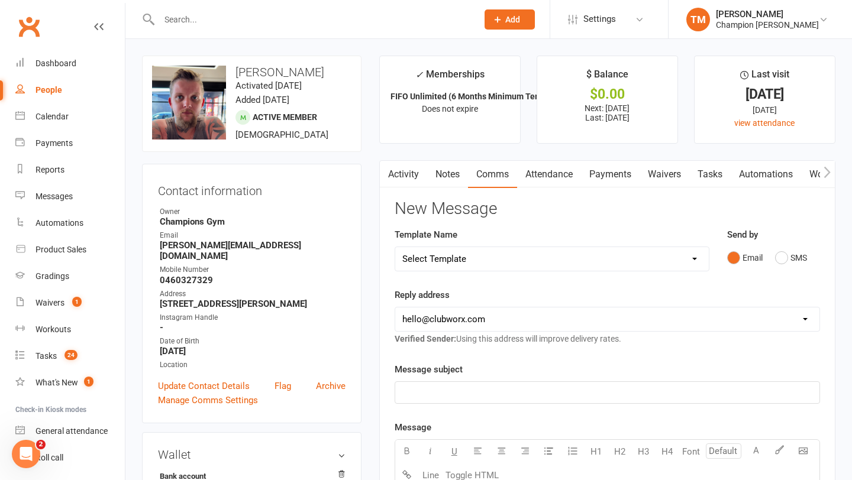
click at [194, 29] on div at bounding box center [305, 19] width 327 height 38
click at [188, 18] on input "text" at bounding box center [312, 19] width 313 height 17
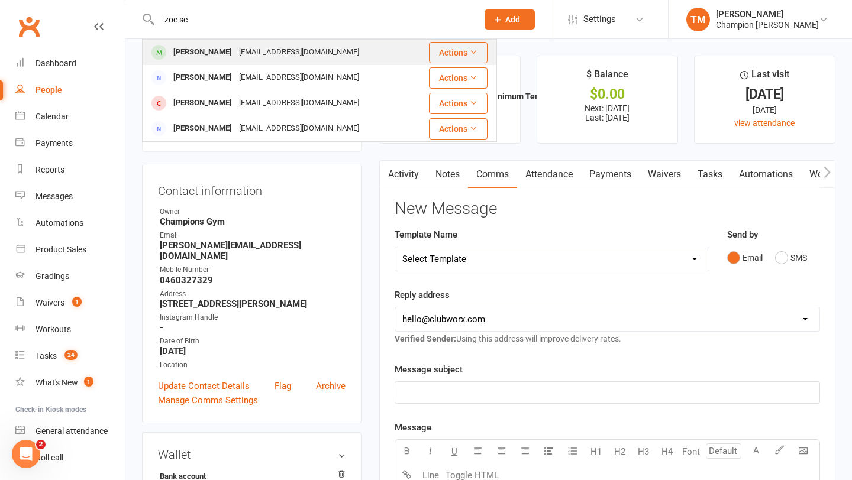
type input "zoe sc"
click at [179, 58] on div "[PERSON_NAME]" at bounding box center [203, 52] width 66 height 17
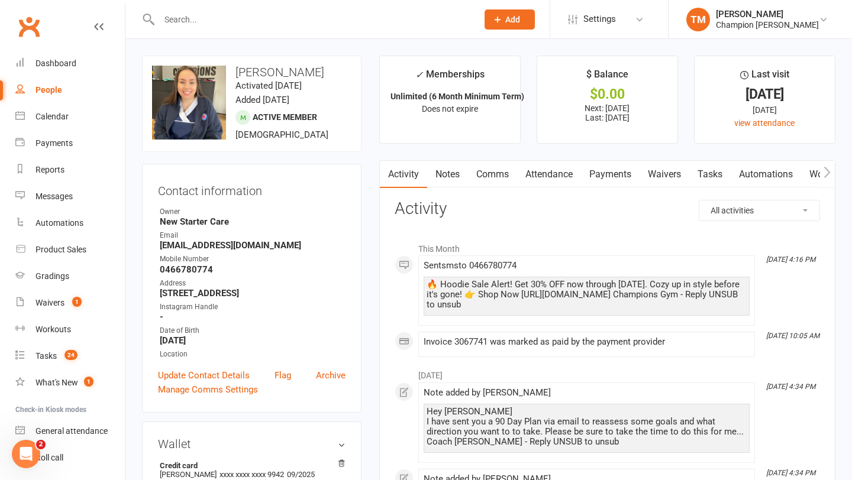
click at [447, 171] on link "Notes" at bounding box center [447, 174] width 41 height 27
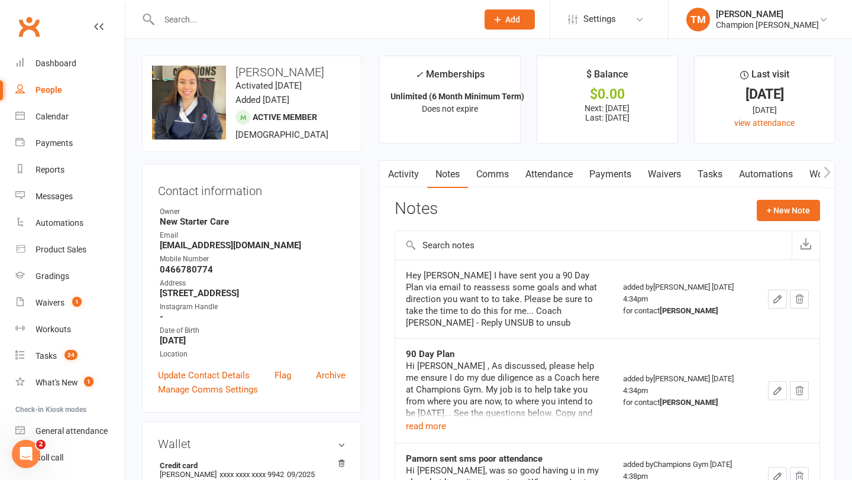
click at [494, 174] on link "Comms" at bounding box center [492, 174] width 49 height 27
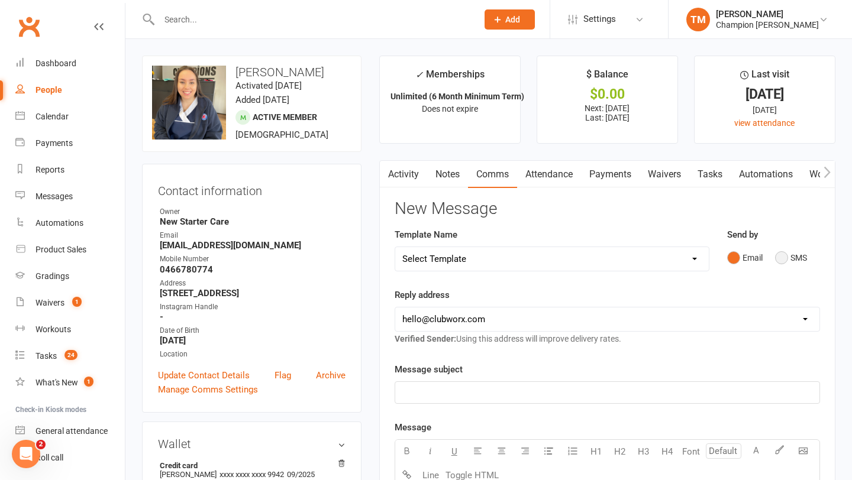
click at [784, 261] on button "SMS" at bounding box center [791, 258] width 32 height 22
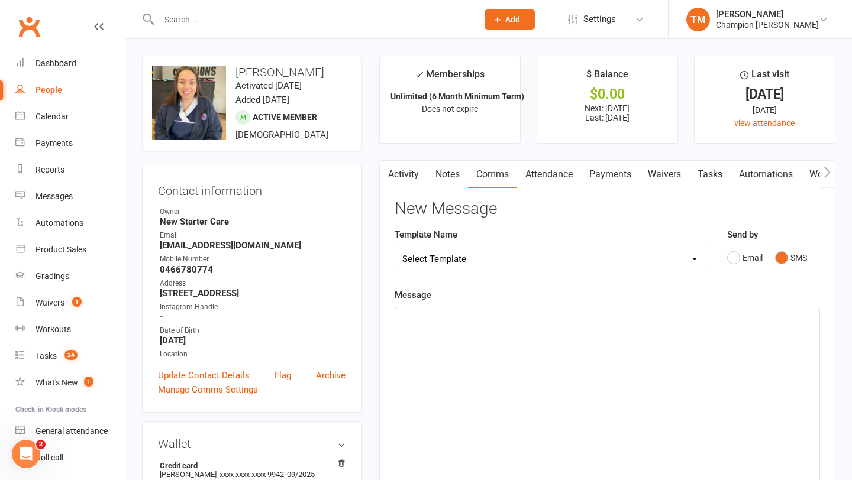
click at [577, 342] on div "﻿" at bounding box center [607, 396] width 424 height 177
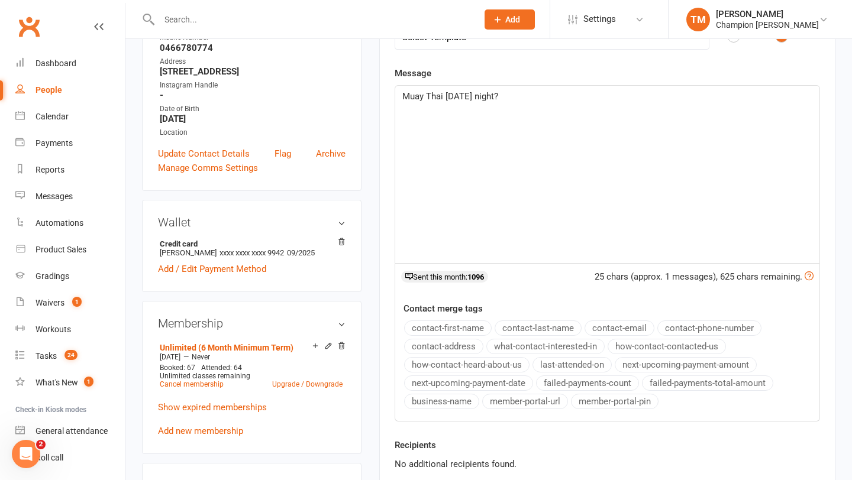
scroll to position [270, 0]
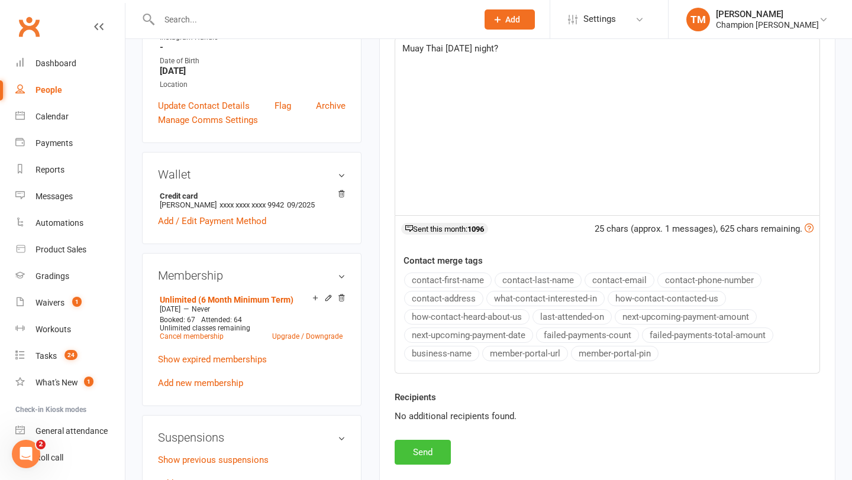
click at [415, 450] on button "Send" at bounding box center [422, 452] width 56 height 25
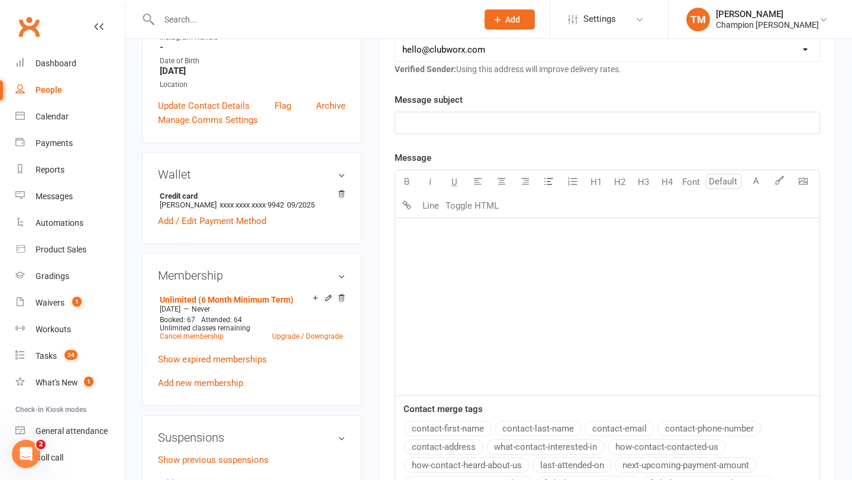
click at [215, 22] on input "text" at bounding box center [312, 19] width 313 height 17
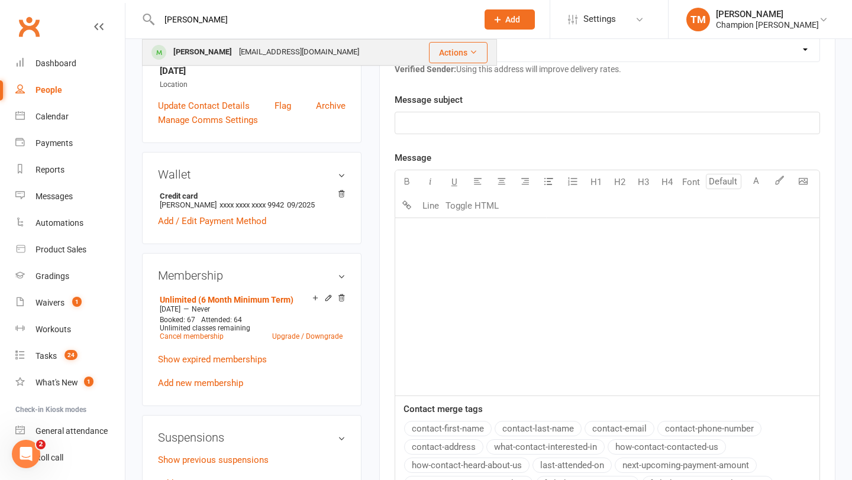
type input "[PERSON_NAME]"
click at [171, 48] on div "[PERSON_NAME]" at bounding box center [203, 52] width 66 height 17
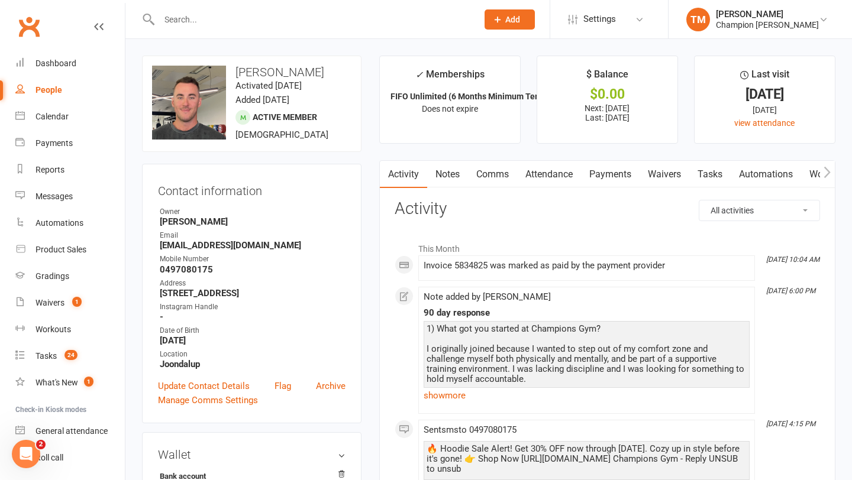
click at [439, 179] on link "Notes" at bounding box center [447, 174] width 41 height 27
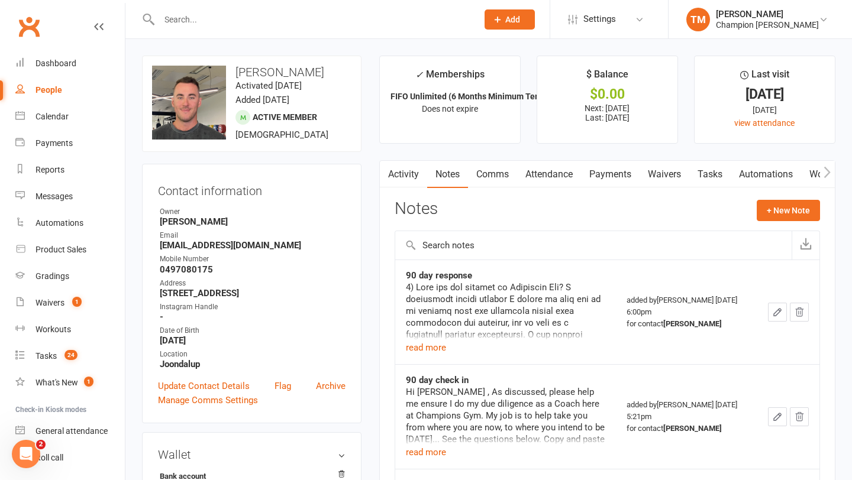
click at [474, 172] on link "Comms" at bounding box center [492, 174] width 49 height 27
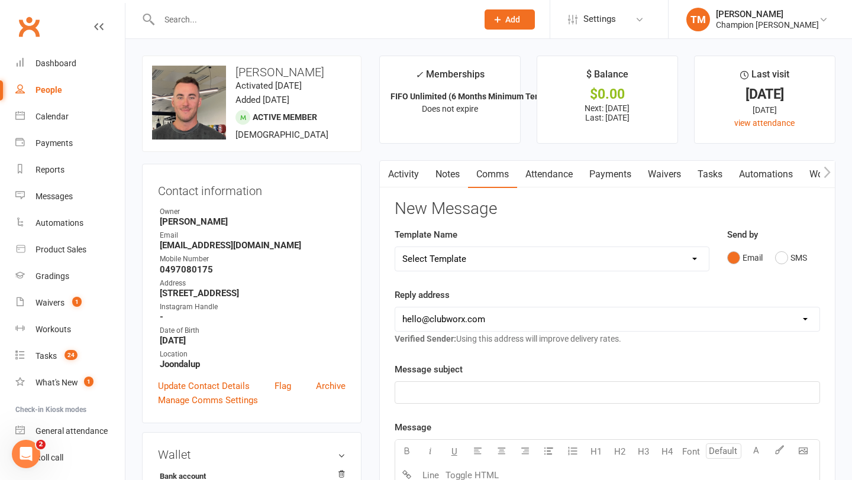
click at [403, 181] on link "Activity" at bounding box center [403, 174] width 47 height 27
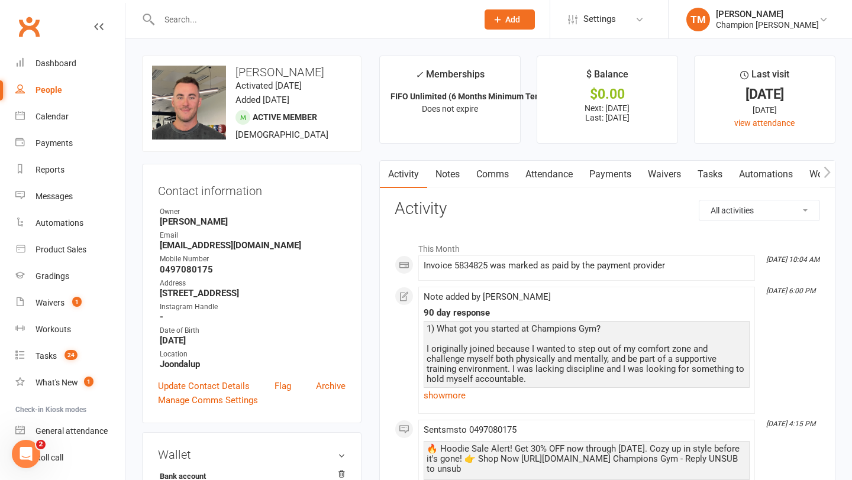
click at [493, 174] on link "Comms" at bounding box center [492, 174] width 49 height 27
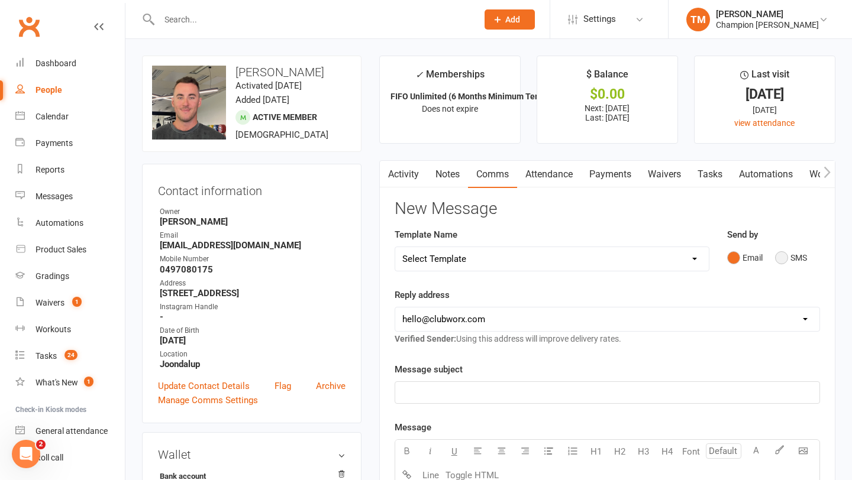
click at [788, 255] on button "SMS" at bounding box center [791, 258] width 32 height 22
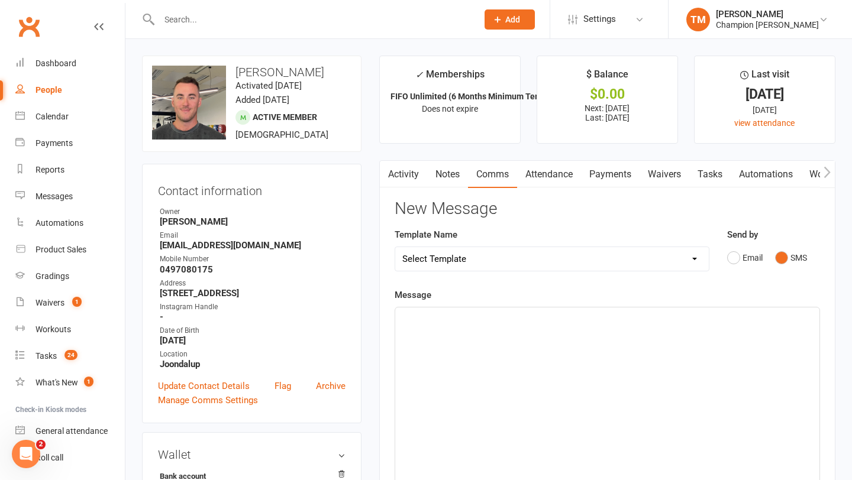
click at [529, 326] on div "﻿" at bounding box center [607, 396] width 424 height 177
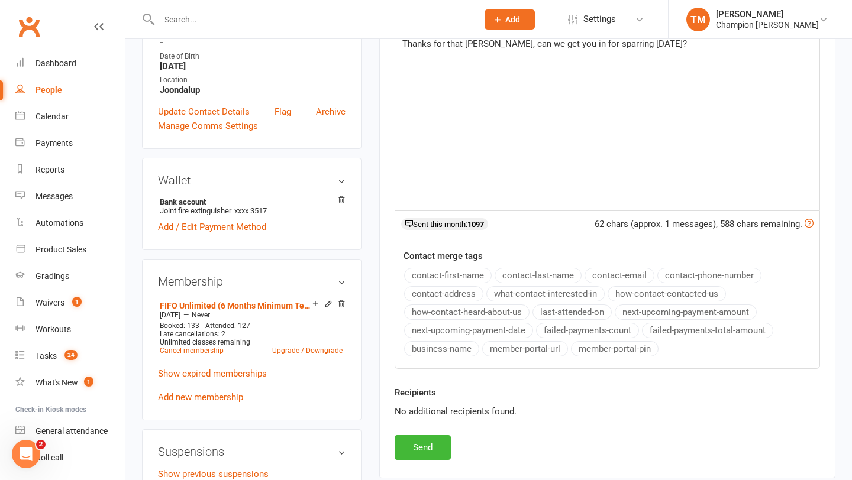
scroll to position [287, 0]
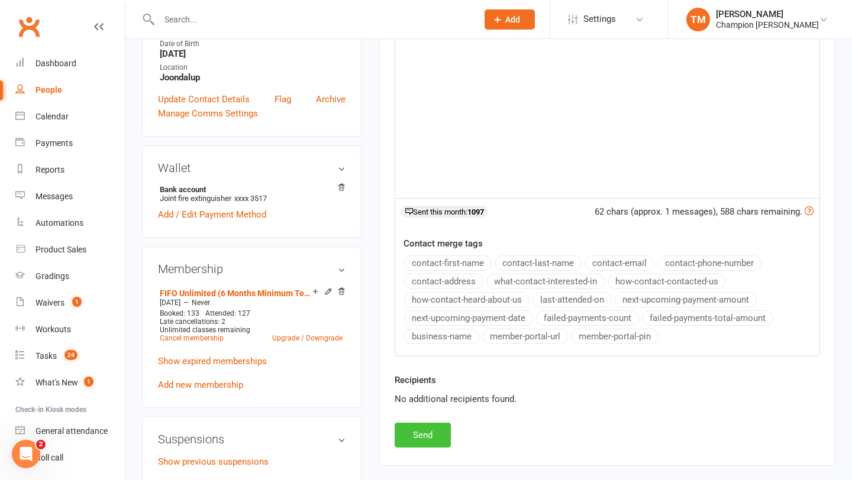
click at [413, 426] on button "Send" at bounding box center [422, 435] width 56 height 25
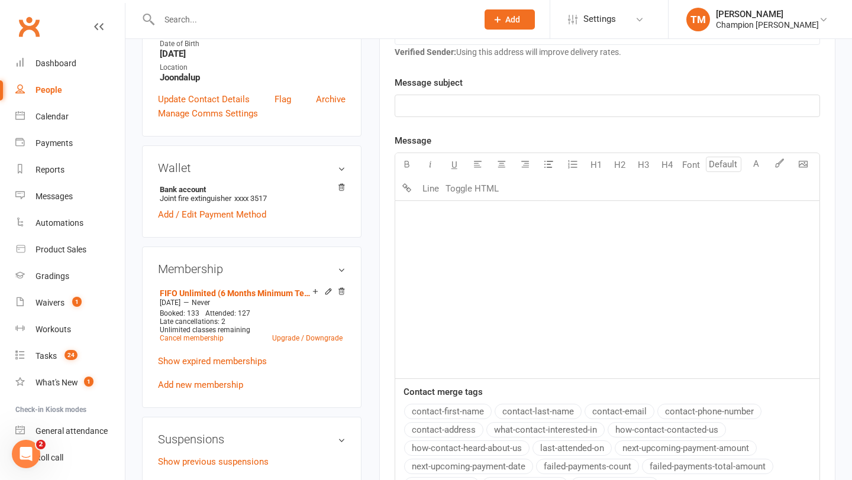
click at [166, 18] on input "text" at bounding box center [312, 19] width 313 height 17
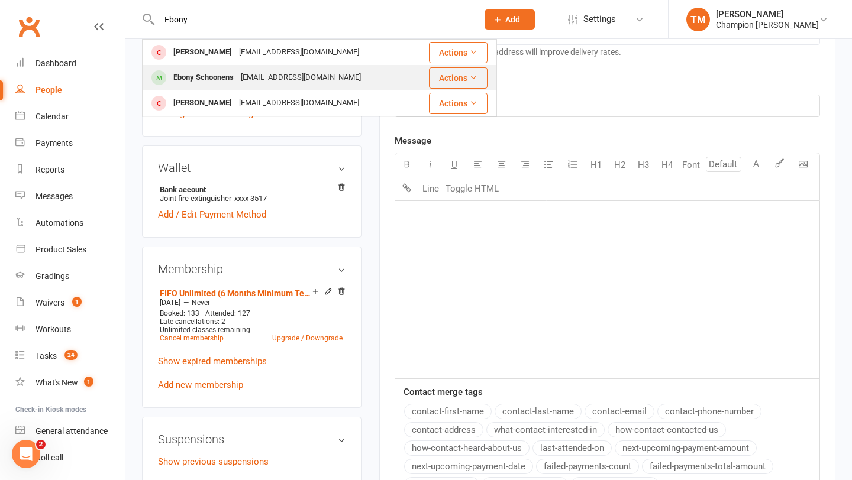
type input "Ebony"
click at [199, 79] on div "Ebony Schoonens" at bounding box center [203, 77] width 67 height 17
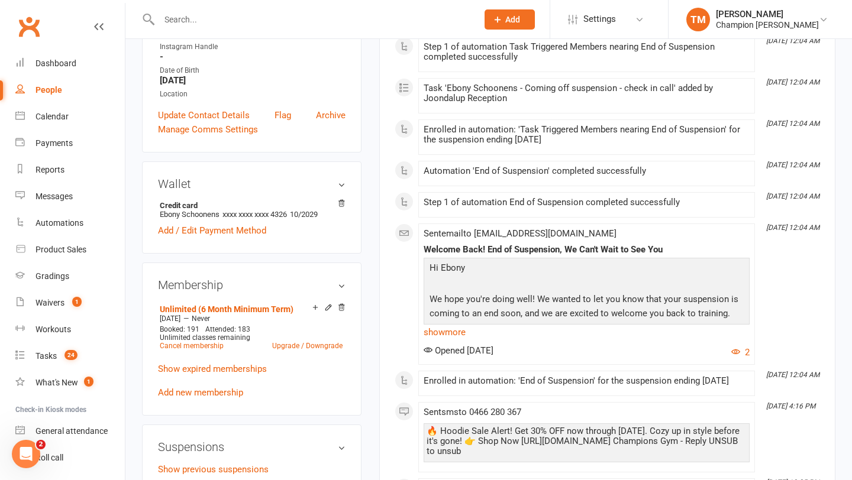
scroll to position [261, 0]
click at [439, 329] on link "show more" at bounding box center [586, 331] width 326 height 17
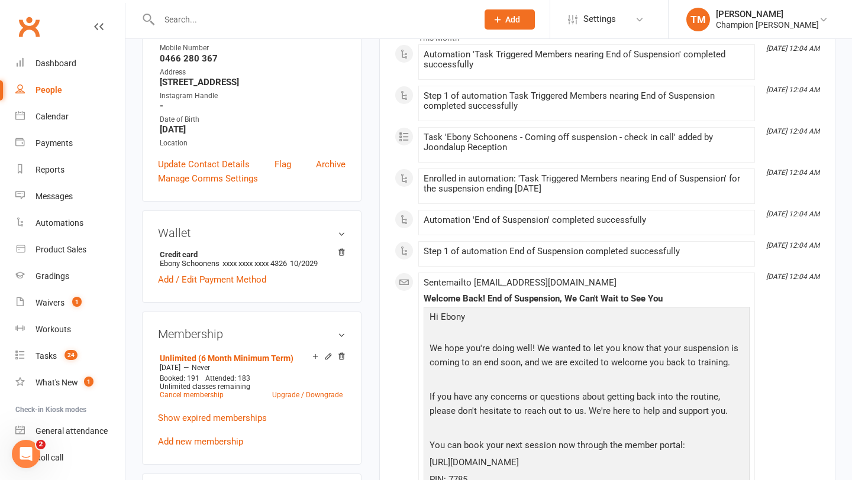
scroll to position [0, 0]
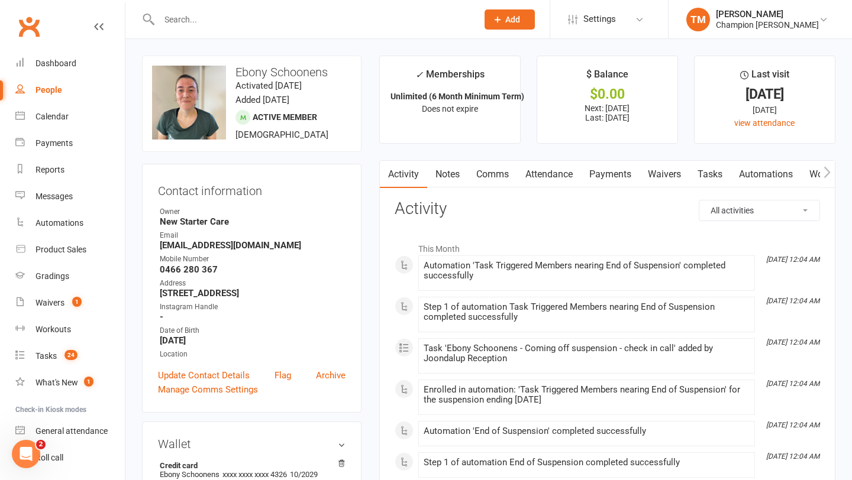
click at [499, 170] on link "Comms" at bounding box center [492, 174] width 49 height 27
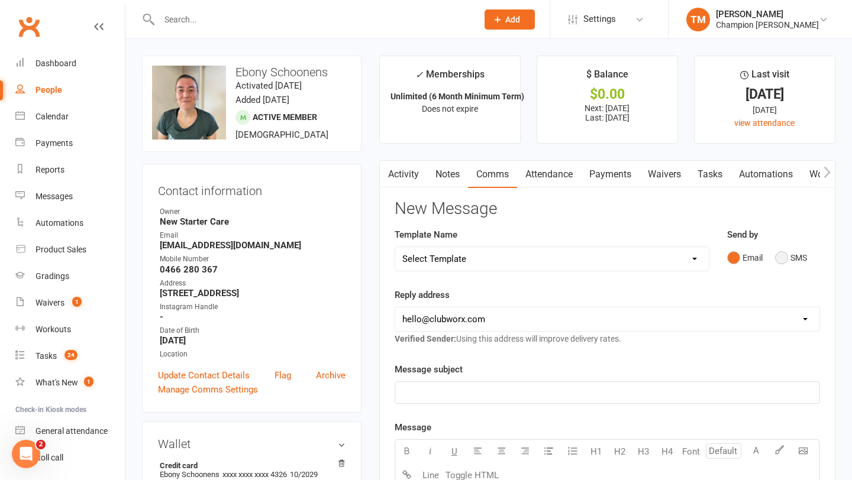
click at [783, 260] on button "SMS" at bounding box center [791, 258] width 32 height 22
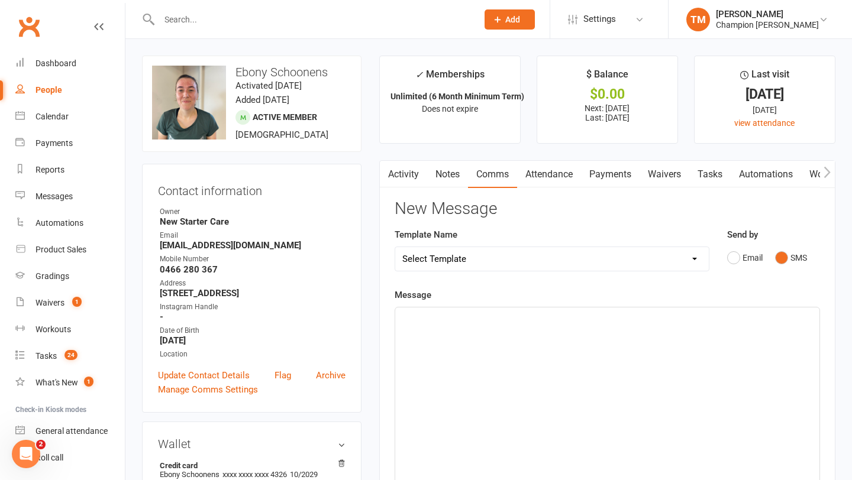
click at [499, 328] on div "﻿" at bounding box center [607, 396] width 424 height 177
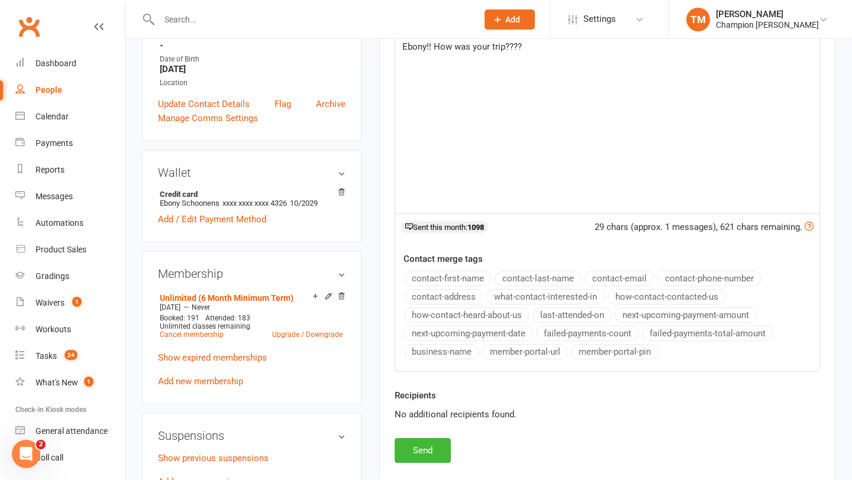
scroll to position [284, 0]
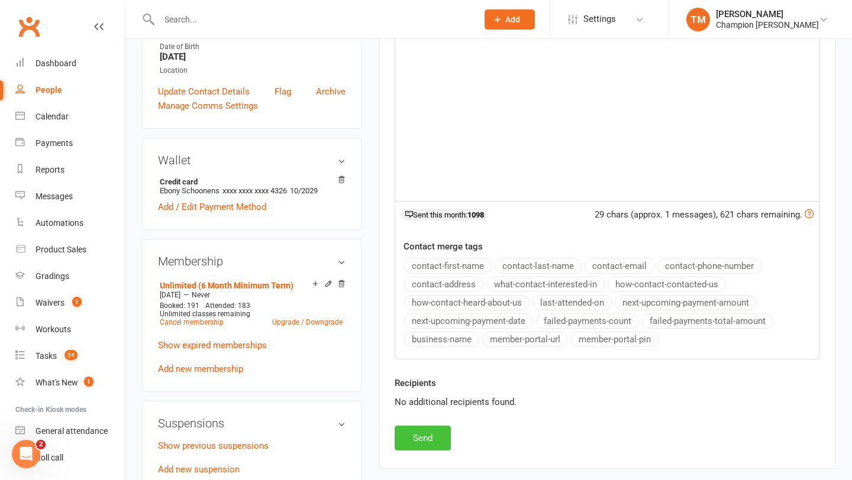
click at [422, 436] on button "Send" at bounding box center [422, 438] width 56 height 25
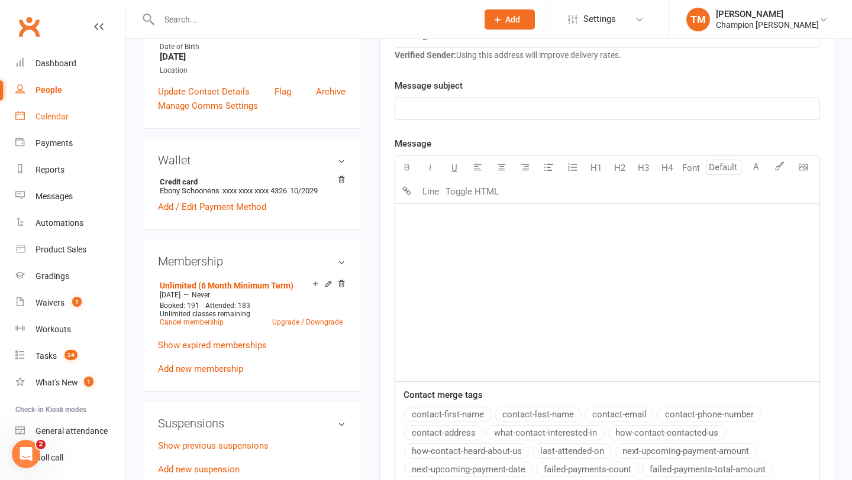
click at [62, 114] on div "Calendar" at bounding box center [51, 116] width 33 height 9
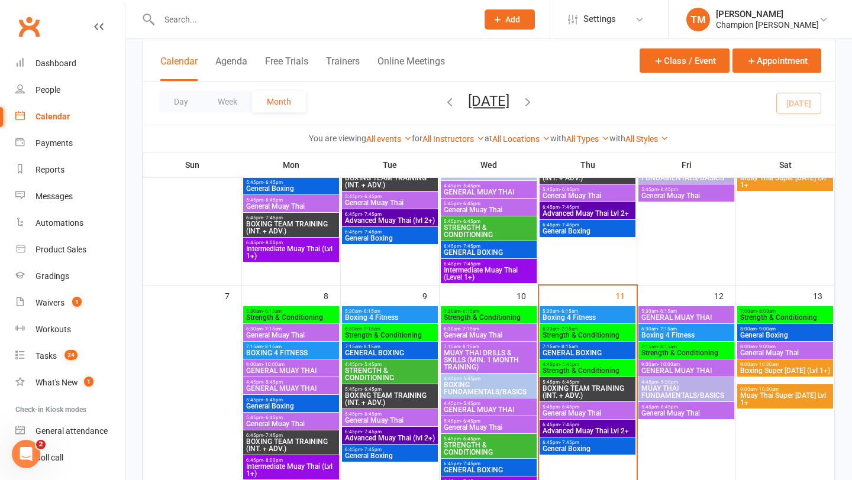
scroll to position [197, 0]
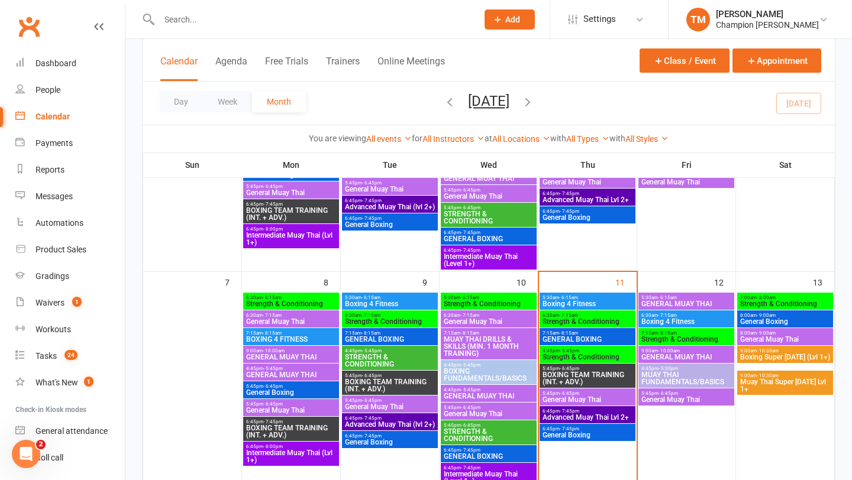
click at [578, 380] on span "BOXING TEAM TRAINING (INT. + ADV.)" at bounding box center [587, 378] width 91 height 14
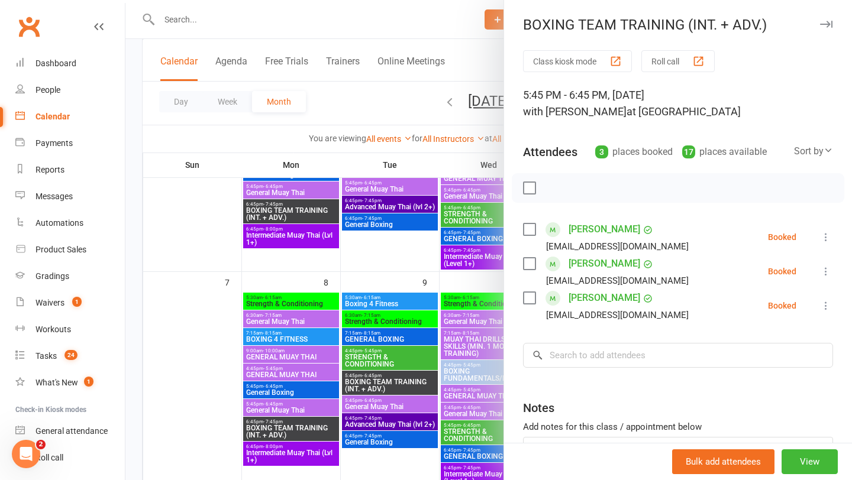
click at [826, 22] on icon "button" at bounding box center [826, 24] width 12 height 7
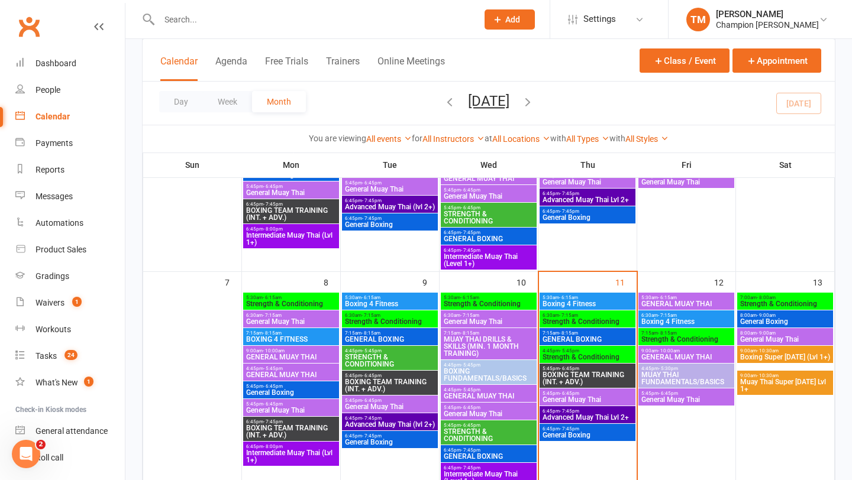
click at [556, 433] on span "General Boxing" at bounding box center [587, 435] width 91 height 7
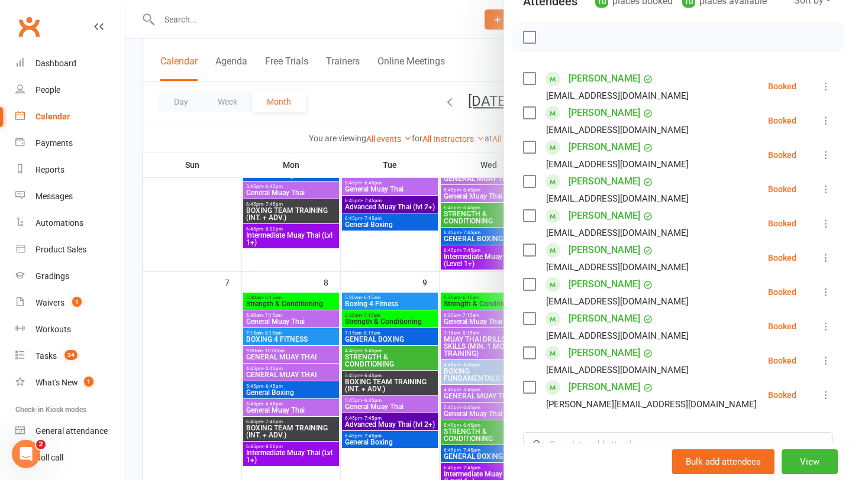
scroll to position [0, 0]
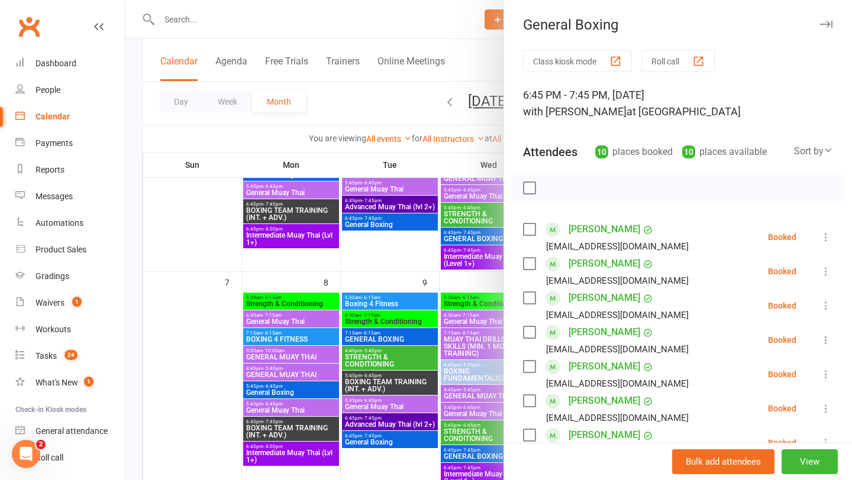
click at [830, 25] on icon "button" at bounding box center [826, 24] width 12 height 7
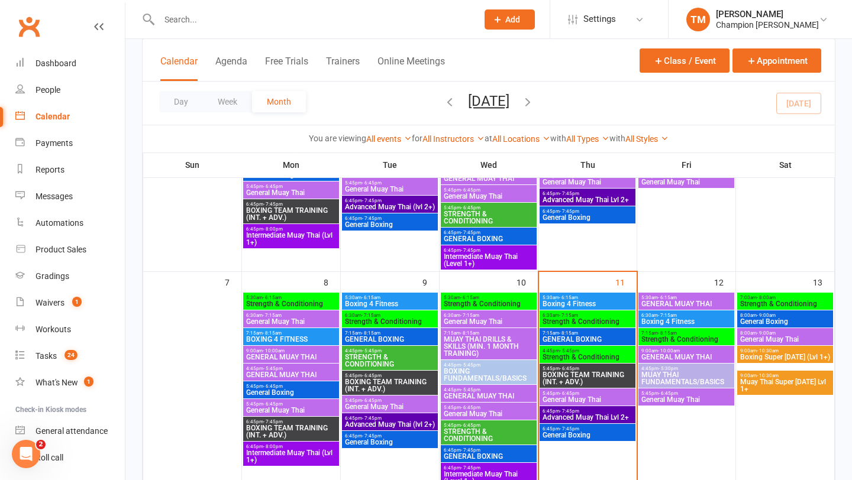
click at [184, 22] on input "text" at bounding box center [312, 19] width 313 height 17
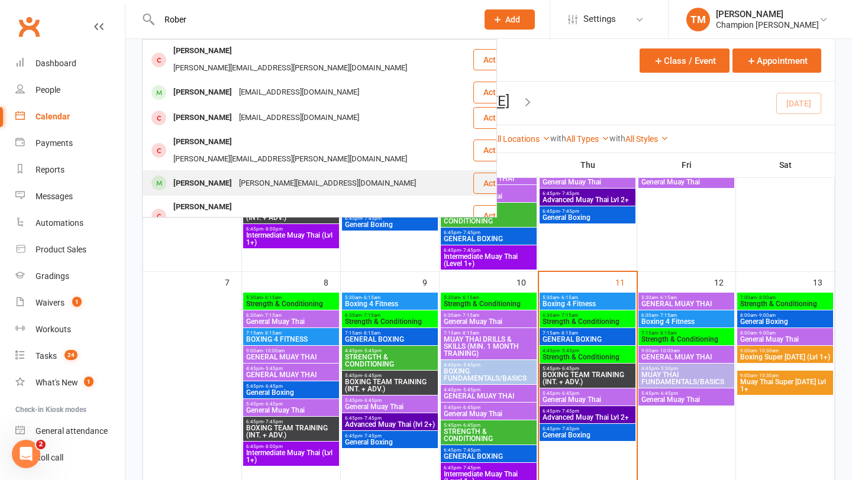
type input "Rober"
click at [243, 175] on div "[PERSON_NAME][EMAIL_ADDRESS][DOMAIN_NAME]" at bounding box center [327, 183] width 184 height 17
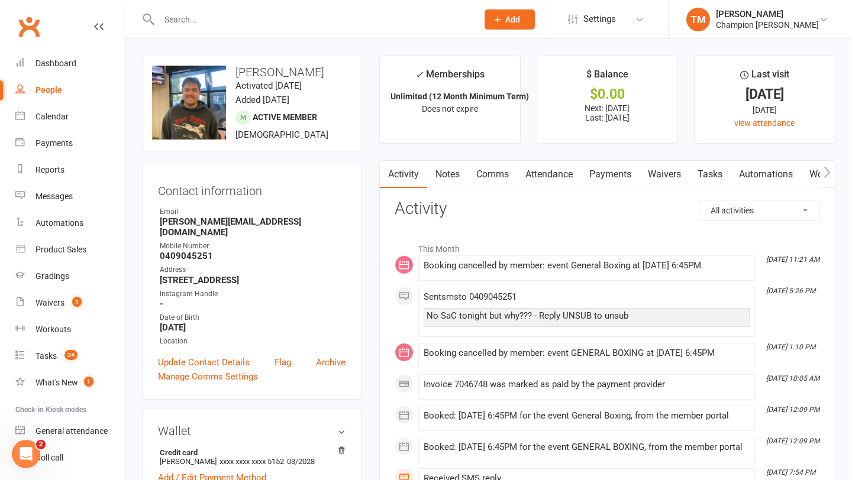
click at [475, 176] on link "Comms" at bounding box center [492, 174] width 49 height 27
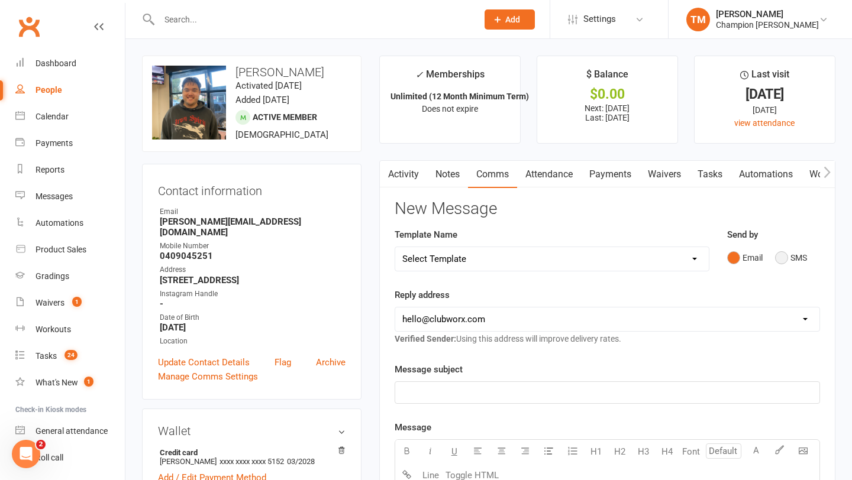
click at [789, 259] on button "SMS" at bounding box center [791, 258] width 32 height 22
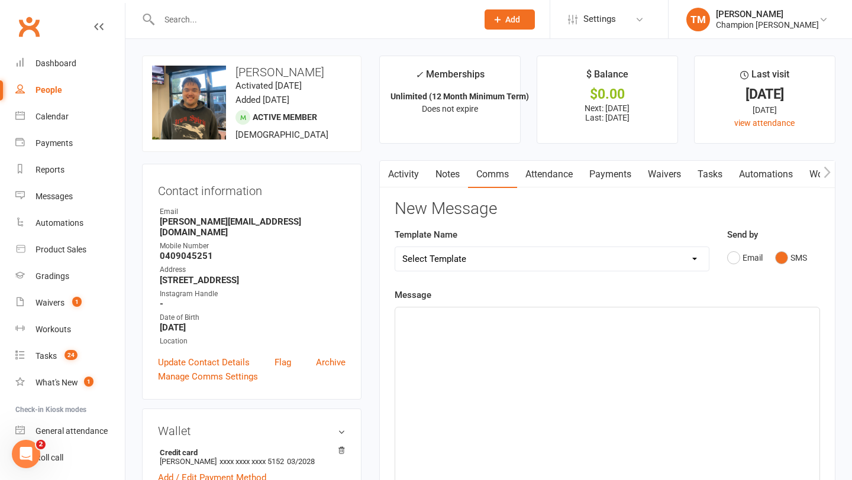
click at [472, 329] on div "﻿" at bounding box center [607, 396] width 424 height 177
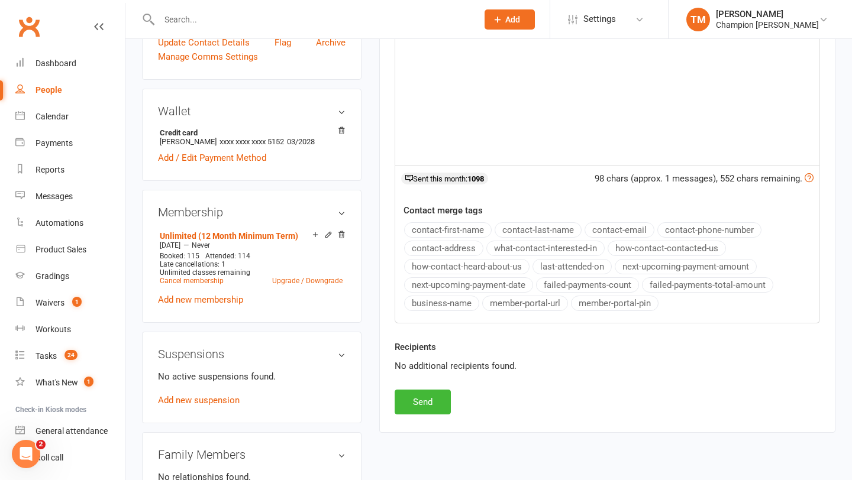
scroll to position [328, 0]
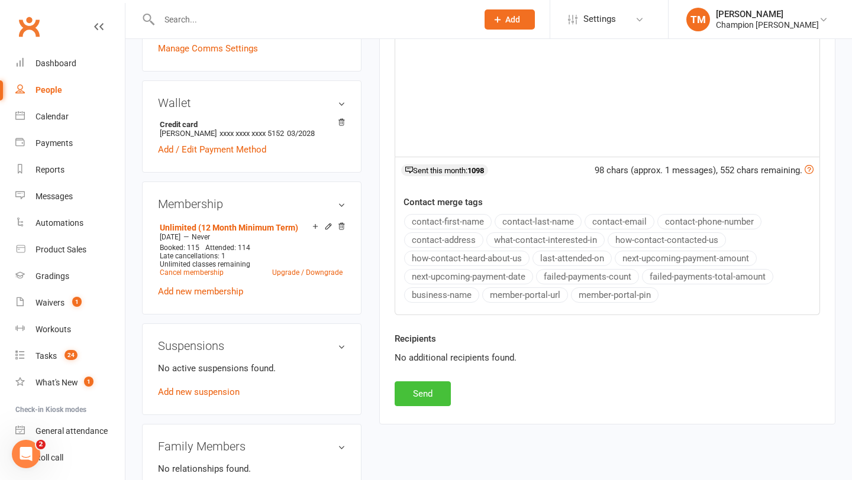
click at [428, 395] on button "Send" at bounding box center [422, 393] width 56 height 25
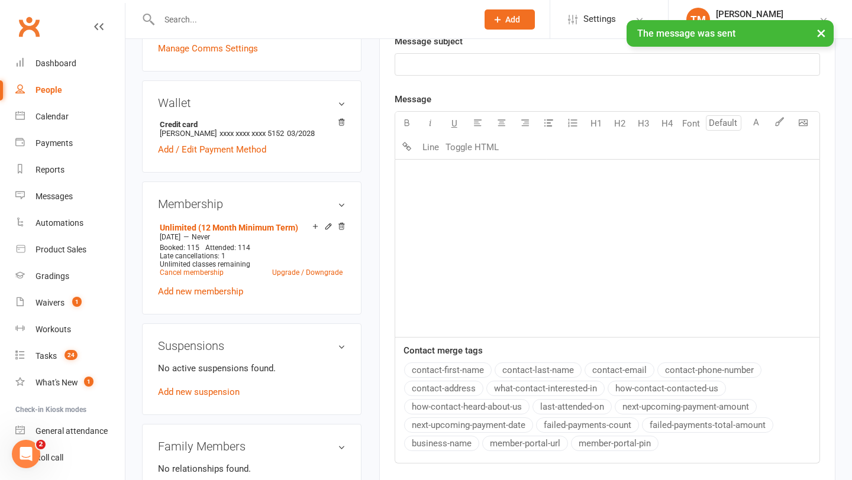
scroll to position [0, 0]
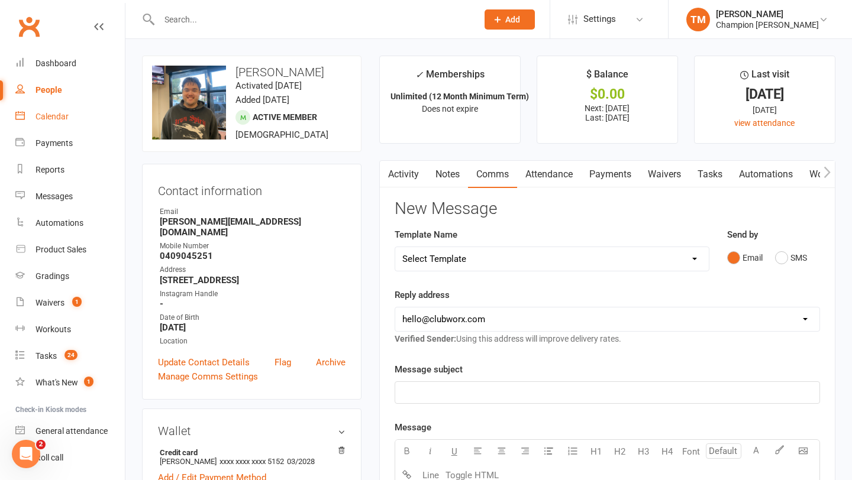
click at [53, 114] on div "Calendar" at bounding box center [51, 116] width 33 height 9
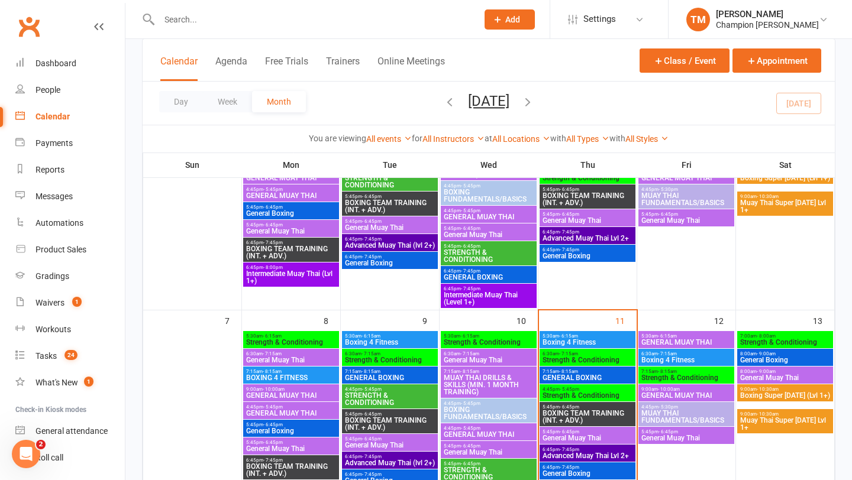
scroll to position [227, 0]
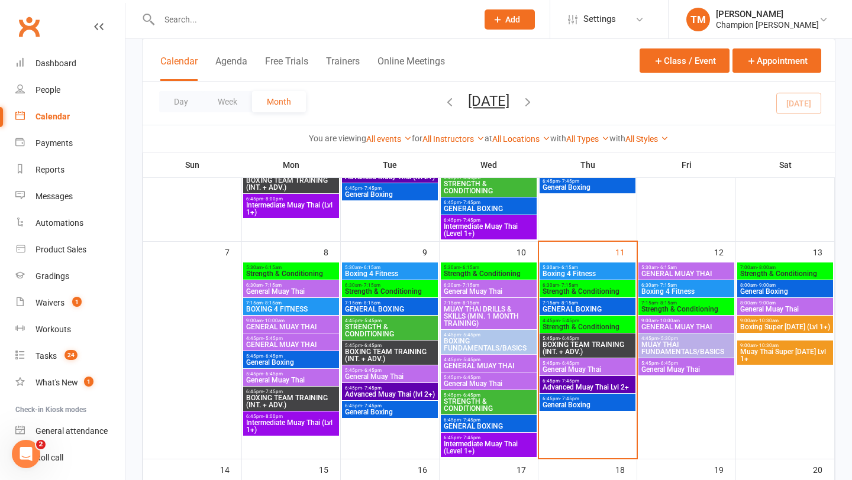
click at [612, 345] on span "BOXING TEAM TRAINING (INT. + ADV.)" at bounding box center [587, 348] width 91 height 14
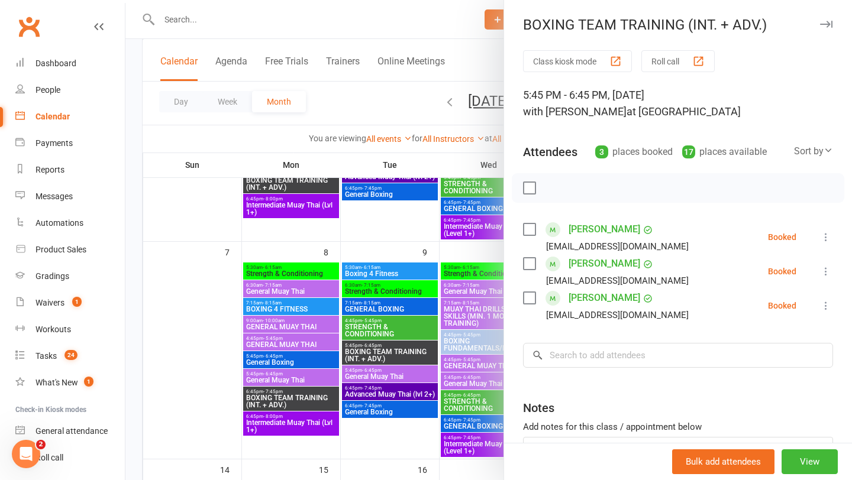
click at [823, 24] on icon "button" at bounding box center [826, 24] width 12 height 7
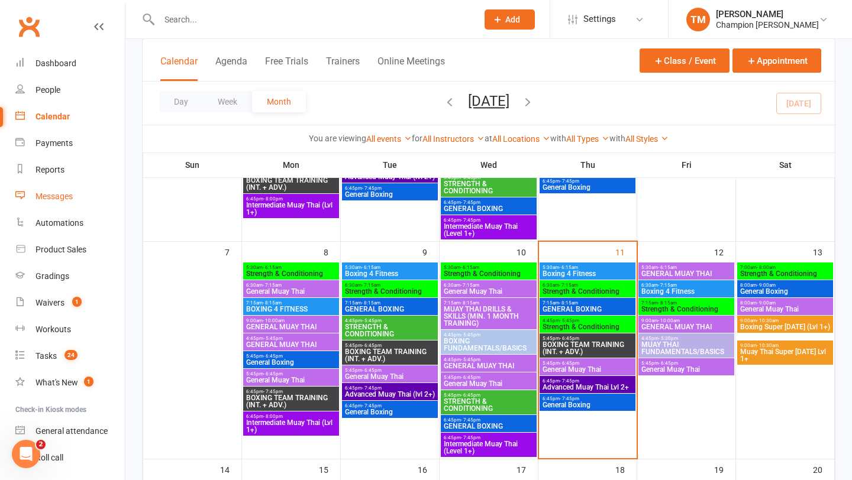
click at [46, 195] on div "Messages" at bounding box center [53, 196] width 37 height 9
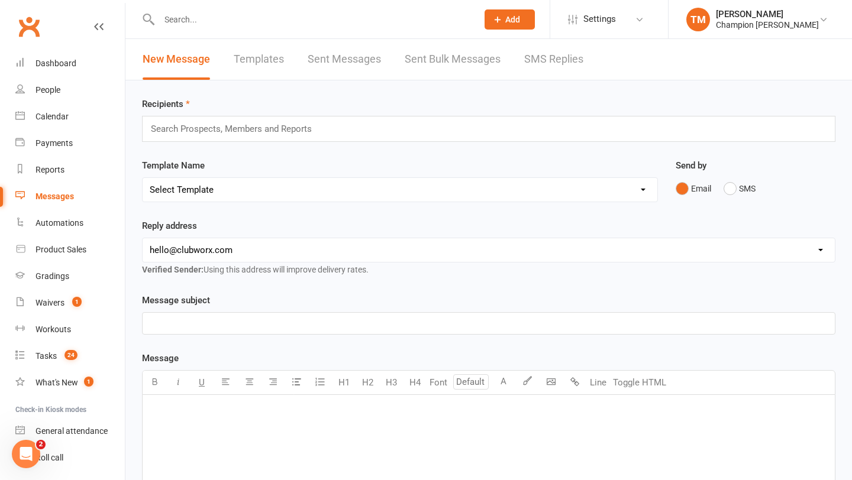
click at [560, 72] on link "SMS Replies" at bounding box center [553, 59] width 59 height 41
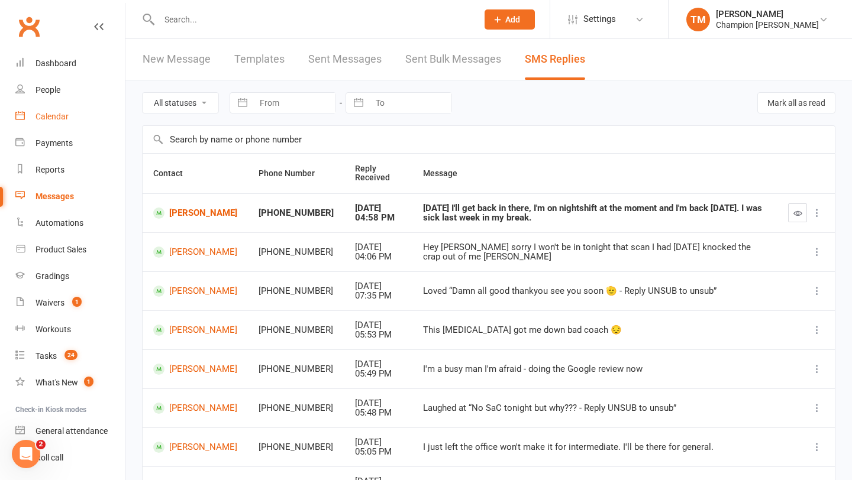
click at [88, 119] on link "Calendar" at bounding box center [69, 116] width 109 height 27
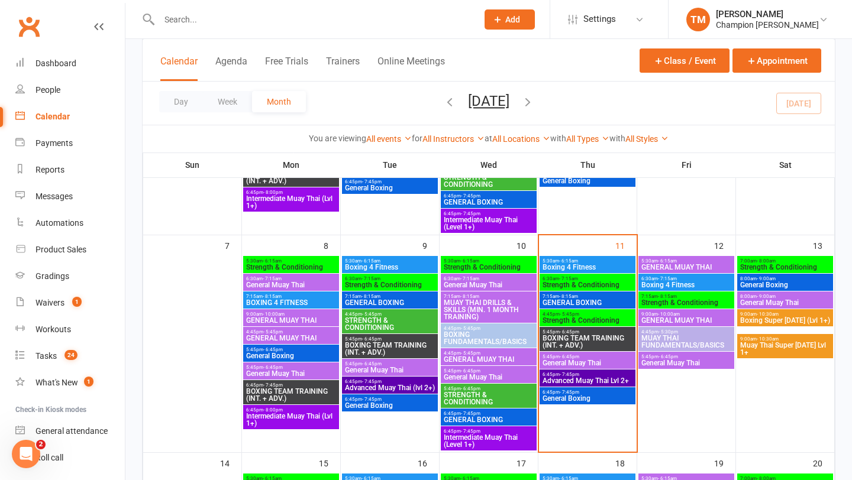
scroll to position [241, 0]
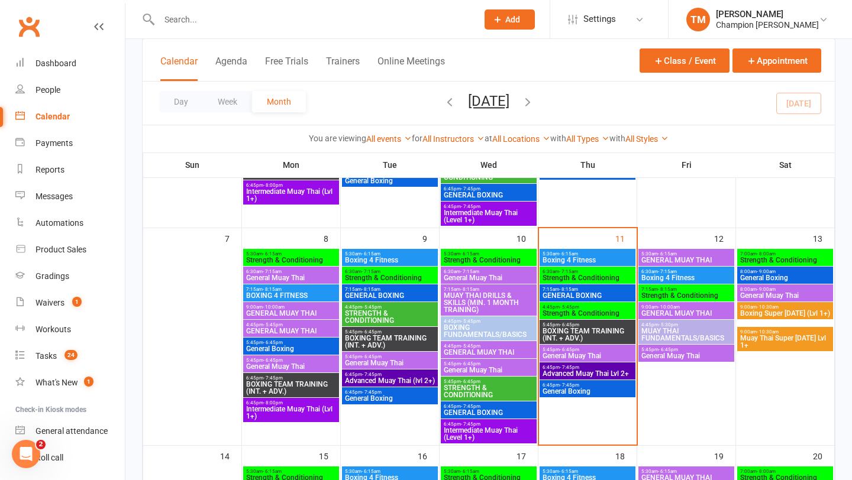
click at [583, 332] on span "BOXING TEAM TRAINING (INT. + ADV.)" at bounding box center [587, 335] width 91 height 14
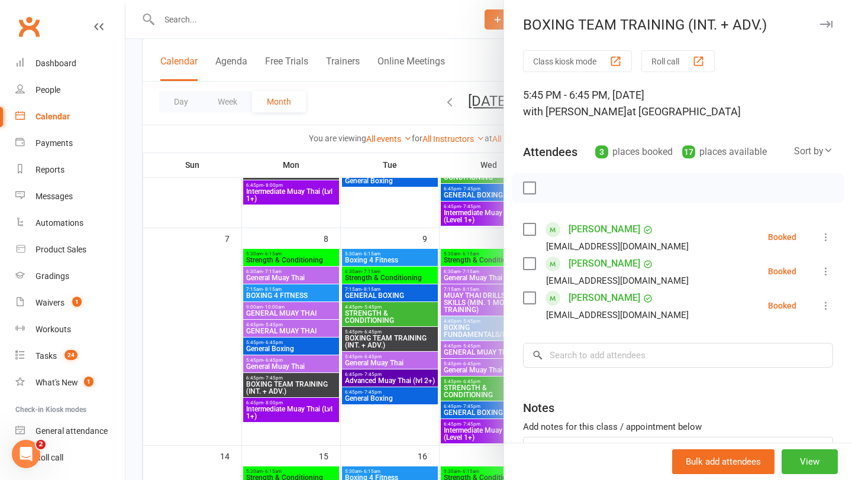
click at [825, 27] on icon "button" at bounding box center [826, 24] width 12 height 7
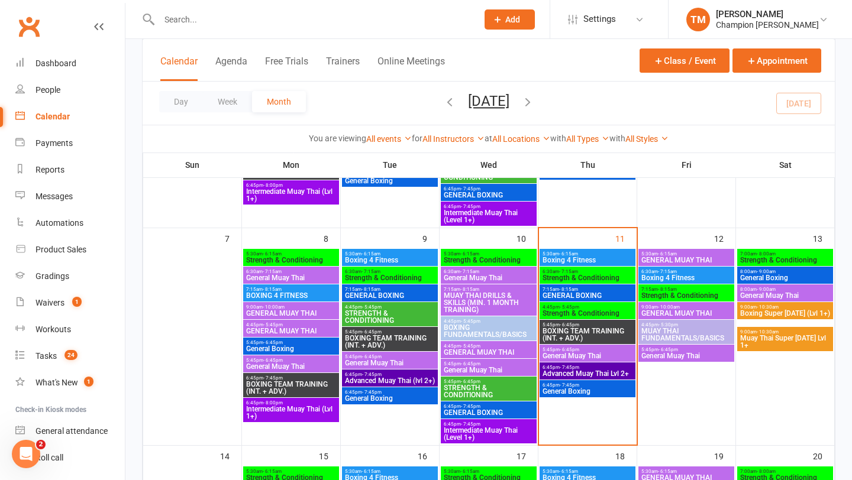
click at [564, 328] on span "BOXING TEAM TRAINING (INT. + ADV.)" at bounding box center [587, 335] width 91 height 14
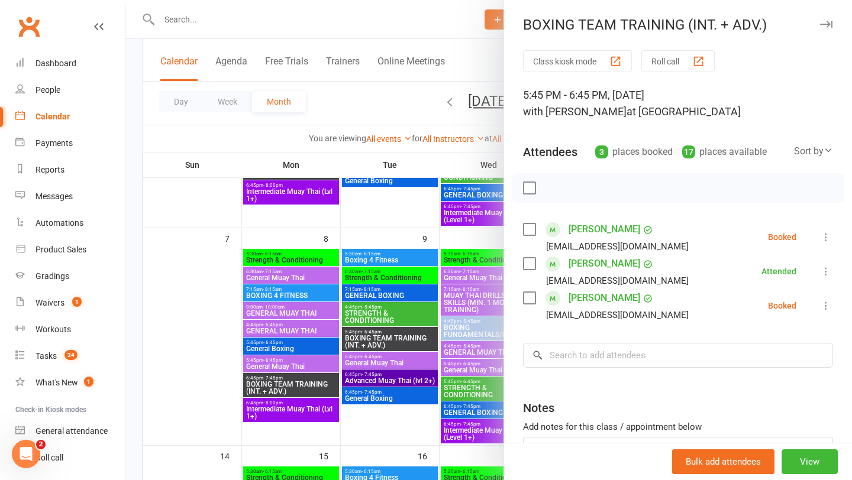
click at [827, 23] on icon "button" at bounding box center [826, 24] width 12 height 7
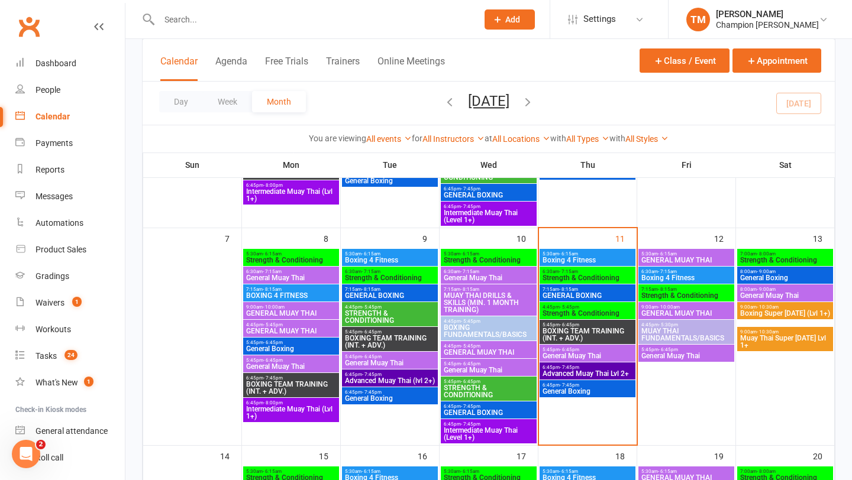
click at [575, 313] on span "Strength & Conditioning" at bounding box center [587, 313] width 91 height 7
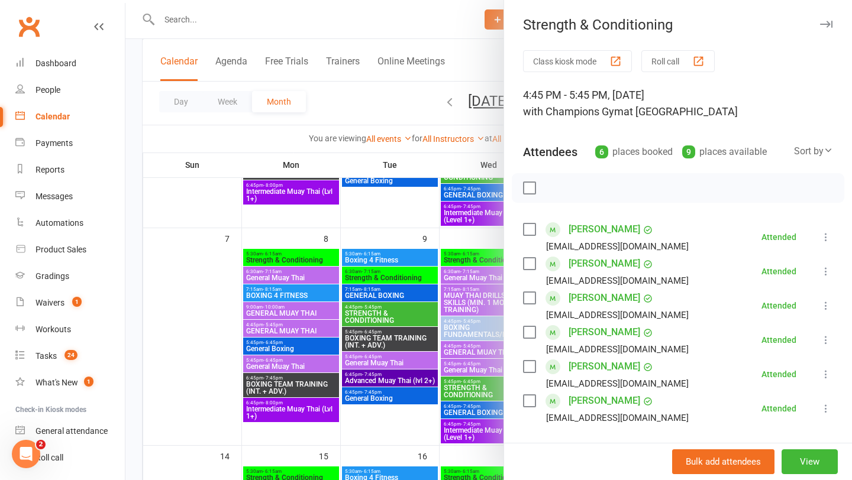
click at [827, 22] on icon "button" at bounding box center [826, 24] width 12 height 7
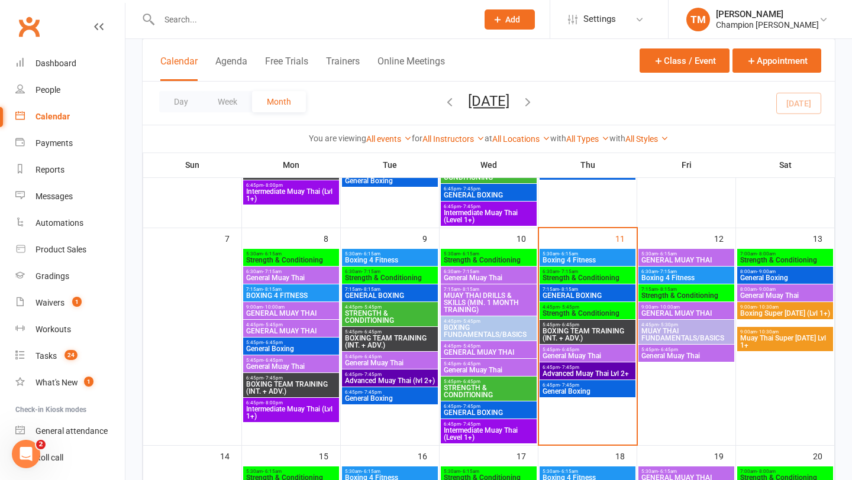
click at [568, 330] on span "BOXING TEAM TRAINING (INT. + ADV.)" at bounding box center [587, 335] width 91 height 14
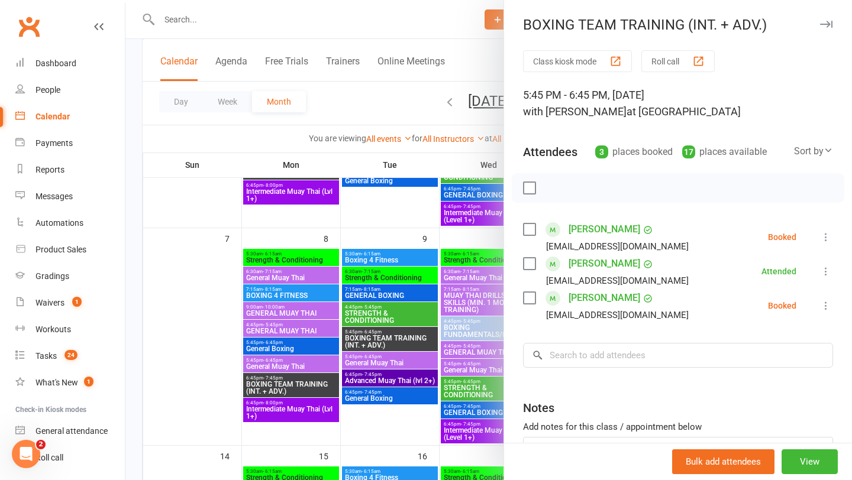
click at [830, 26] on icon "button" at bounding box center [826, 24] width 12 height 7
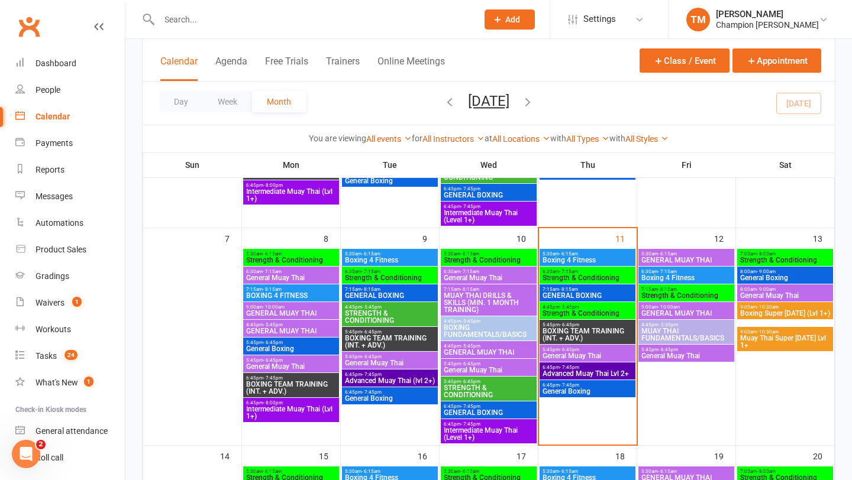
click at [573, 390] on span "General Boxing" at bounding box center [587, 391] width 91 height 7
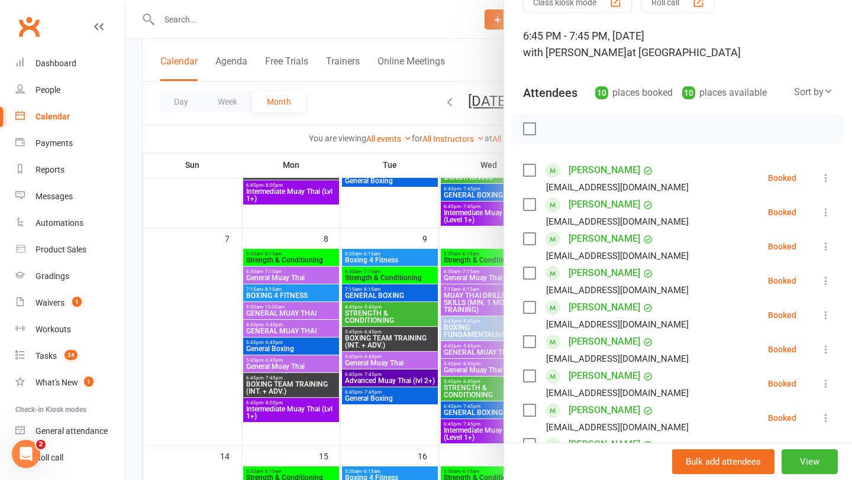
scroll to position [0, 0]
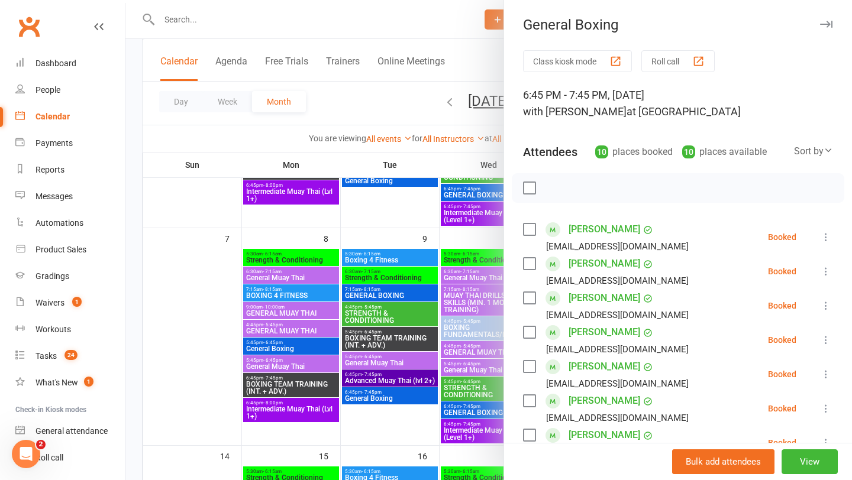
click at [833, 23] on div "General Boxing" at bounding box center [678, 25] width 348 height 17
click at [825, 26] on icon "button" at bounding box center [826, 24] width 12 height 7
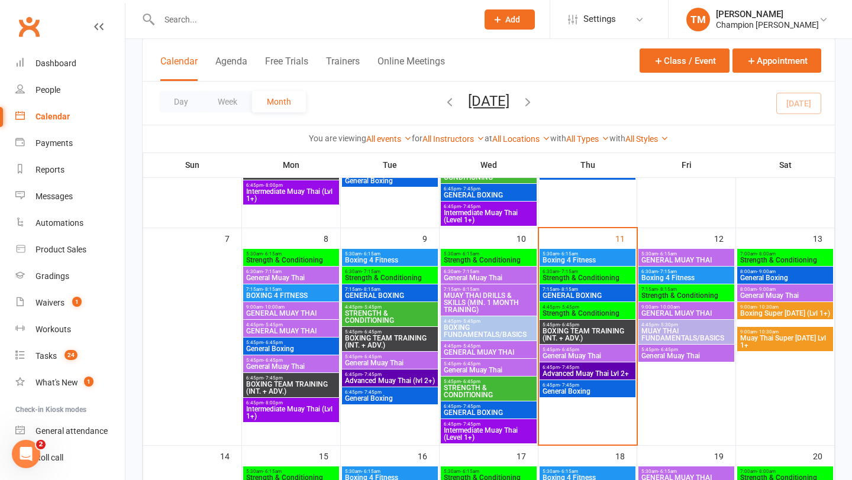
click at [571, 353] on span "General Muay Thai" at bounding box center [587, 355] width 91 height 7
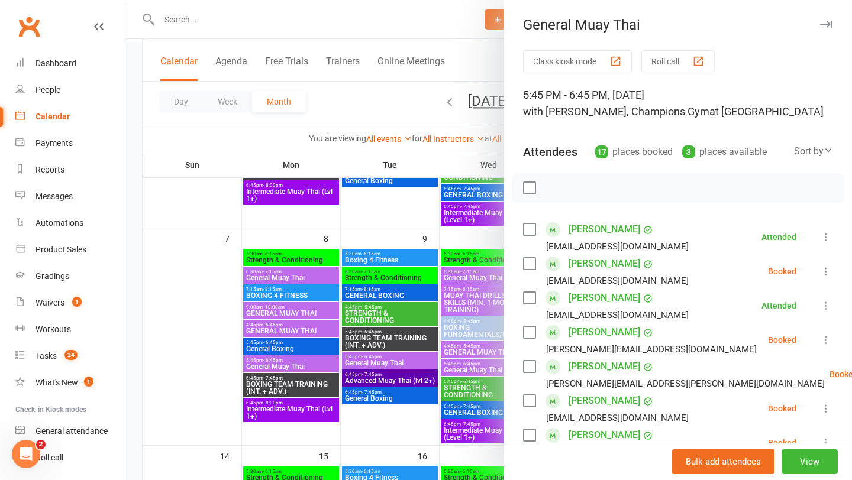
click at [824, 20] on button "button" at bounding box center [825, 24] width 14 height 14
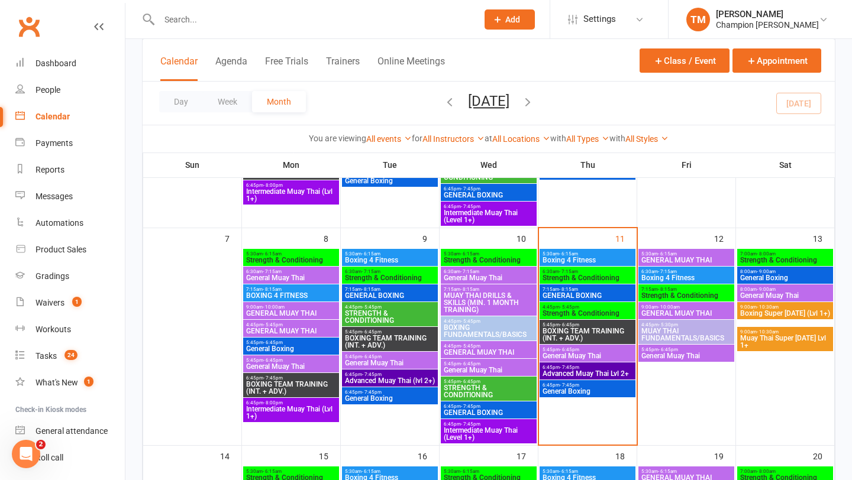
click at [187, 31] on div at bounding box center [305, 19] width 327 height 38
click at [187, 22] on input "text" at bounding box center [312, 19] width 313 height 17
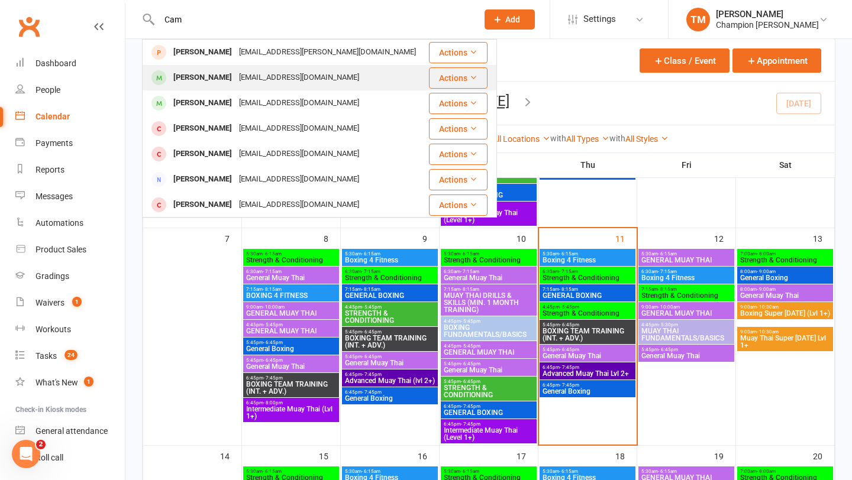
type input "Cam"
click at [195, 76] on div "[PERSON_NAME]" at bounding box center [203, 77] width 66 height 17
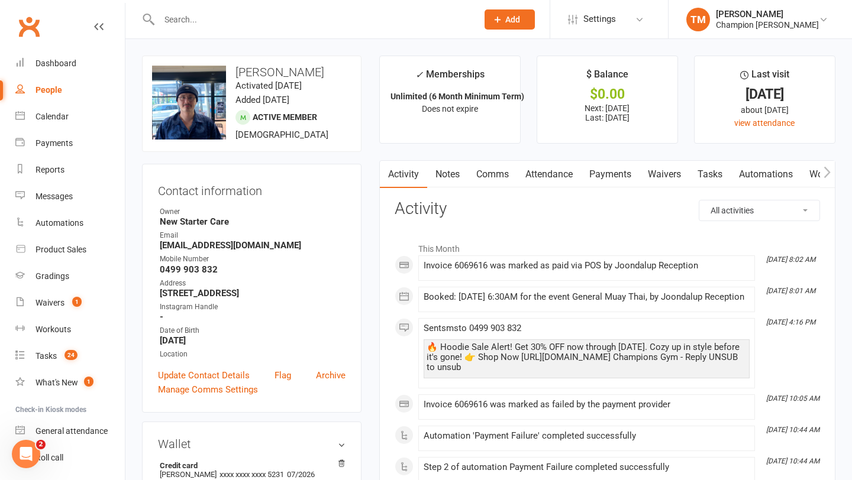
click at [492, 172] on link "Comms" at bounding box center [492, 174] width 49 height 27
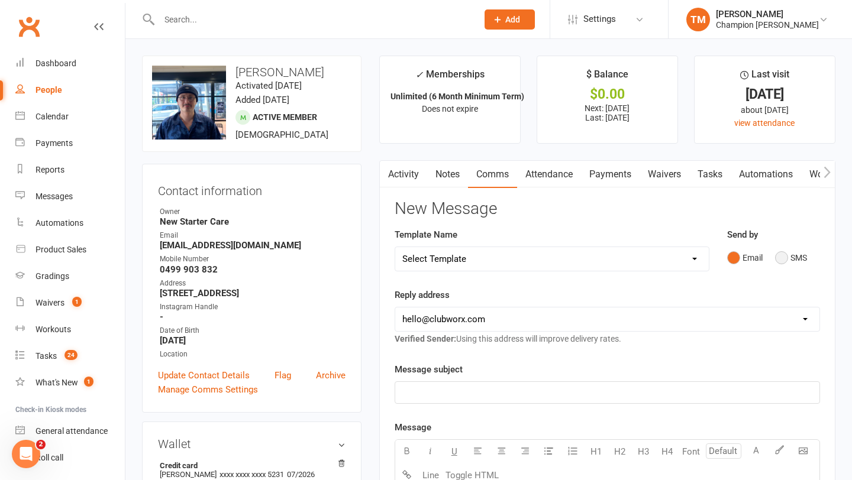
click at [786, 260] on button "SMS" at bounding box center [791, 258] width 32 height 22
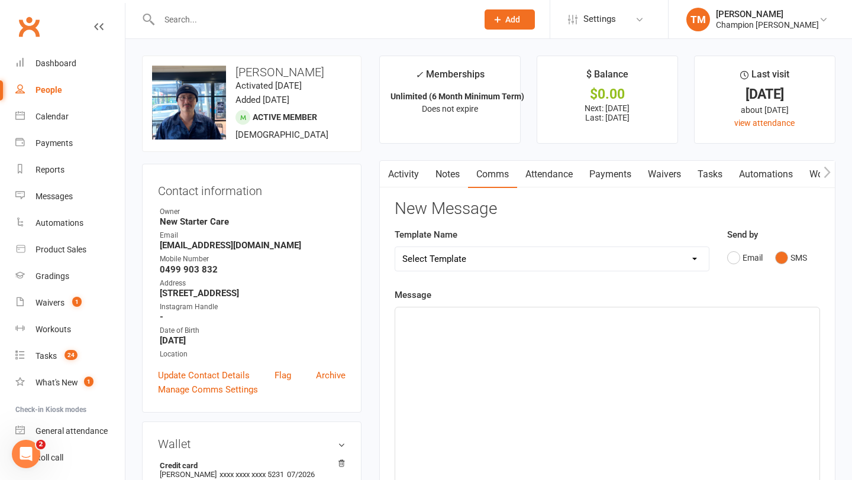
click at [509, 329] on div "﻿" at bounding box center [607, 396] width 424 height 177
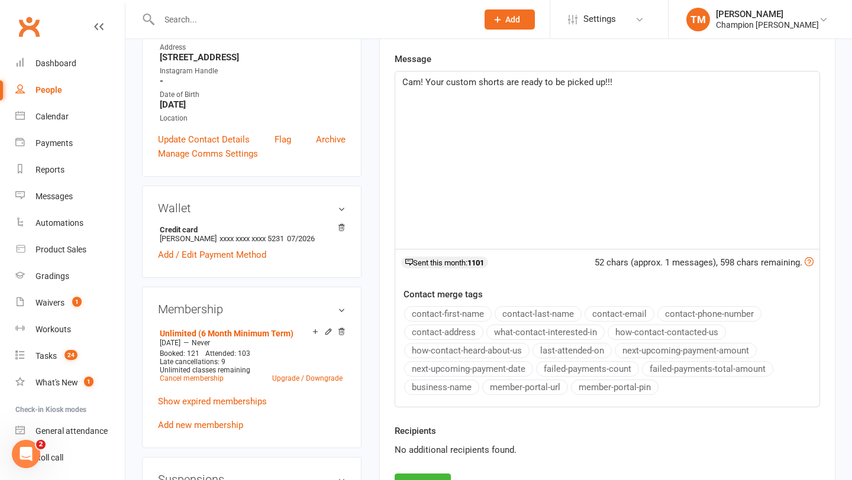
scroll to position [235, 0]
click at [411, 477] on button "Send" at bounding box center [422, 486] width 56 height 25
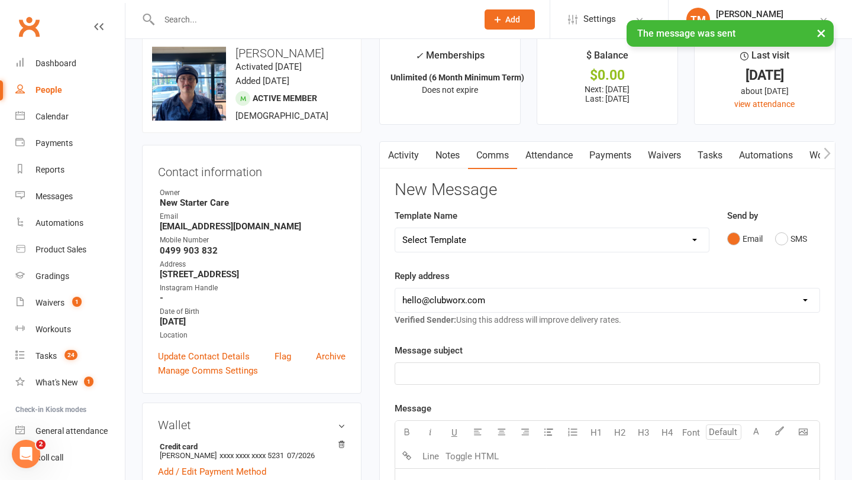
scroll to position [0, 0]
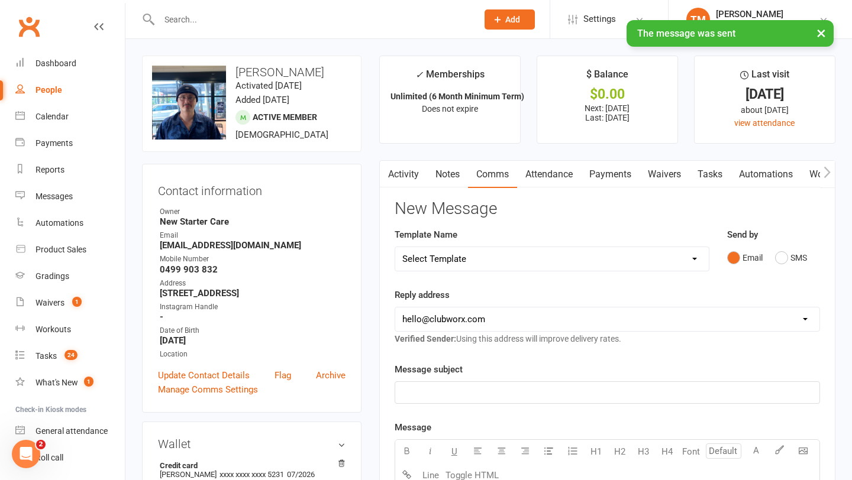
click at [187, 20] on div "× The message was sent" at bounding box center [418, 20] width 836 height 0
click at [194, 16] on input "text" at bounding box center [312, 19] width 313 height 17
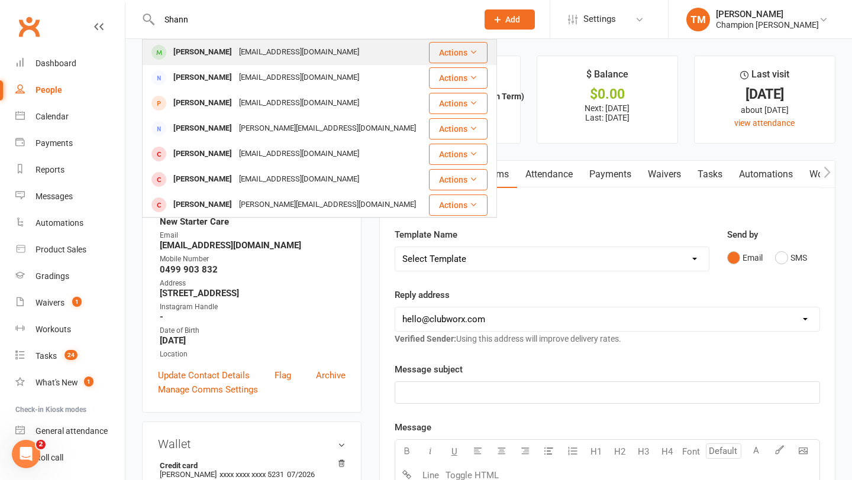
type input "Shann"
click at [283, 62] on div "[PERSON_NAME] [EMAIL_ADDRESS][DOMAIN_NAME]" at bounding box center [285, 52] width 284 height 24
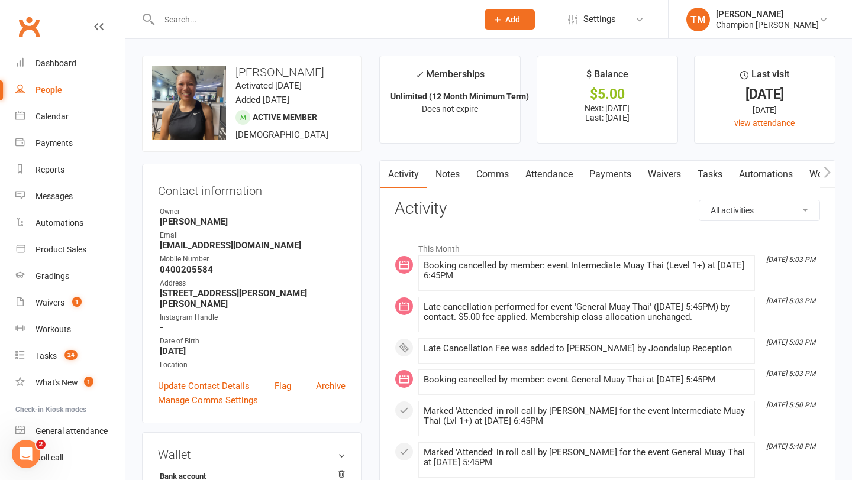
click at [498, 176] on link "Comms" at bounding box center [492, 174] width 49 height 27
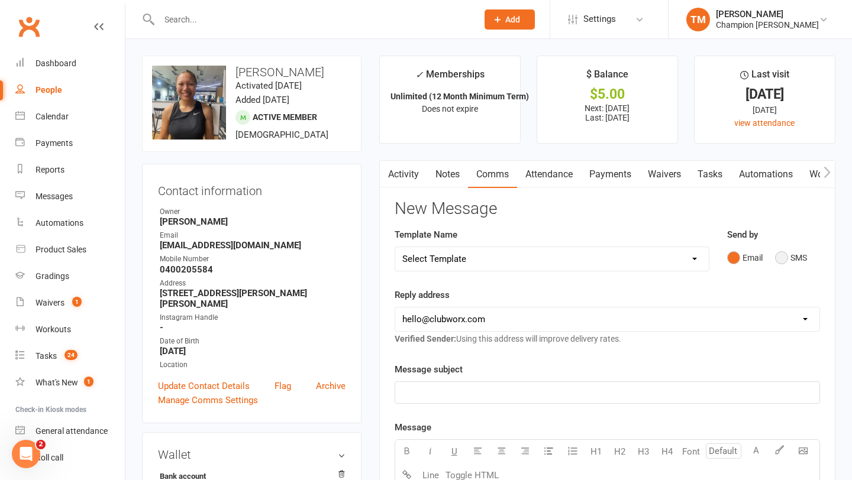
click at [784, 266] on button "SMS" at bounding box center [791, 258] width 32 height 22
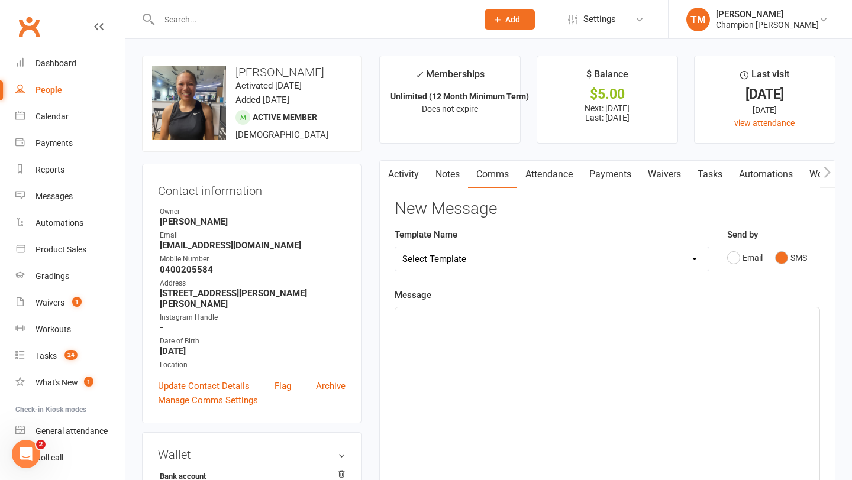
click at [575, 347] on div "﻿" at bounding box center [607, 396] width 424 height 177
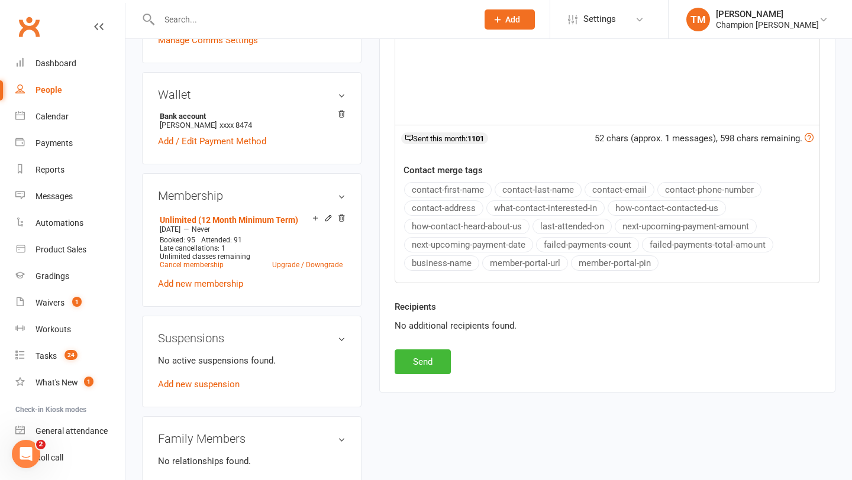
scroll to position [365, 0]
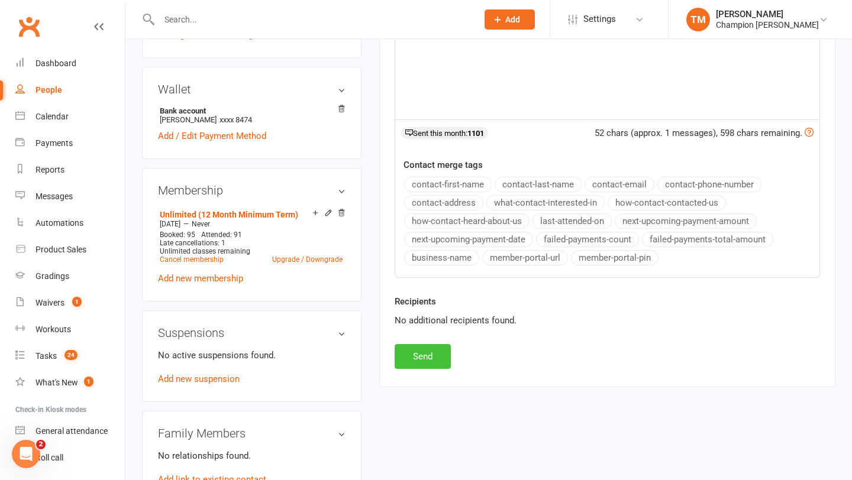
click at [416, 352] on button "Send" at bounding box center [422, 356] width 56 height 25
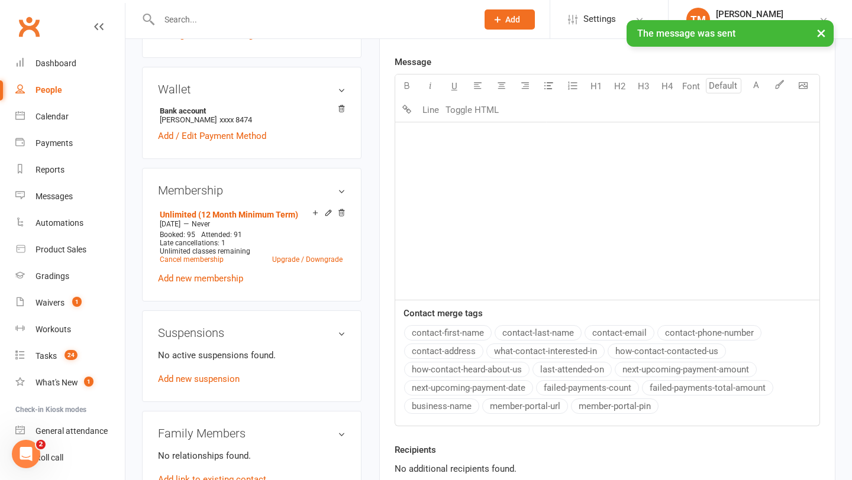
scroll to position [0, 0]
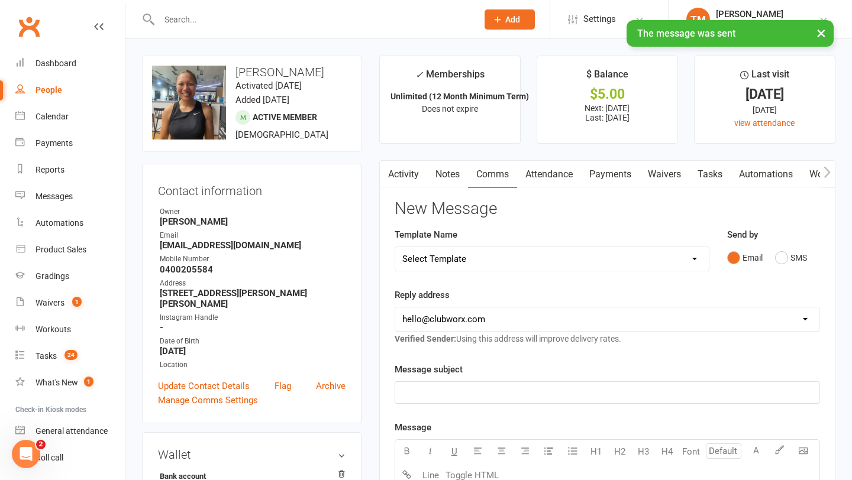
click at [182, 19] on input "text" at bounding box center [312, 19] width 313 height 17
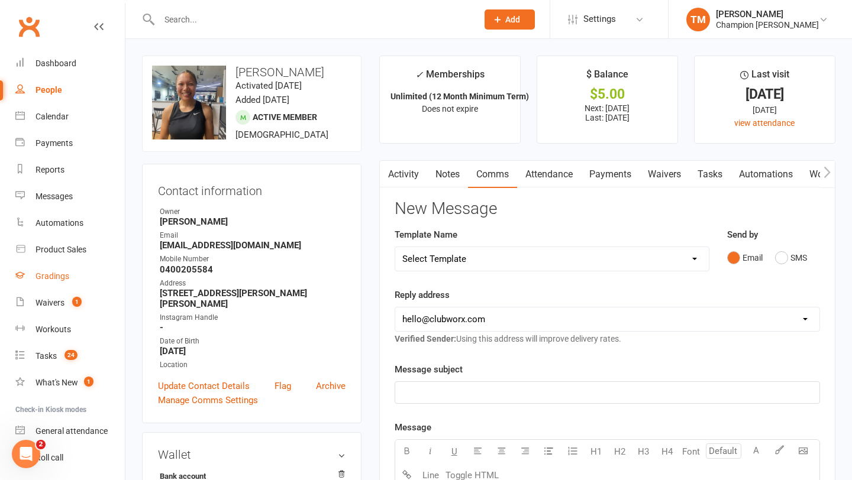
click at [46, 279] on div "Gradings" at bounding box center [52, 275] width 34 height 9
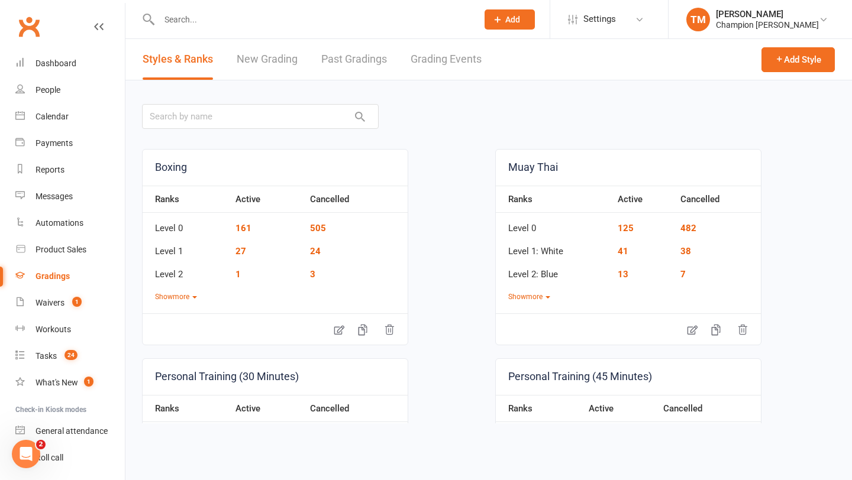
click at [456, 51] on link "Grading Events" at bounding box center [445, 59] width 71 height 41
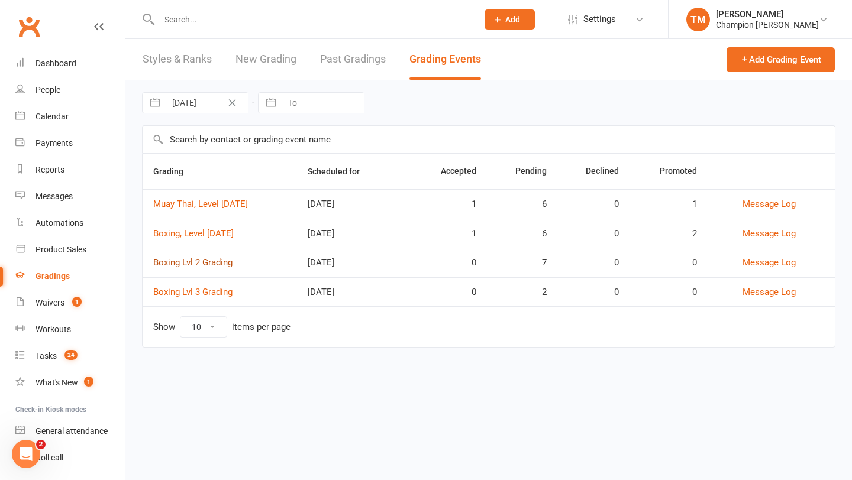
click at [211, 267] on link "Boxing Lvl 2 Grading" at bounding box center [192, 262] width 79 height 11
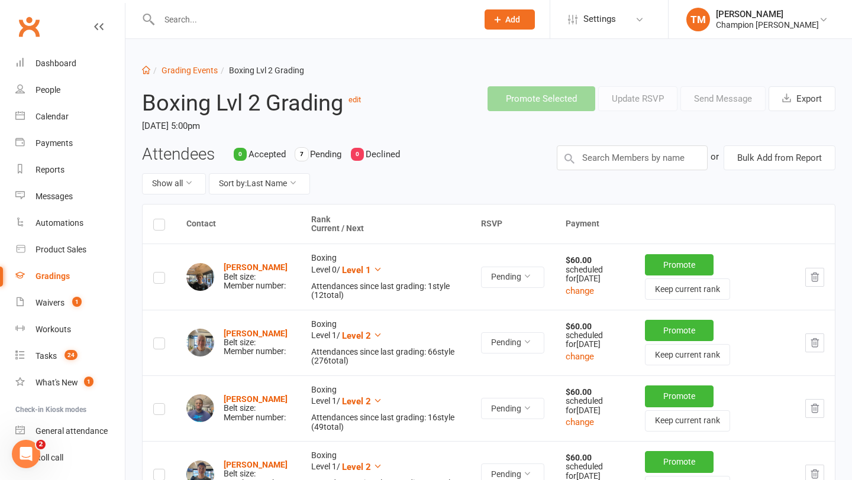
click at [816, 277] on icon "button" at bounding box center [814, 277] width 11 height 11
click at [179, 70] on link "Grading Events" at bounding box center [189, 70] width 56 height 9
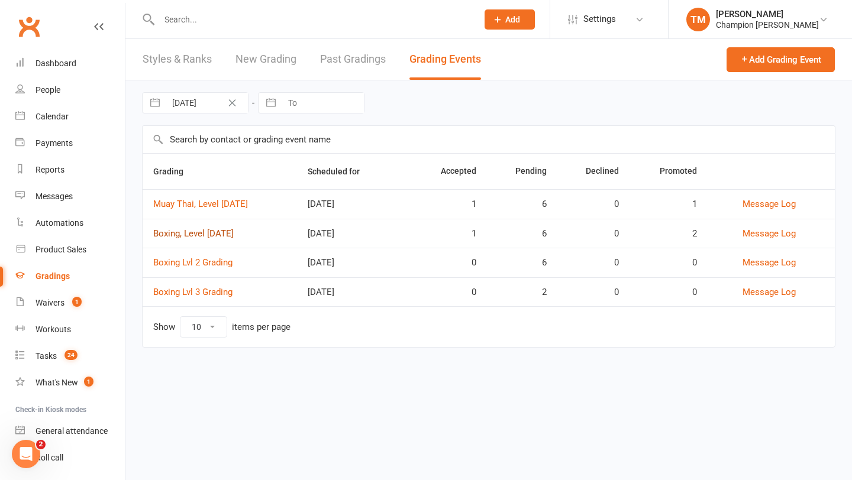
click at [207, 238] on link "Boxing, Level [DATE]" at bounding box center [193, 233] width 80 height 11
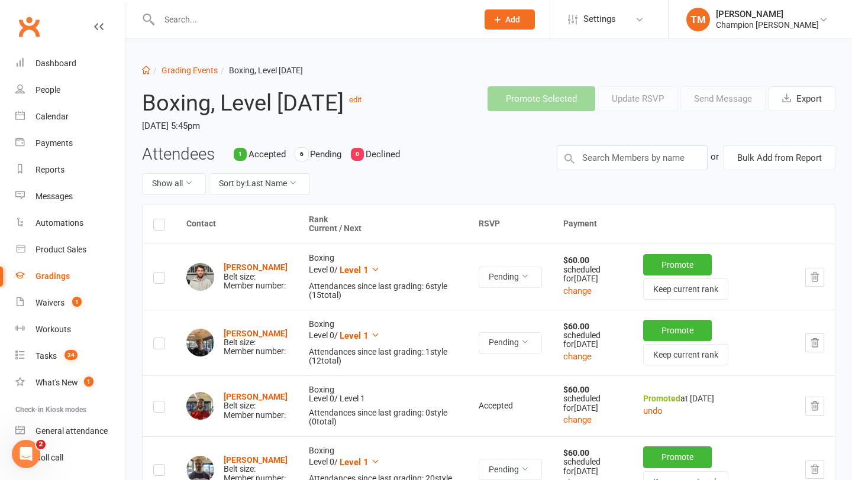
click at [159, 226] on label at bounding box center [159, 226] width 12 height 0
click at [159, 219] on input "checkbox" at bounding box center [159, 219] width 12 height 0
click at [696, 105] on button "Send Message" at bounding box center [722, 98] width 85 height 25
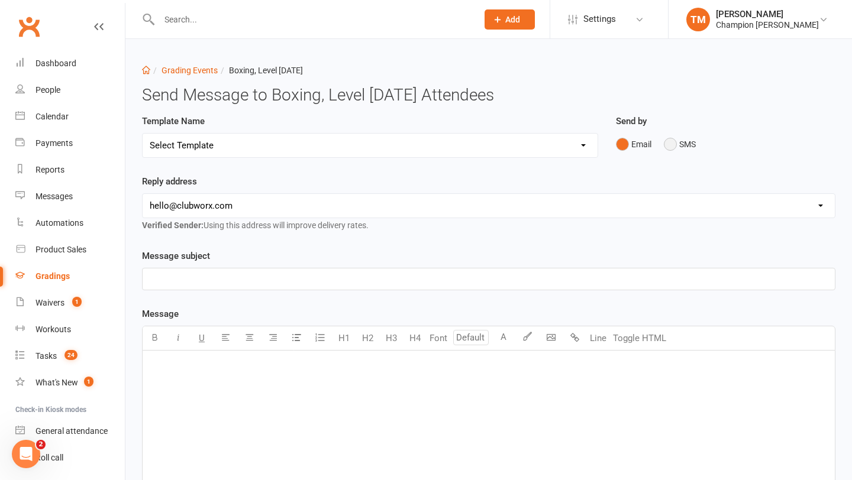
click at [670, 148] on button "SMS" at bounding box center [679, 144] width 32 height 22
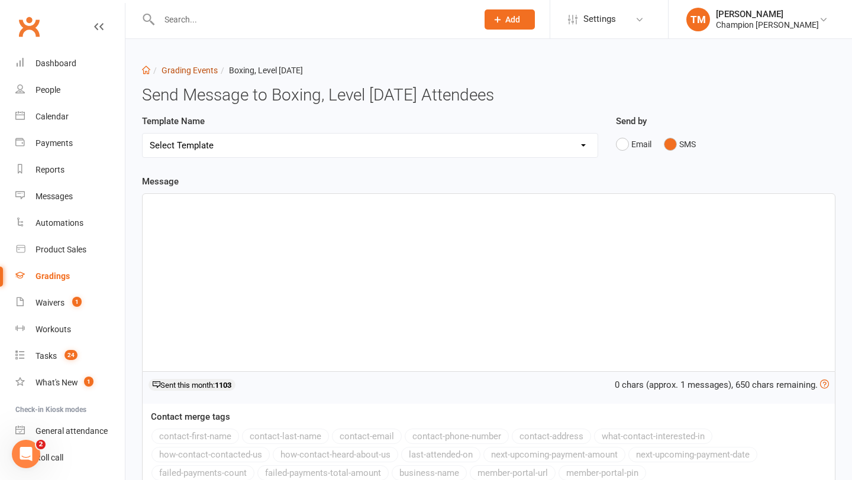
click at [182, 67] on link "Grading Events" at bounding box center [189, 70] width 56 height 9
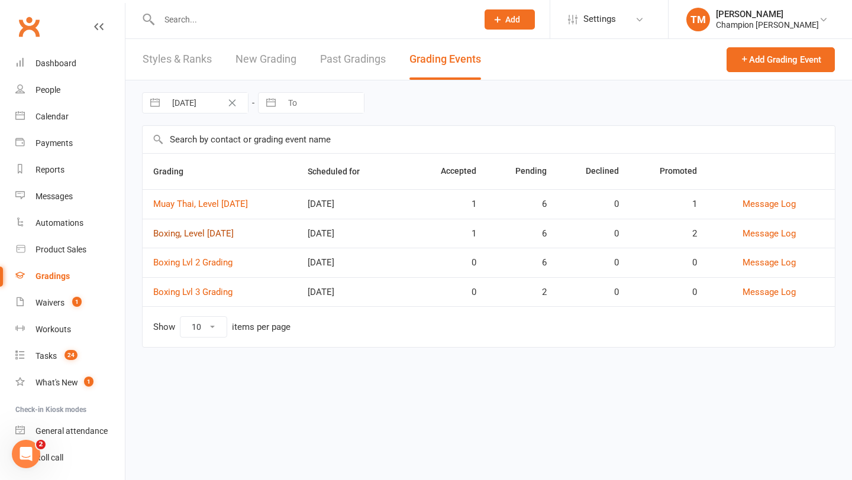
click at [210, 231] on link "Boxing, Level [DATE]" at bounding box center [193, 233] width 80 height 11
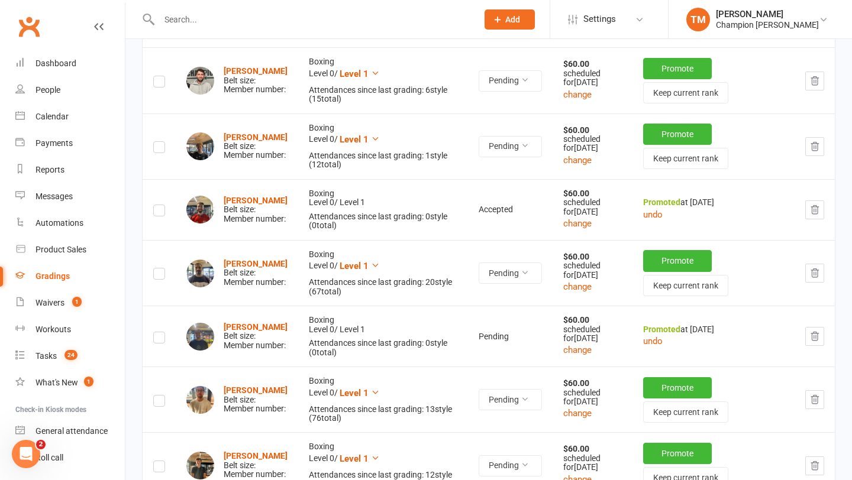
scroll to position [200, 0]
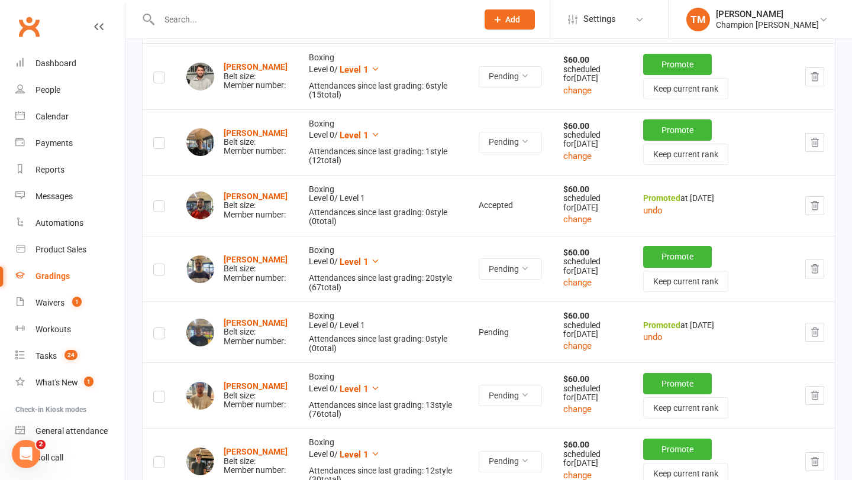
click at [162, 79] on label at bounding box center [159, 79] width 12 height 0
click at [162, 72] on input "checkbox" at bounding box center [159, 72] width 12 height 0
click at [158, 145] on label at bounding box center [159, 145] width 12 height 0
click at [158, 138] on input "checkbox" at bounding box center [159, 138] width 12 height 0
click at [163, 271] on label at bounding box center [159, 271] width 12 height 0
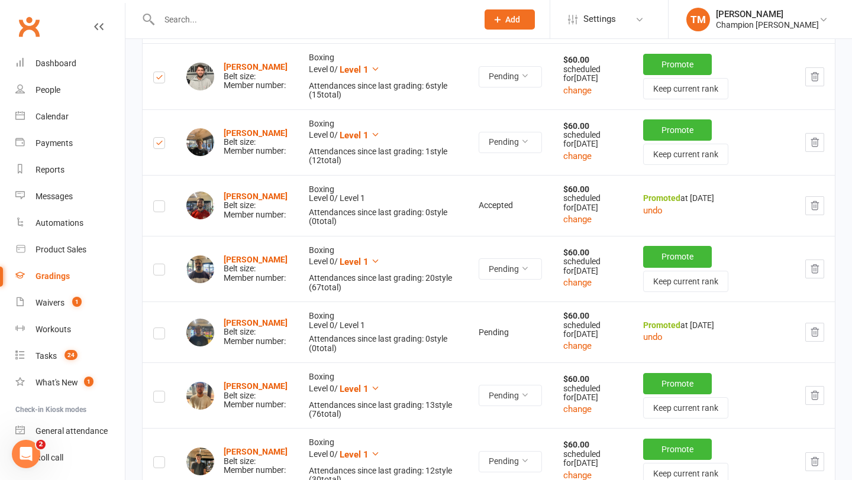
click at [163, 264] on input "checkbox" at bounding box center [159, 264] width 12 height 0
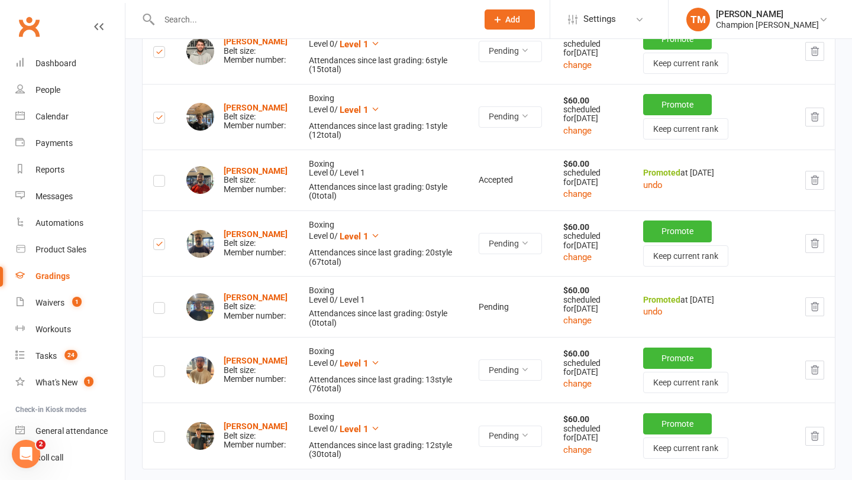
scroll to position [313, 0]
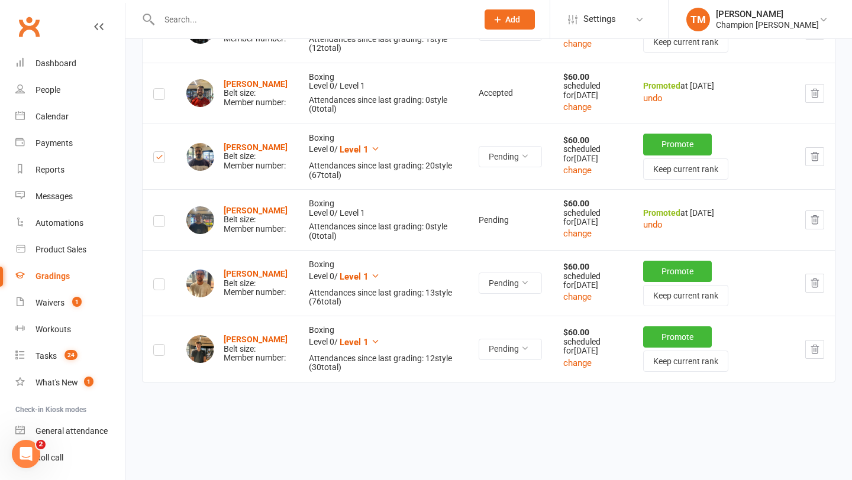
click at [157, 286] on label at bounding box center [159, 286] width 12 height 0
click at [157, 279] on input "checkbox" at bounding box center [159, 279] width 12 height 0
click at [156, 352] on label at bounding box center [159, 352] width 12 height 0
click at [156, 345] on input "checkbox" at bounding box center [159, 345] width 12 height 0
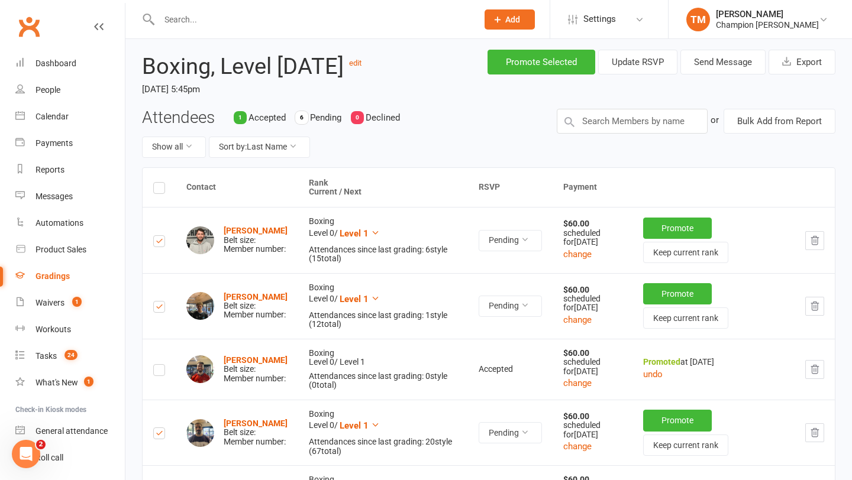
scroll to position [0, 0]
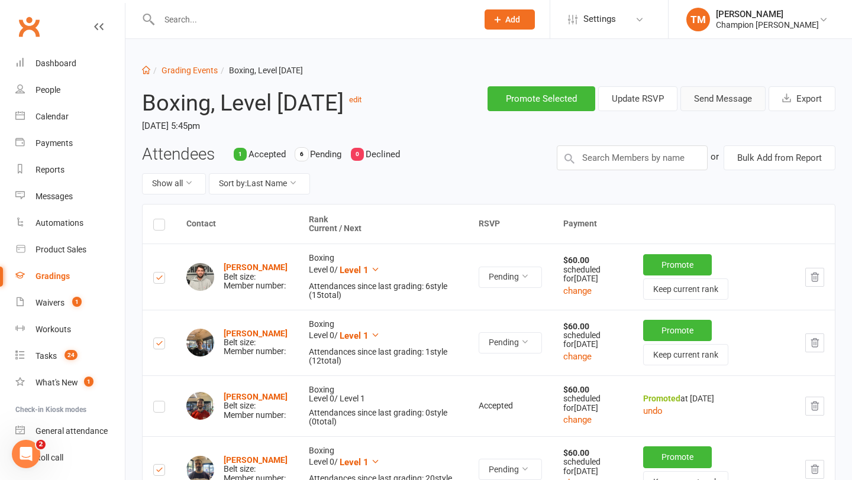
click at [722, 93] on button "Send Message" at bounding box center [722, 98] width 85 height 25
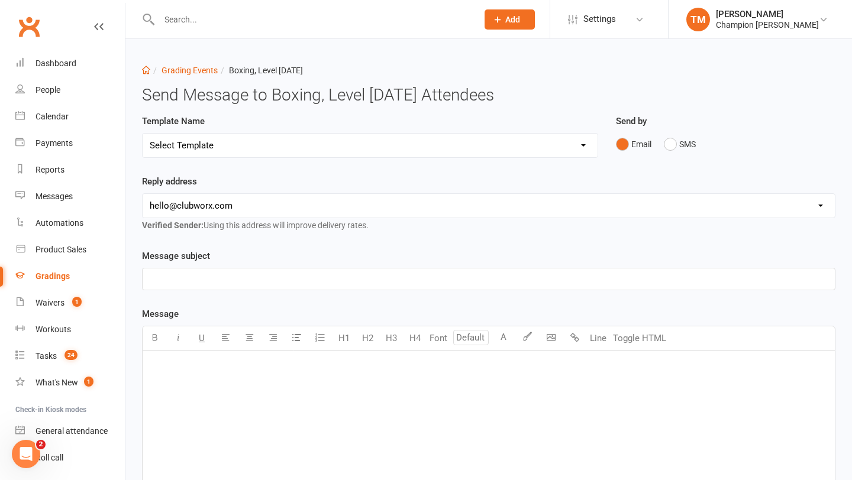
click at [198, 206] on select "[EMAIL_ADDRESS][DOMAIN_NAME] [EMAIL_ADDRESS][DOMAIN_NAME] [PERSON_NAME][EMAIL_A…" at bounding box center [489, 206] width 692 height 24
click at [667, 145] on button "SMS" at bounding box center [679, 144] width 32 height 22
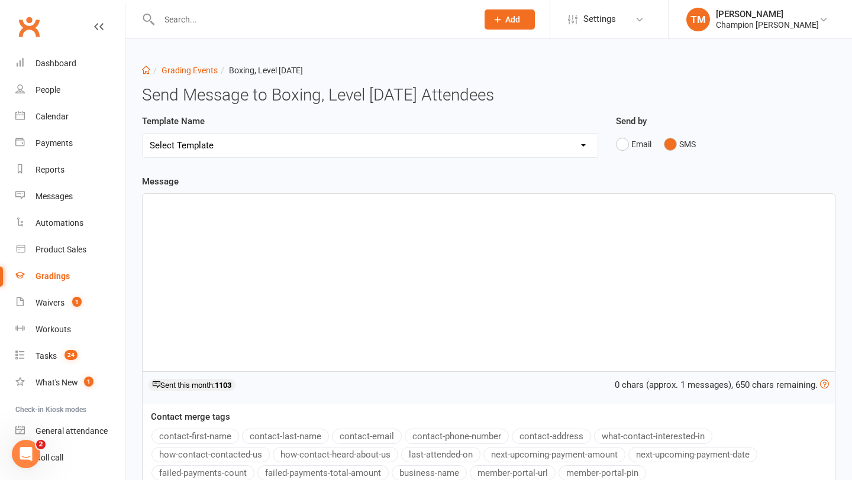
click at [215, 241] on div "﻿" at bounding box center [489, 282] width 692 height 177
click at [204, 436] on button "contact-first-name" at bounding box center [195, 436] width 88 height 15
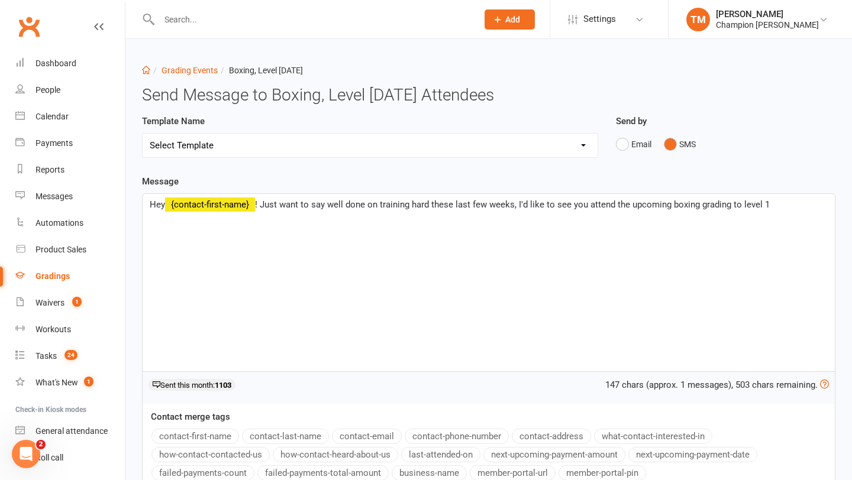
click at [57, 271] on div "Gradings" at bounding box center [52, 275] width 34 height 9
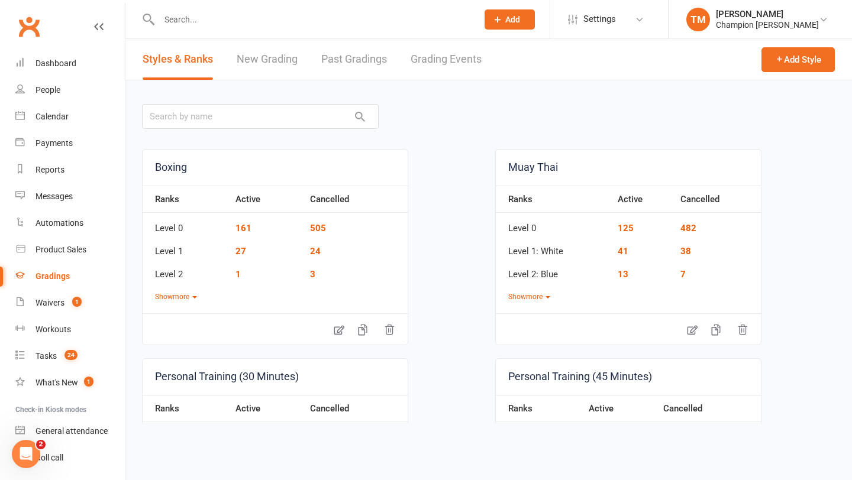
click at [15, 263] on link "Gradings" at bounding box center [69, 276] width 109 height 27
click at [68, 203] on link "Messages" at bounding box center [69, 196] width 109 height 27
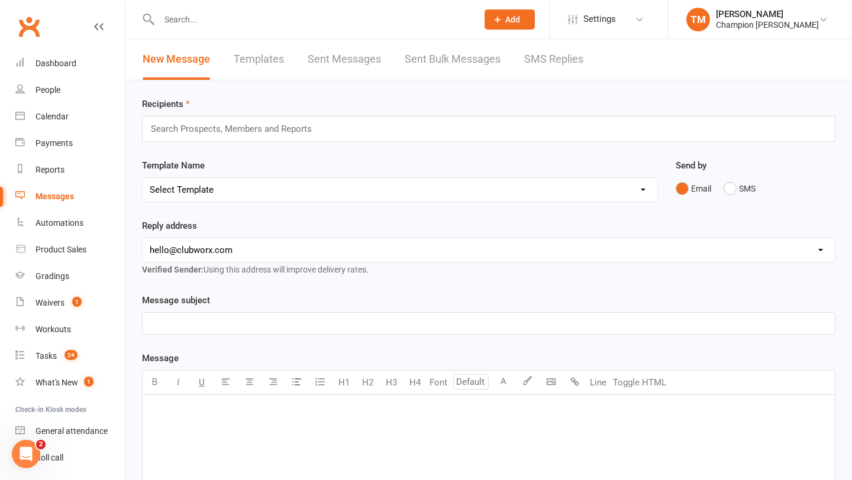
click at [561, 63] on link "SMS Replies" at bounding box center [553, 59] width 59 height 41
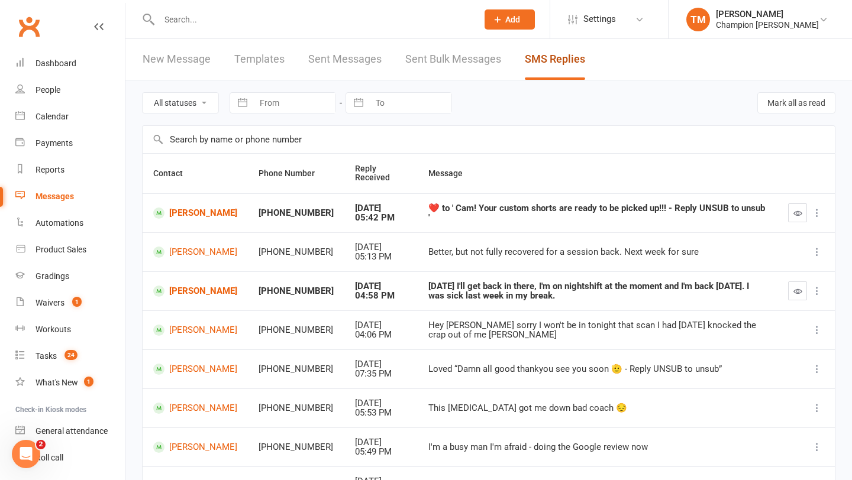
drag, startPoint x: 561, startPoint y: 65, endPoint x: 536, endPoint y: 131, distance: 70.5
click at [536, 131] on input "text" at bounding box center [489, 139] width 692 height 27
click at [540, 99] on div "All statuses Read only Unread only Navigate forward to interact with the calend…" at bounding box center [488, 102] width 693 height 45
